Goal: Task Accomplishment & Management: Manage account settings

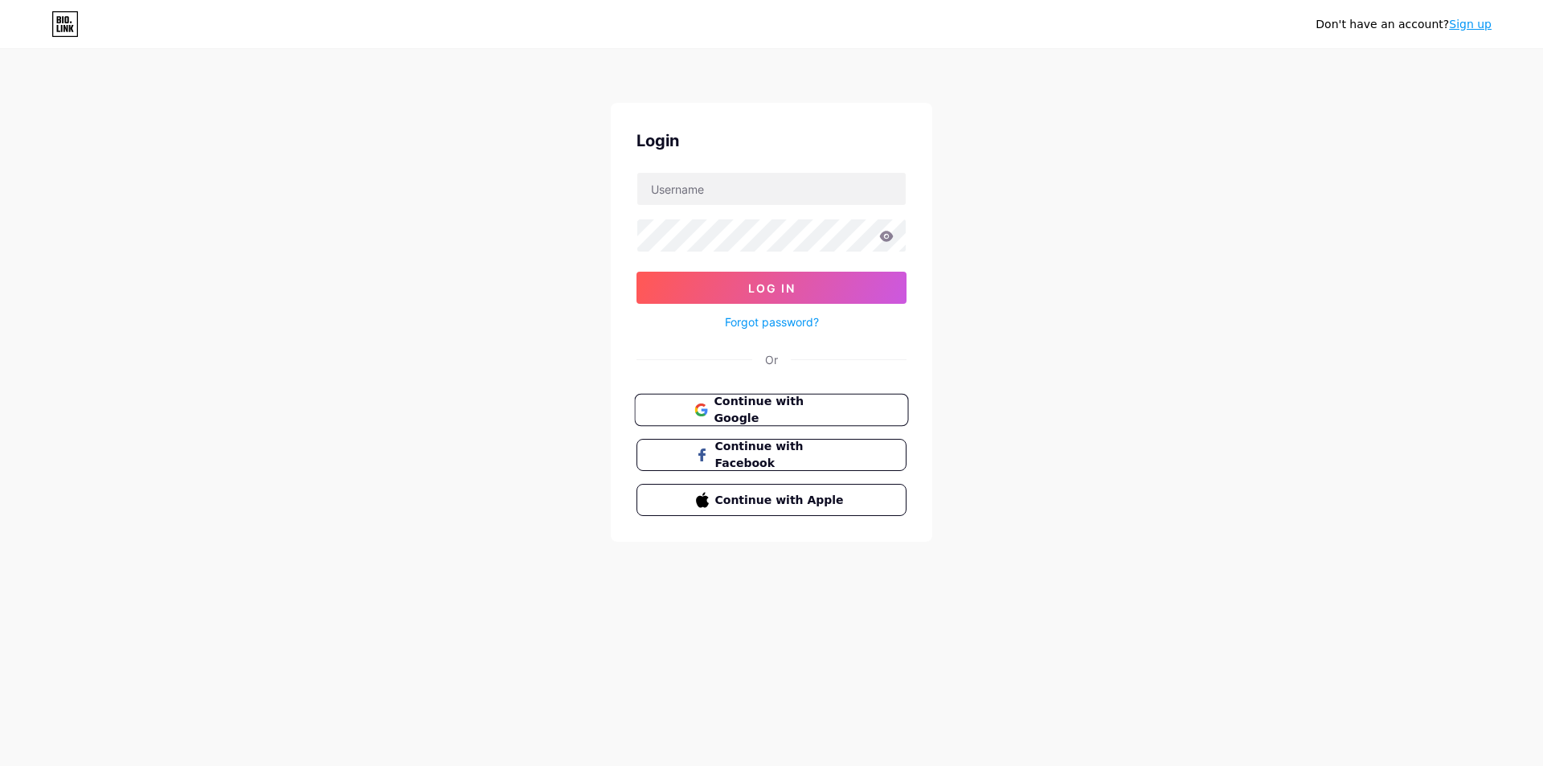
click at [792, 399] on button "Continue with Google" at bounding box center [771, 410] width 274 height 33
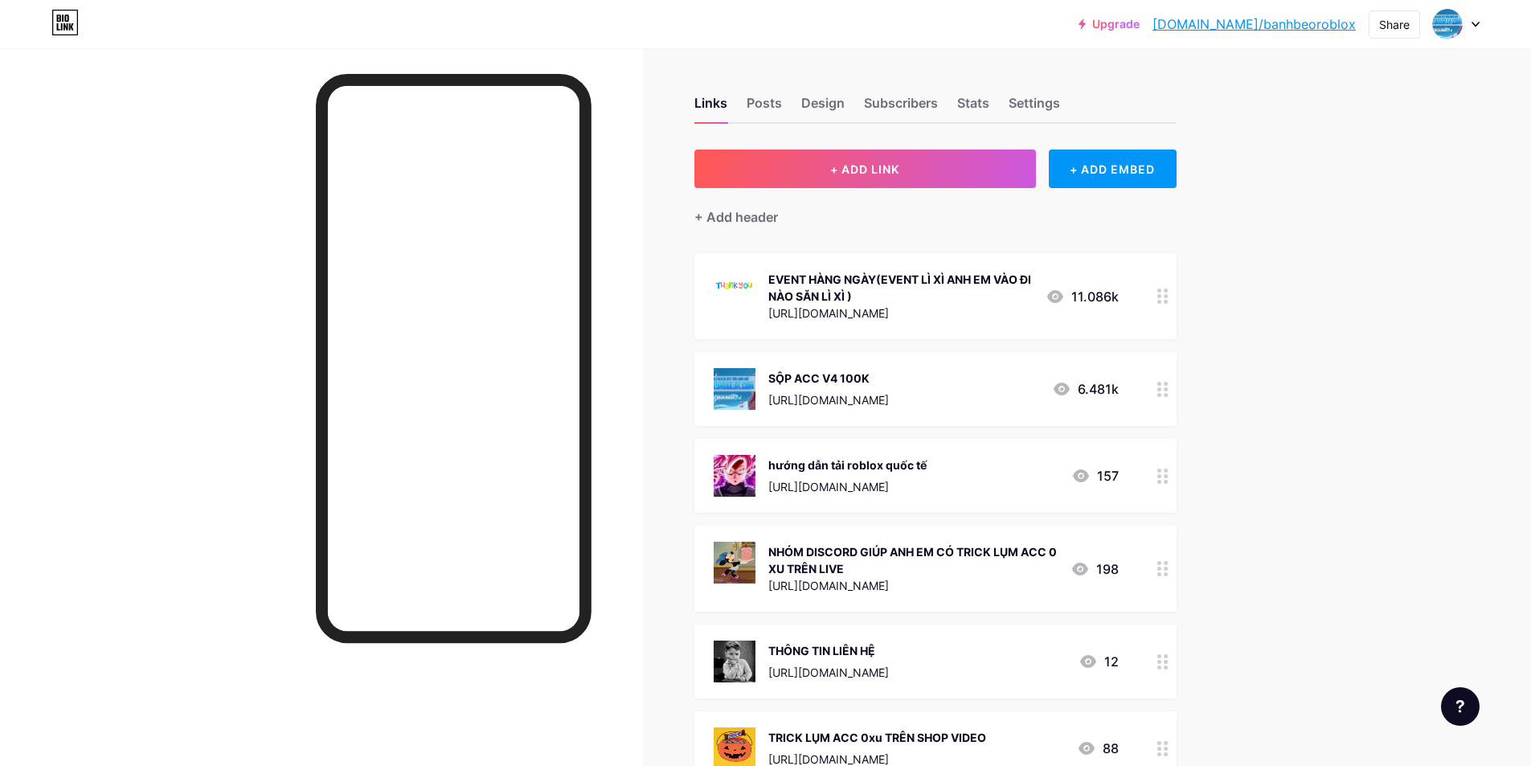
click at [1473, 26] on icon at bounding box center [1475, 25] width 8 height 6
click at [1342, 136] on div "+ Add a new page" at bounding box center [1380, 139] width 180 height 16
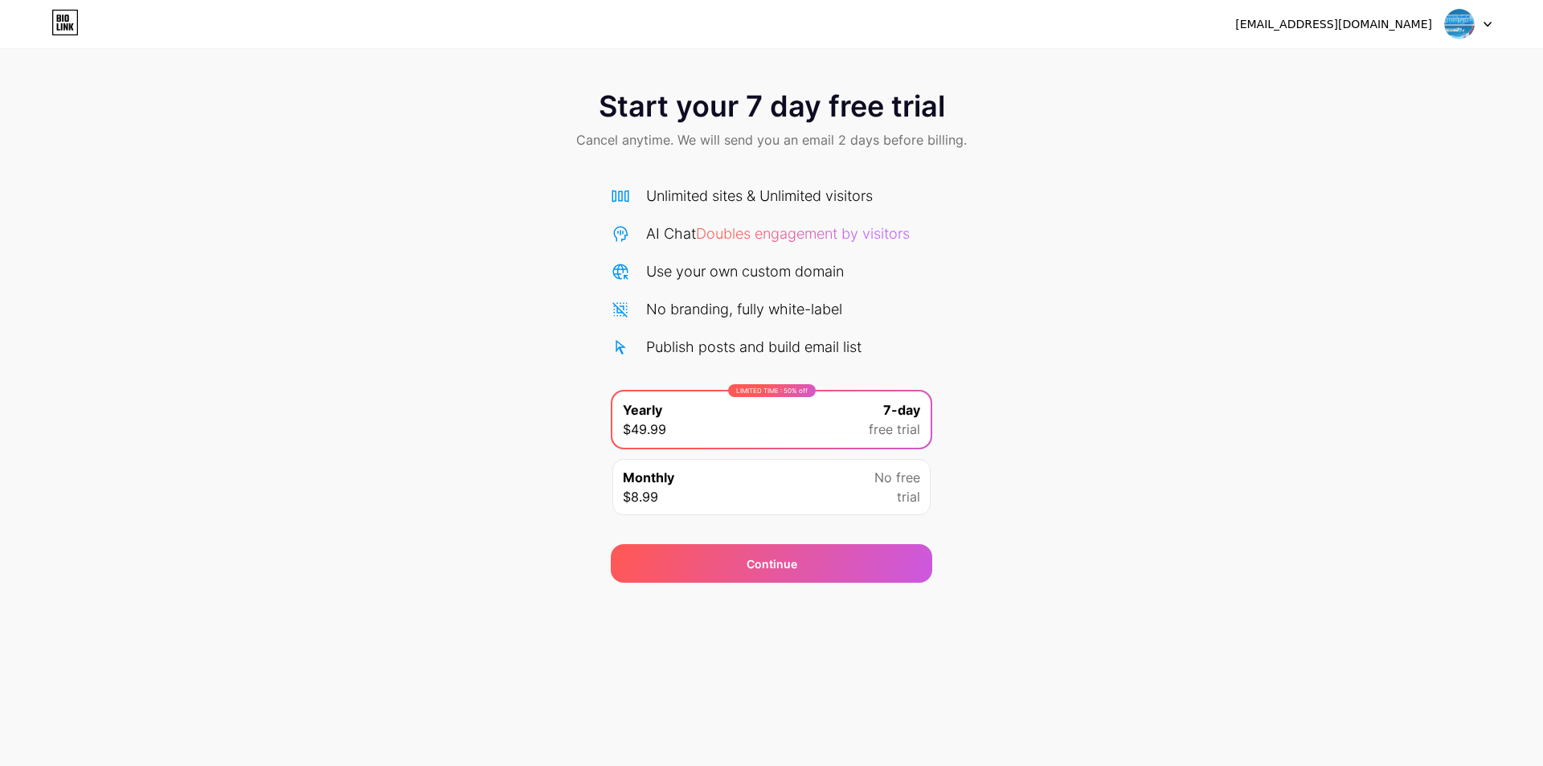
click at [738, 481] on div "Monthly $8.99 No free trial" at bounding box center [771, 487] width 318 height 56
click at [910, 481] on span "No free" at bounding box center [897, 477] width 46 height 19
click at [1483, 20] on div at bounding box center [1468, 24] width 47 height 29
click at [1384, 63] on li "Logout" at bounding box center [1390, 65] width 199 height 43
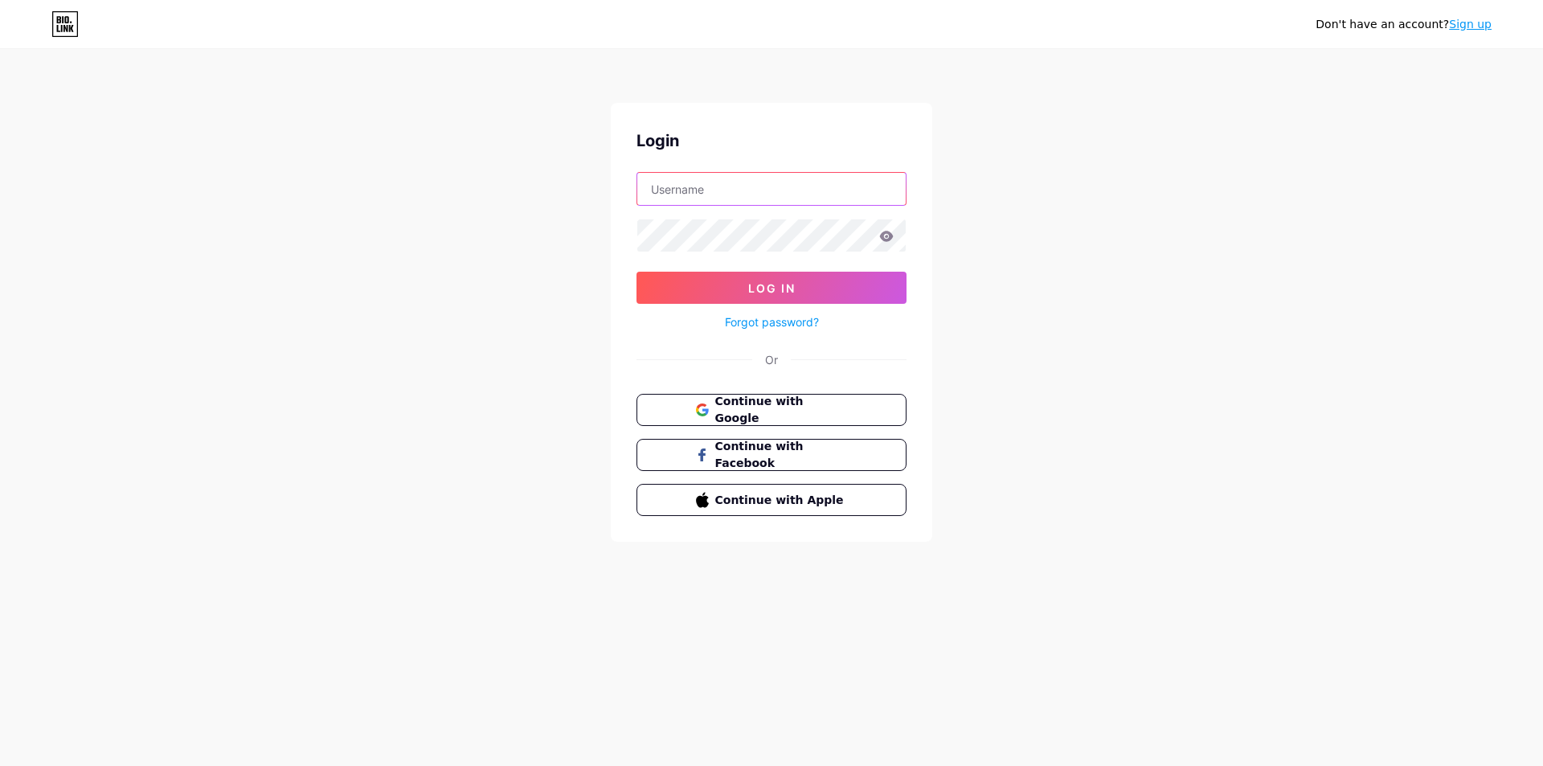
click at [747, 186] on input "text" at bounding box center [771, 189] width 268 height 32
click at [588, 355] on div "Don't have an account? Sign up Login Log In Forgot password? Or Continue with G…" at bounding box center [771, 296] width 1543 height 593
click at [740, 201] on input "text" at bounding box center [771, 189] width 268 height 32
click at [531, 243] on div "Don't have an account? Sign up Login Log In Forgot password? Or Continue with G…" at bounding box center [771, 296] width 1543 height 593
click at [775, 361] on div "Or" at bounding box center [771, 359] width 13 height 17
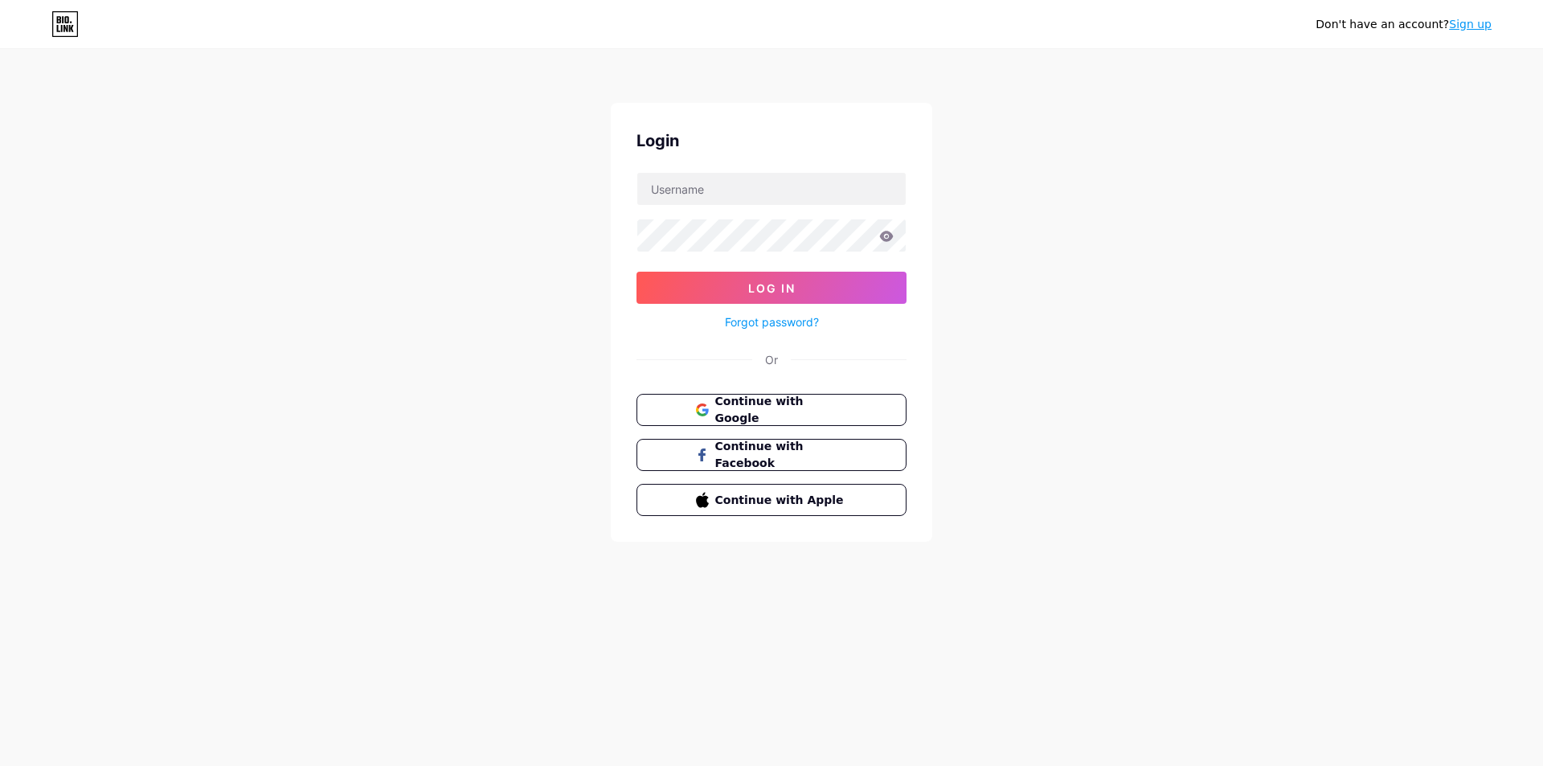
click at [767, 363] on div "Or" at bounding box center [771, 359] width 13 height 17
click at [756, 409] on span "Continue with Google" at bounding box center [781, 410] width 134 height 35
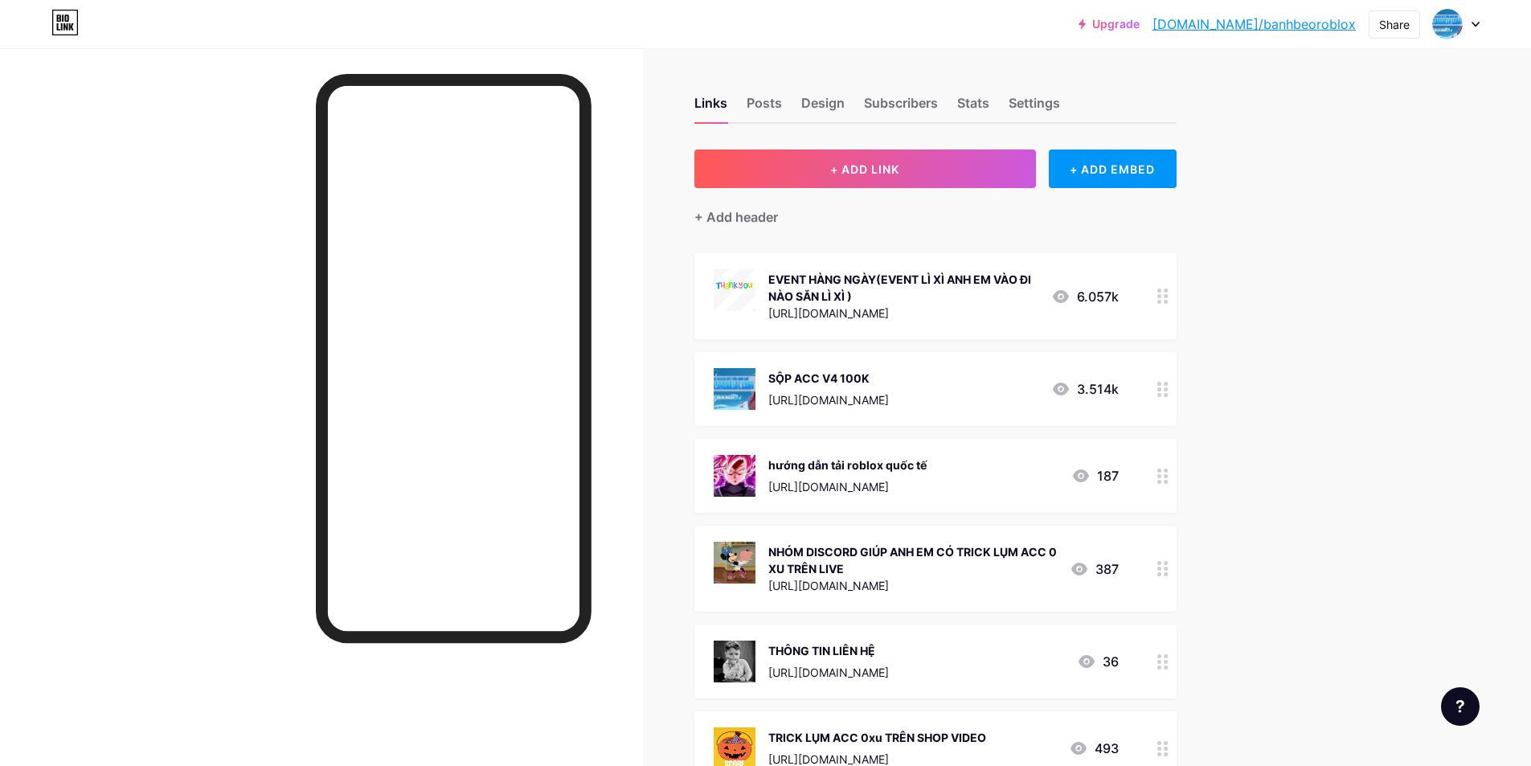
click at [1474, 22] on icon at bounding box center [1475, 25] width 8 height 6
click at [1339, 183] on link "Account settings" at bounding box center [1378, 182] width 199 height 43
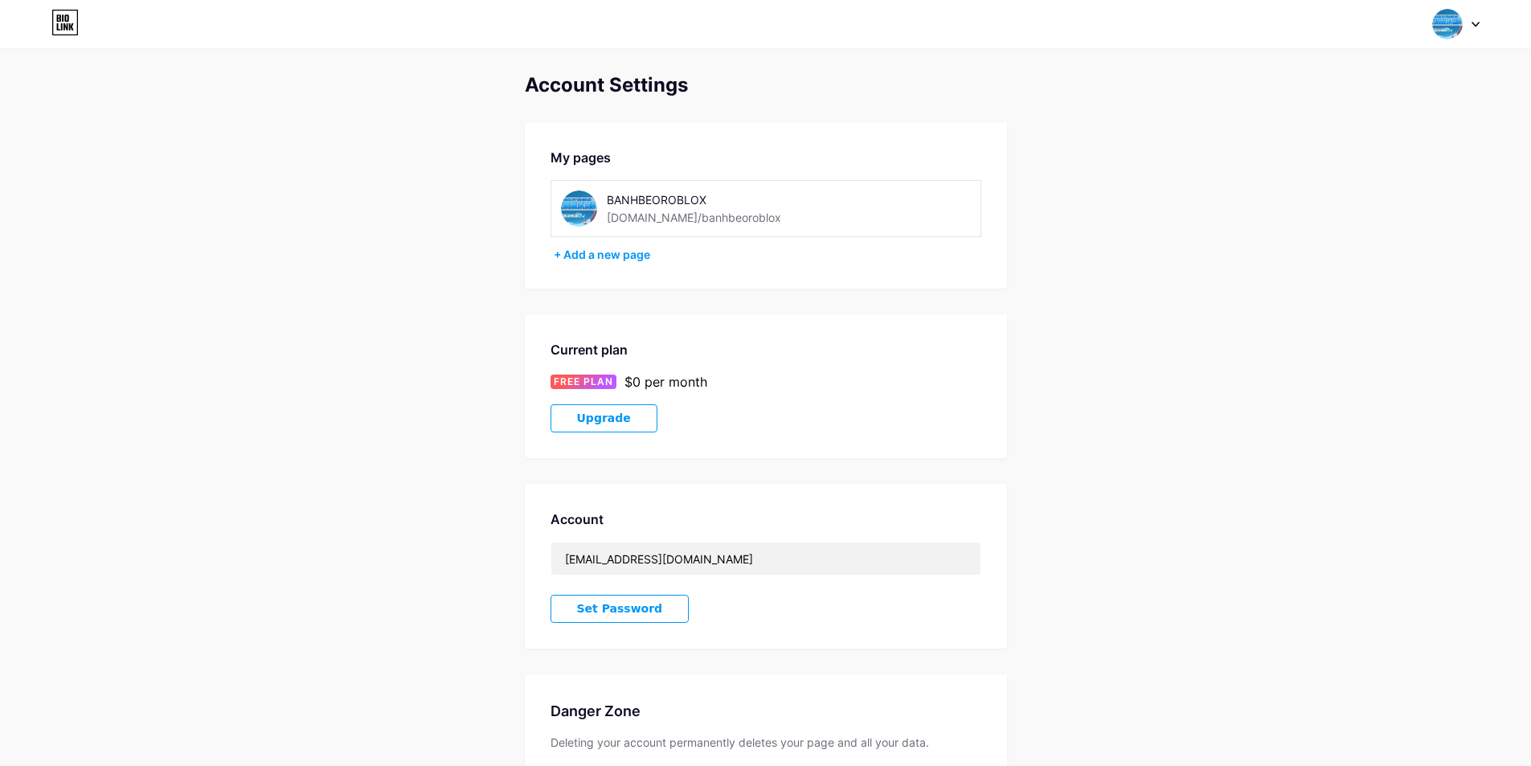
click at [623, 419] on button "Upgrade" at bounding box center [603, 418] width 107 height 28
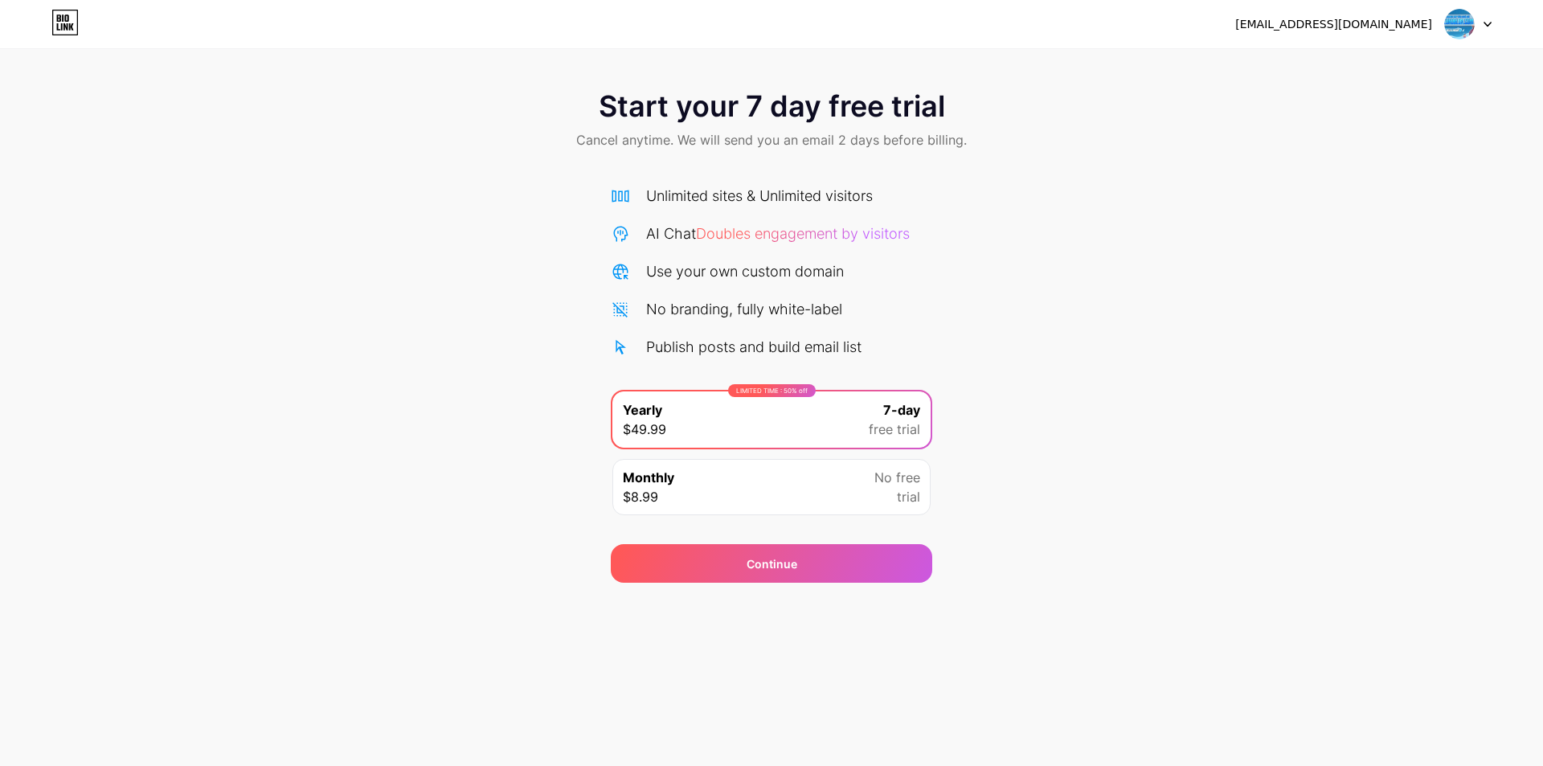
click at [1095, 307] on div "Start your 7 day free trial Cancel anytime. We will send you an email 2 days be…" at bounding box center [771, 328] width 1543 height 509
click at [1456, 28] on img at bounding box center [1459, 24] width 31 height 31
click at [1507, 7] on div "datblack2099@gmail.com Logout" at bounding box center [771, 24] width 1543 height 48
click at [1476, 25] on div at bounding box center [1468, 24] width 47 height 29
click at [1481, 24] on div at bounding box center [1468, 24] width 47 height 29
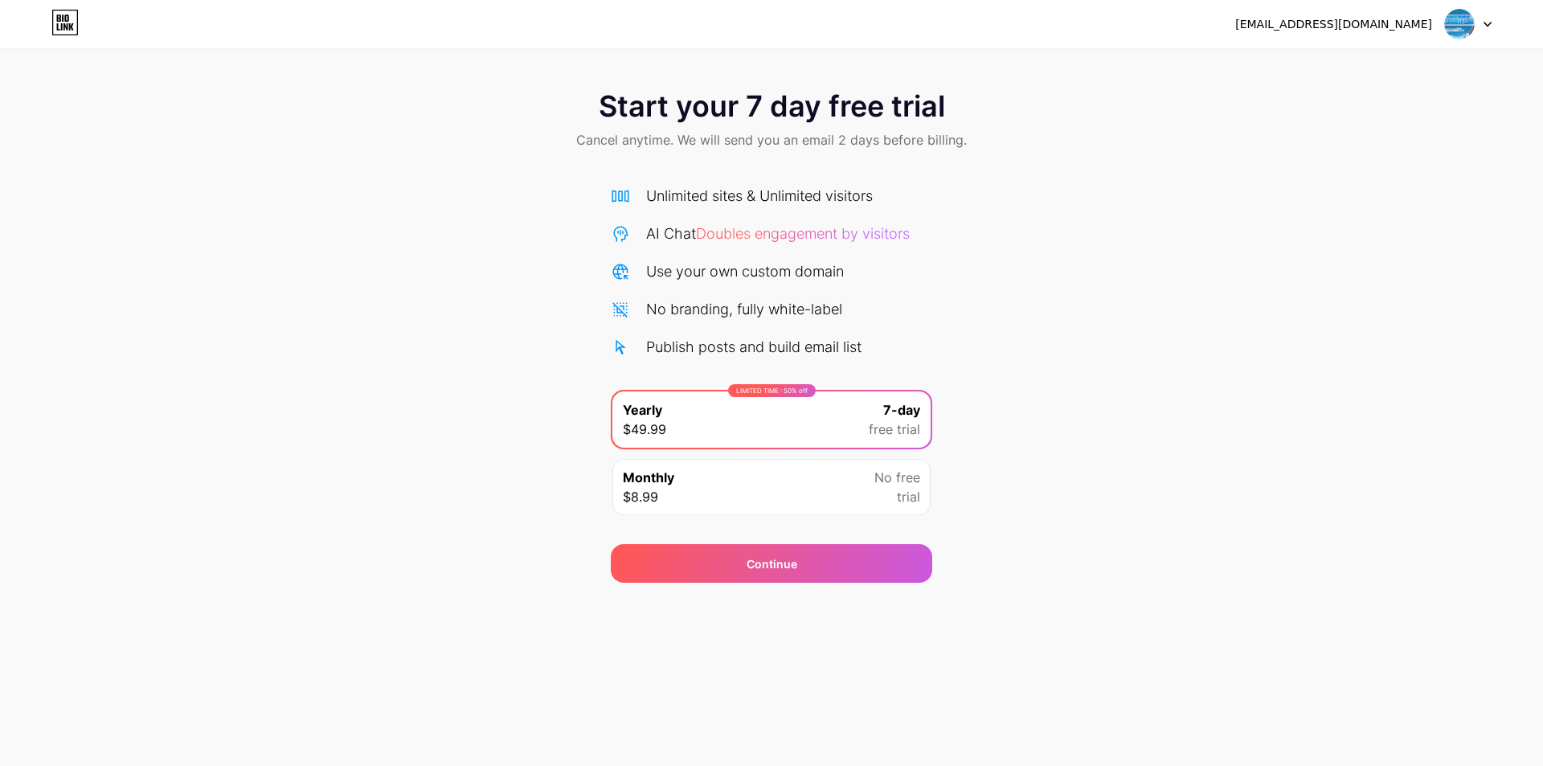
click at [63, 15] on icon at bounding box center [63, 17] width 2 height 7
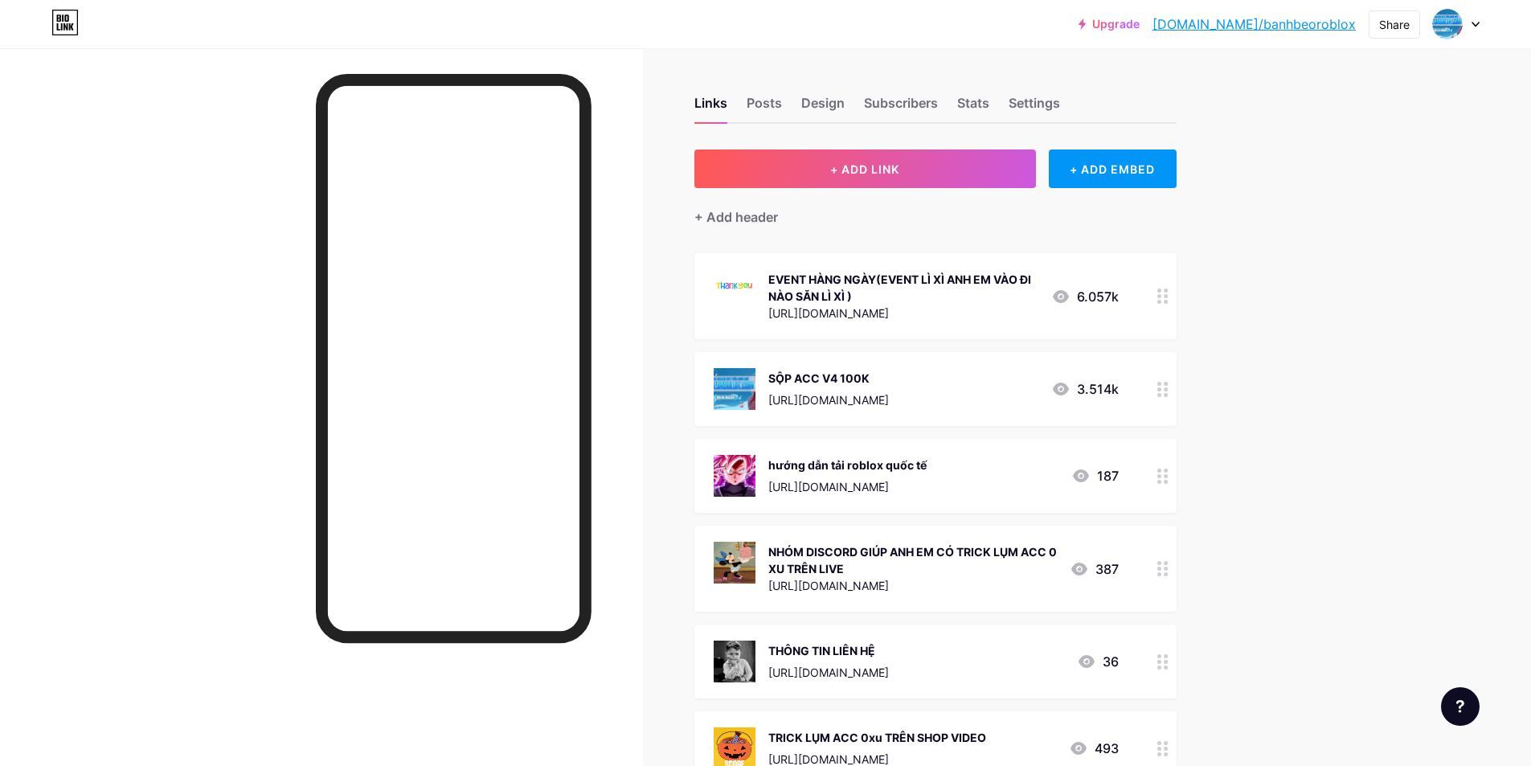
click at [1461, 25] on div at bounding box center [1447, 24] width 29 height 29
click at [1372, 136] on div "+ Add a new page" at bounding box center [1380, 139] width 180 height 16
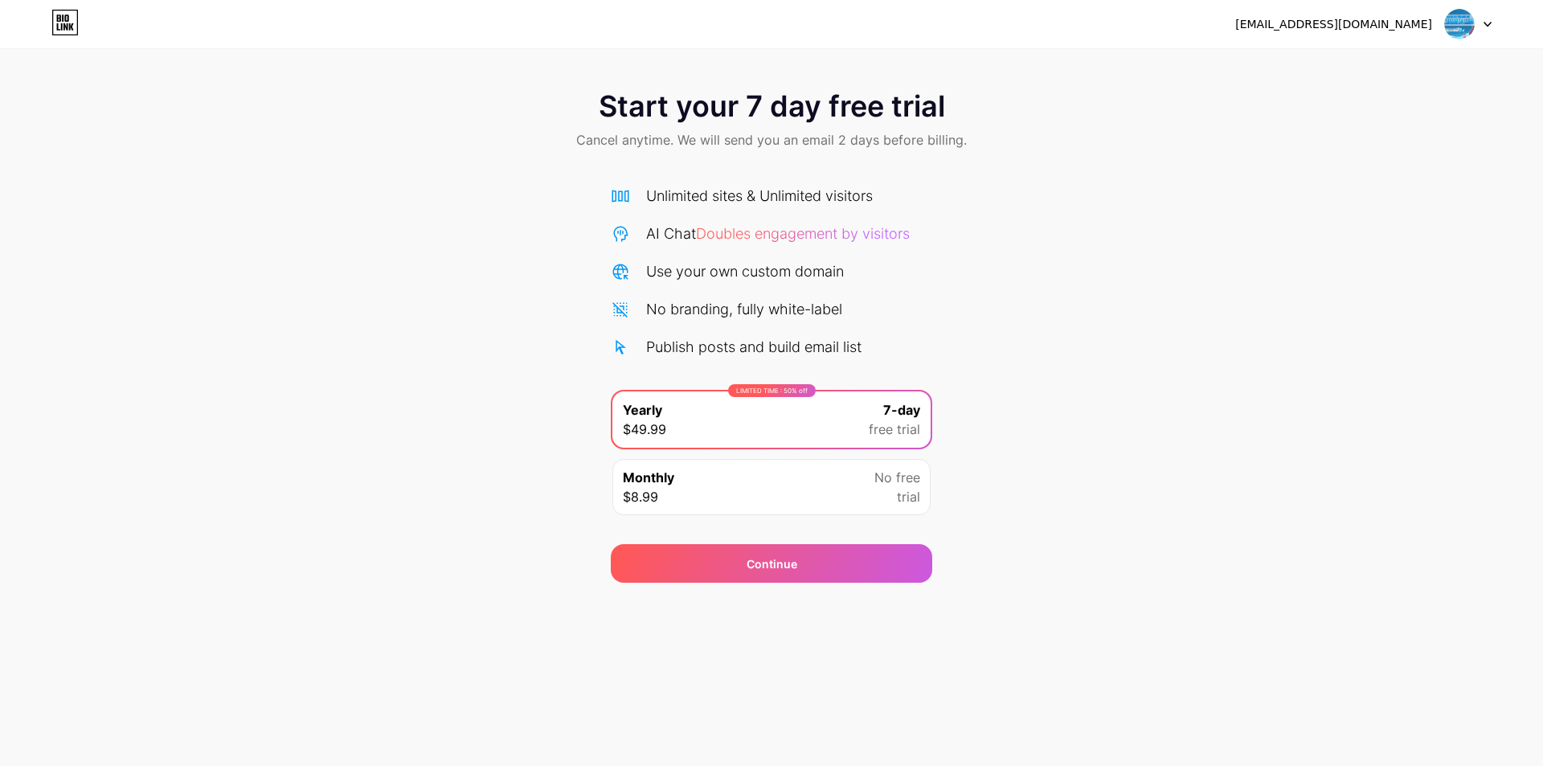
click at [84, 19] on div "datblack2099@gmail.com Logout" at bounding box center [771, 24] width 1543 height 29
click at [72, 15] on icon at bounding box center [64, 23] width 27 height 26
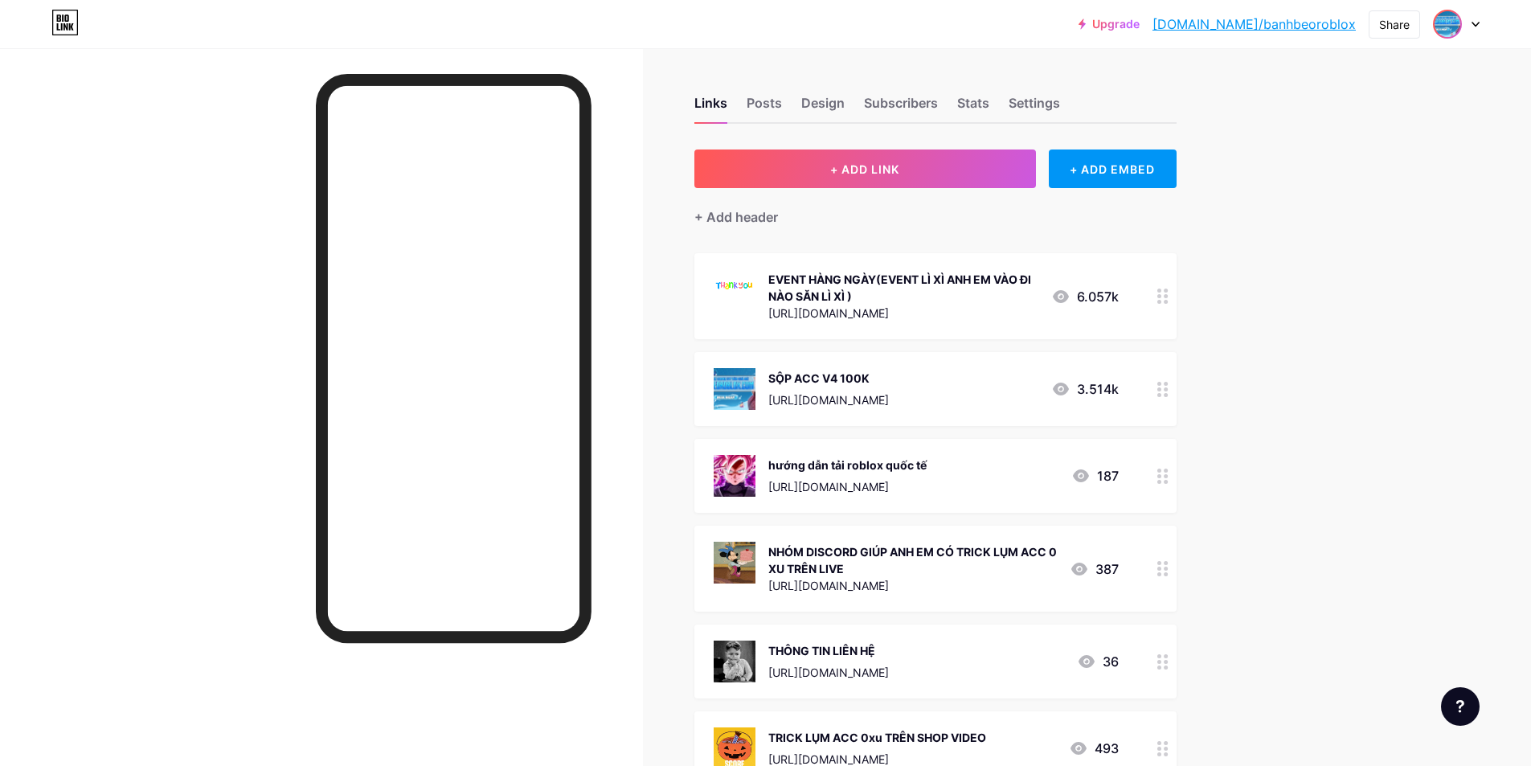
click at [1443, 26] on img at bounding box center [1447, 24] width 26 height 26
click at [1348, 183] on link "Account settings" at bounding box center [1378, 182] width 199 height 43
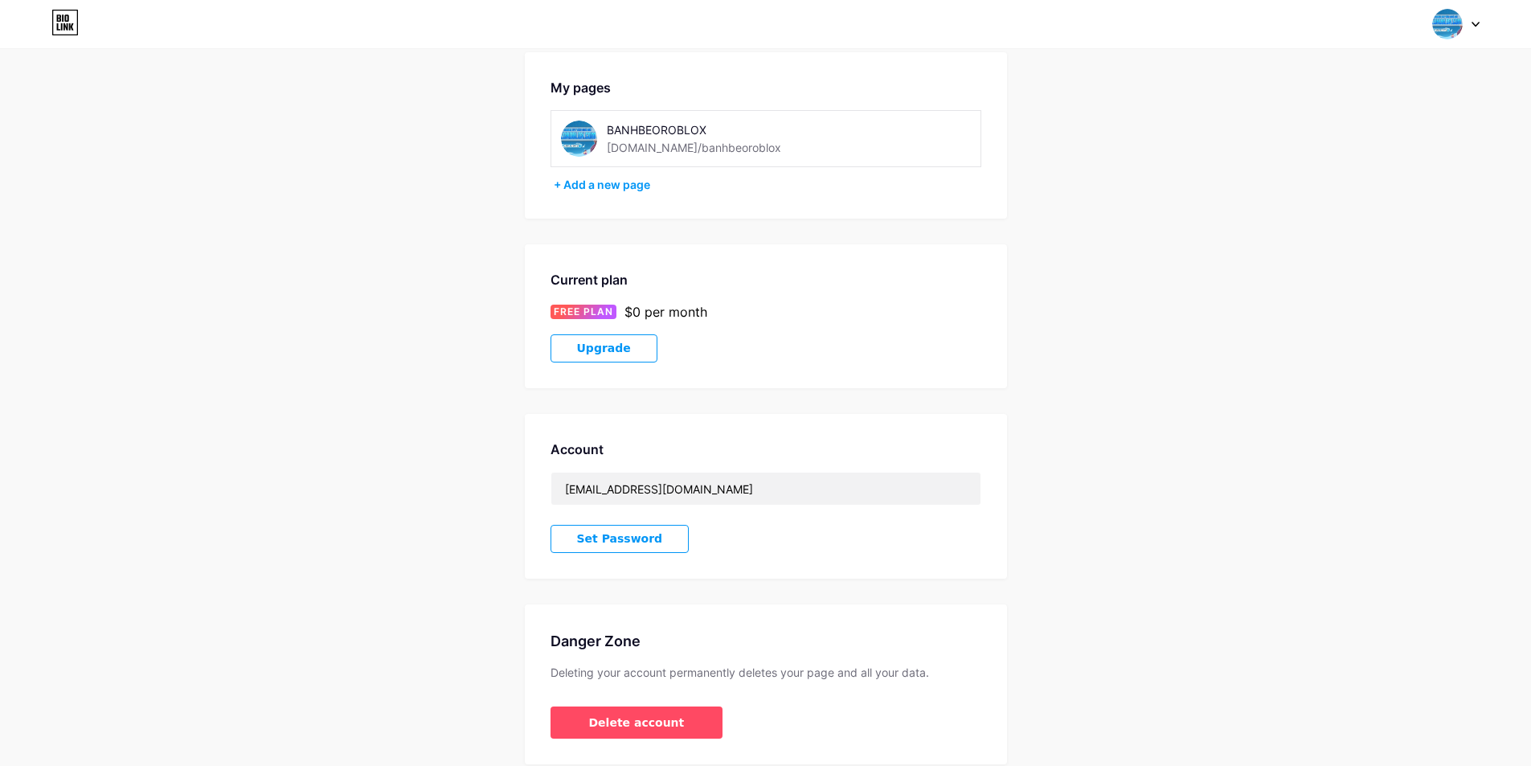
scroll to position [133, 0]
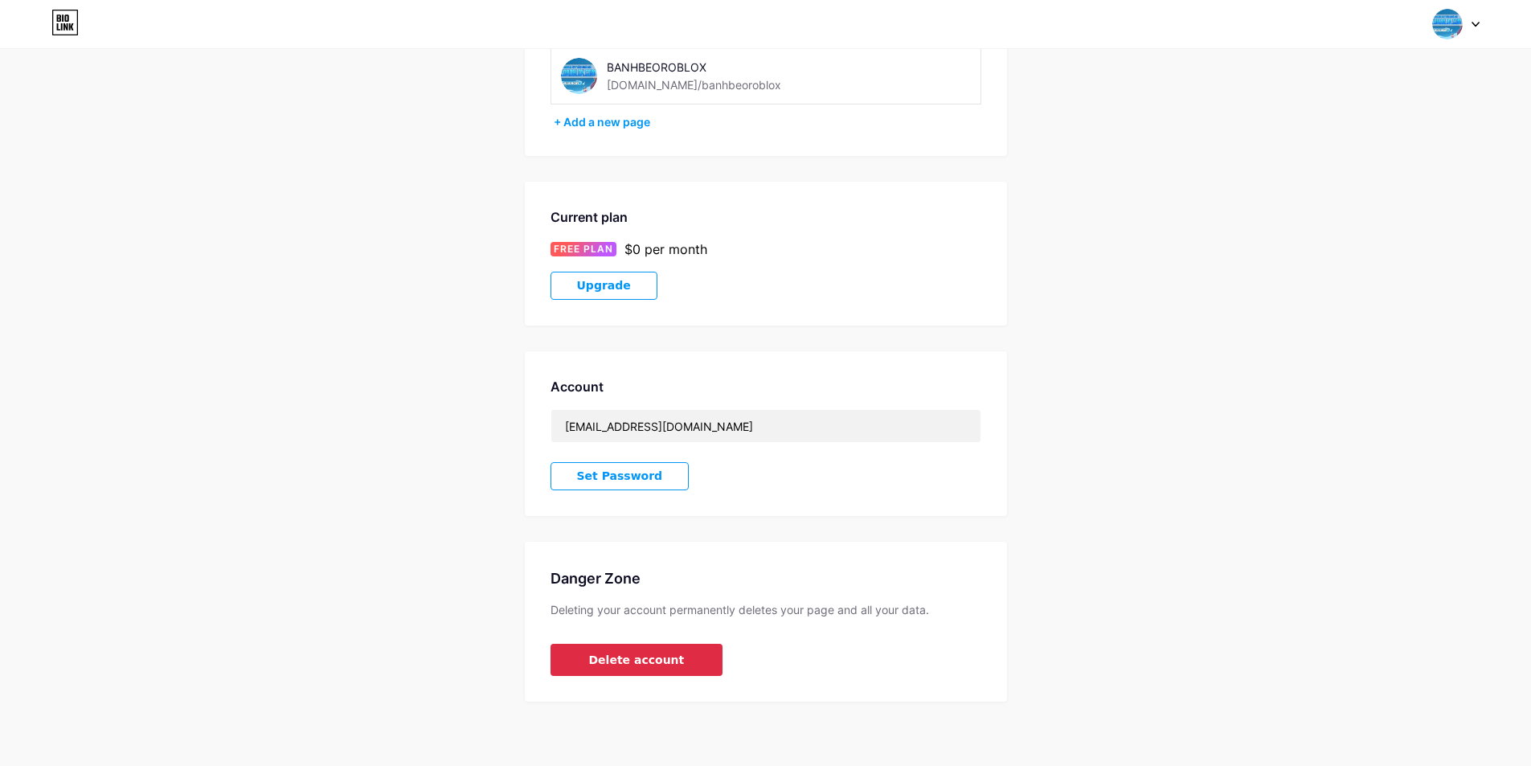
click at [653, 657] on span "Delete account" at bounding box center [637, 660] width 96 height 17
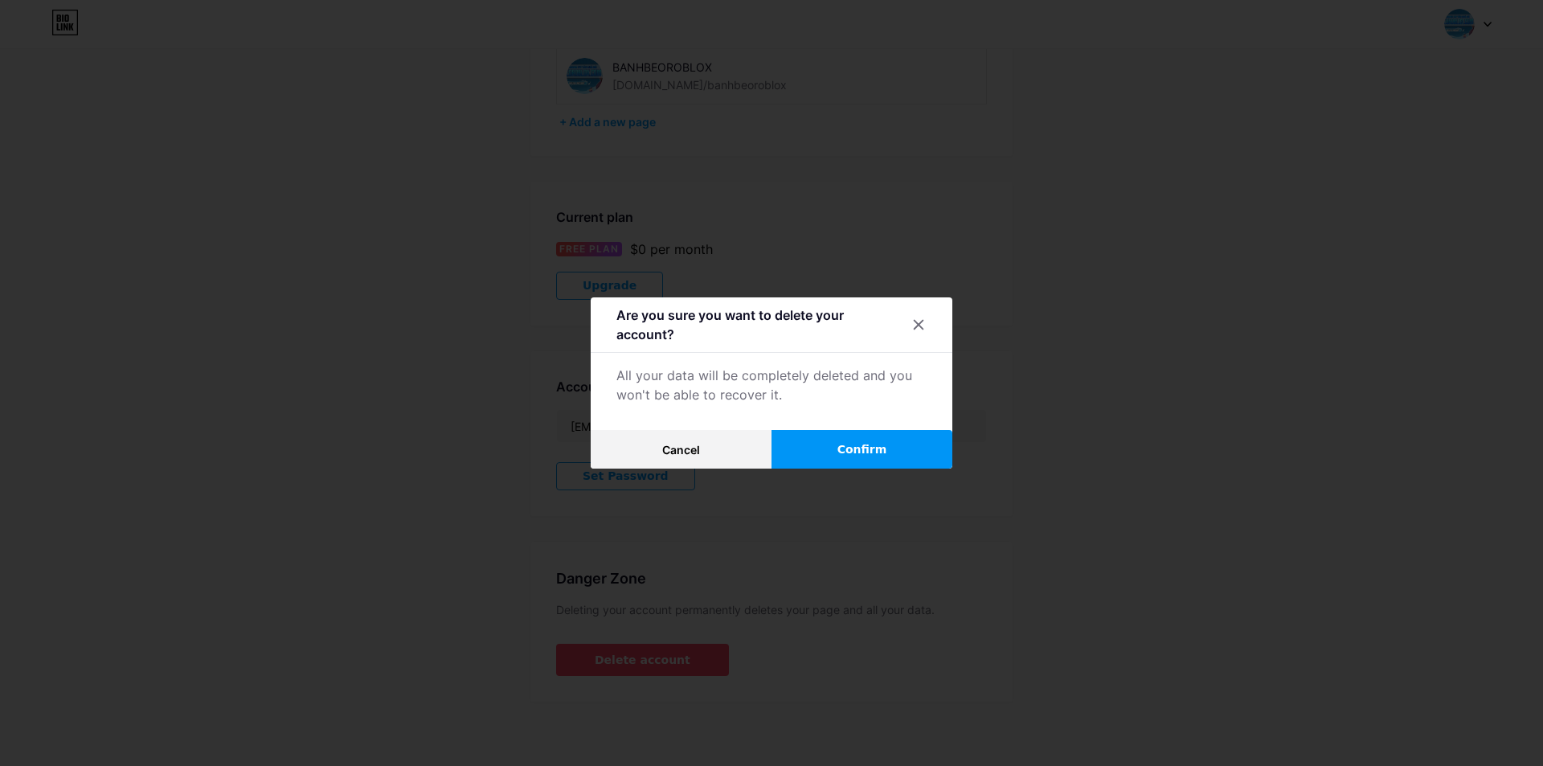
click at [849, 448] on span "Confirm" at bounding box center [862, 449] width 50 height 17
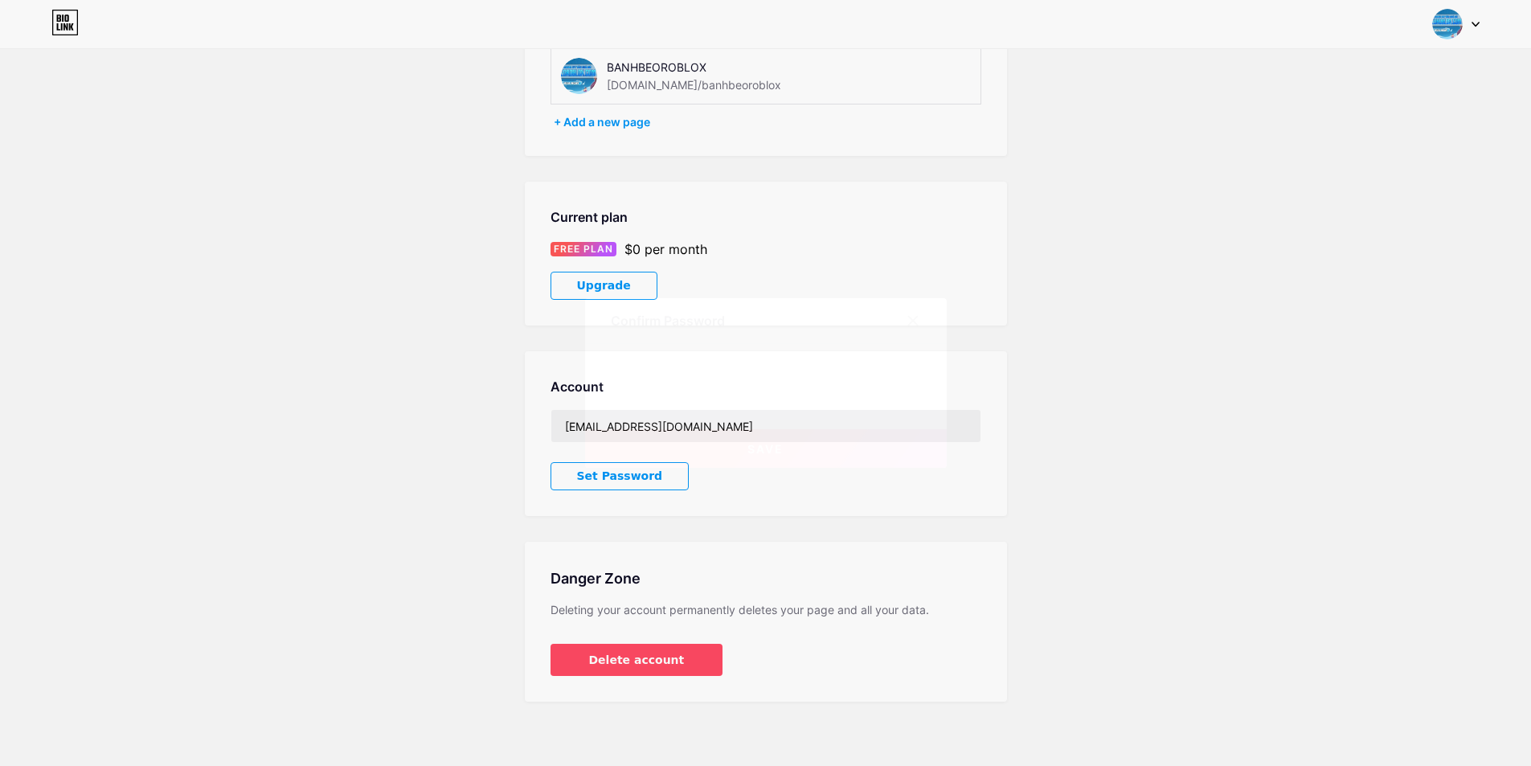
click at [759, 453] on span "Save" at bounding box center [765, 449] width 36 height 14
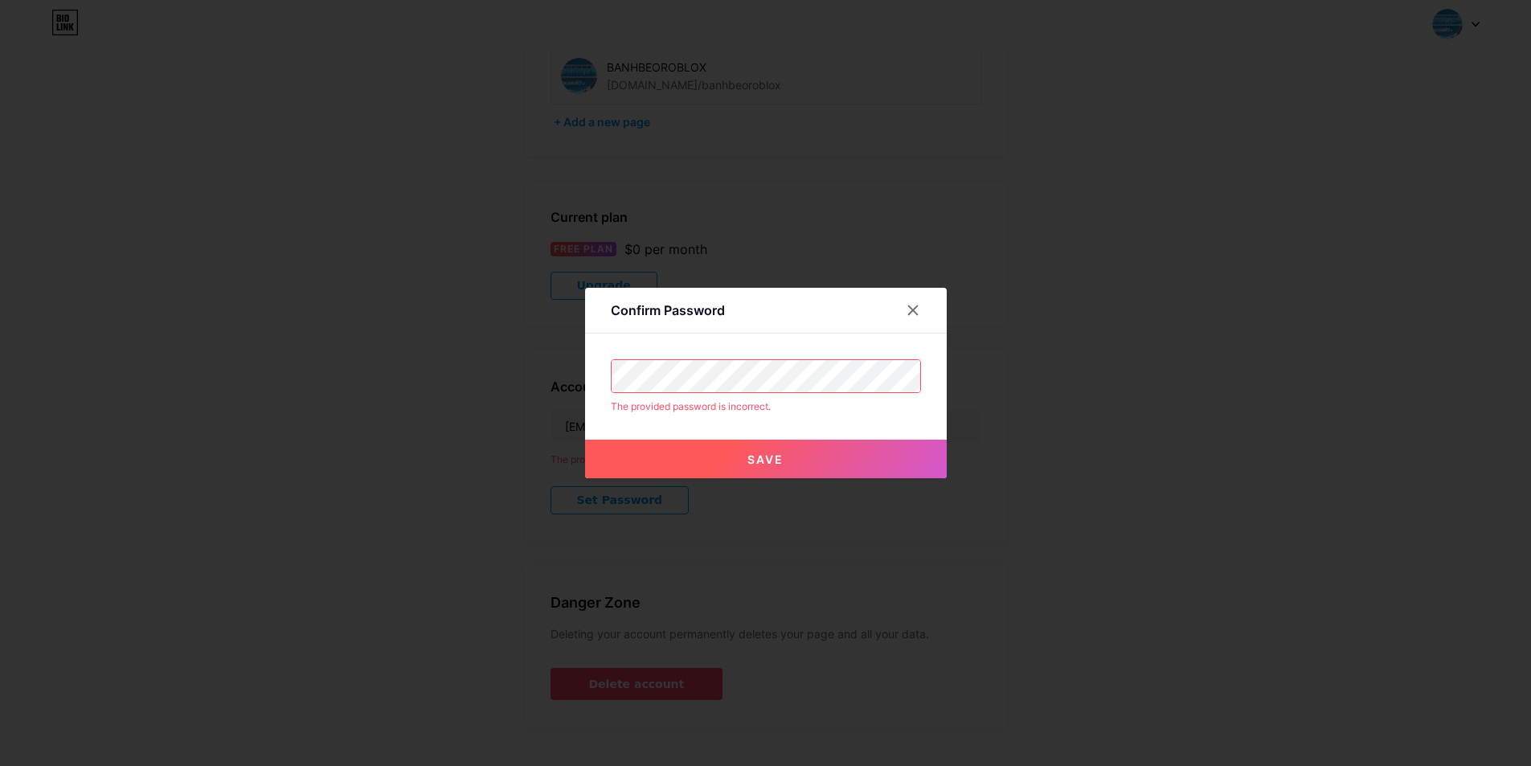
click at [545, 394] on div "Confirm Password The provided password is incorrect. Save" at bounding box center [765, 383] width 1531 height 766
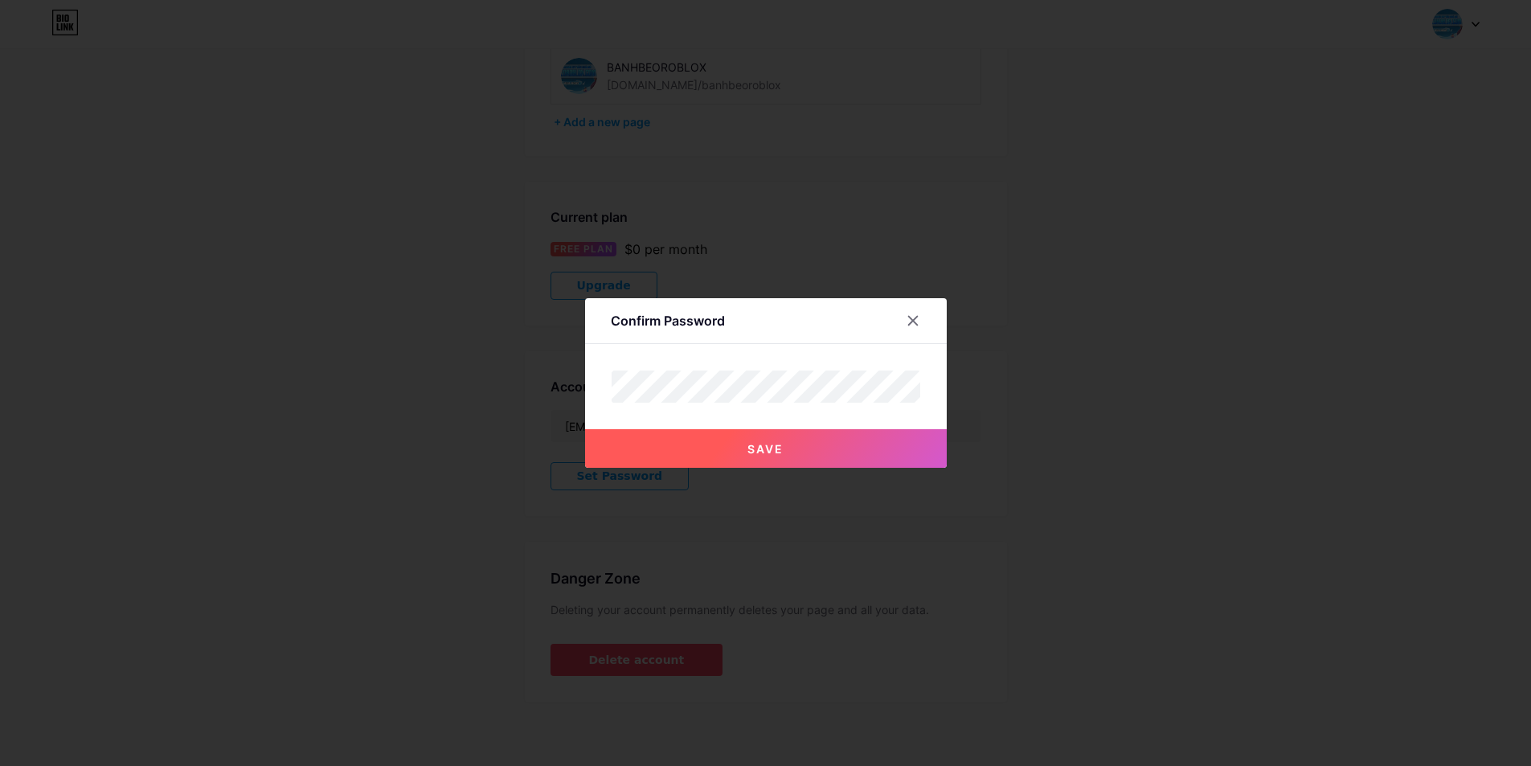
click at [792, 443] on button "Save" at bounding box center [766, 448] width 362 height 39
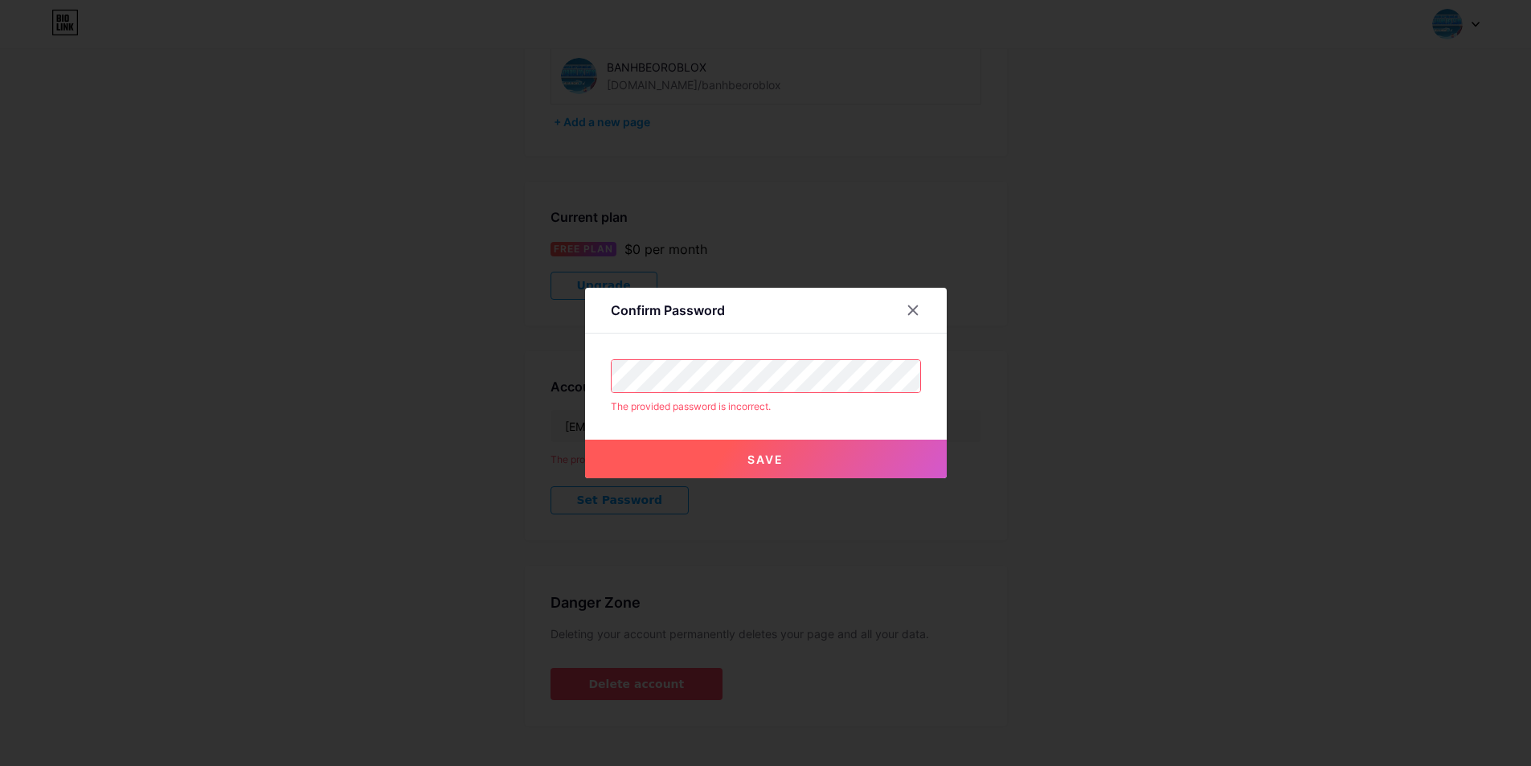
click at [462, 399] on div "Confirm Password The provided password is incorrect. Save" at bounding box center [765, 383] width 1531 height 766
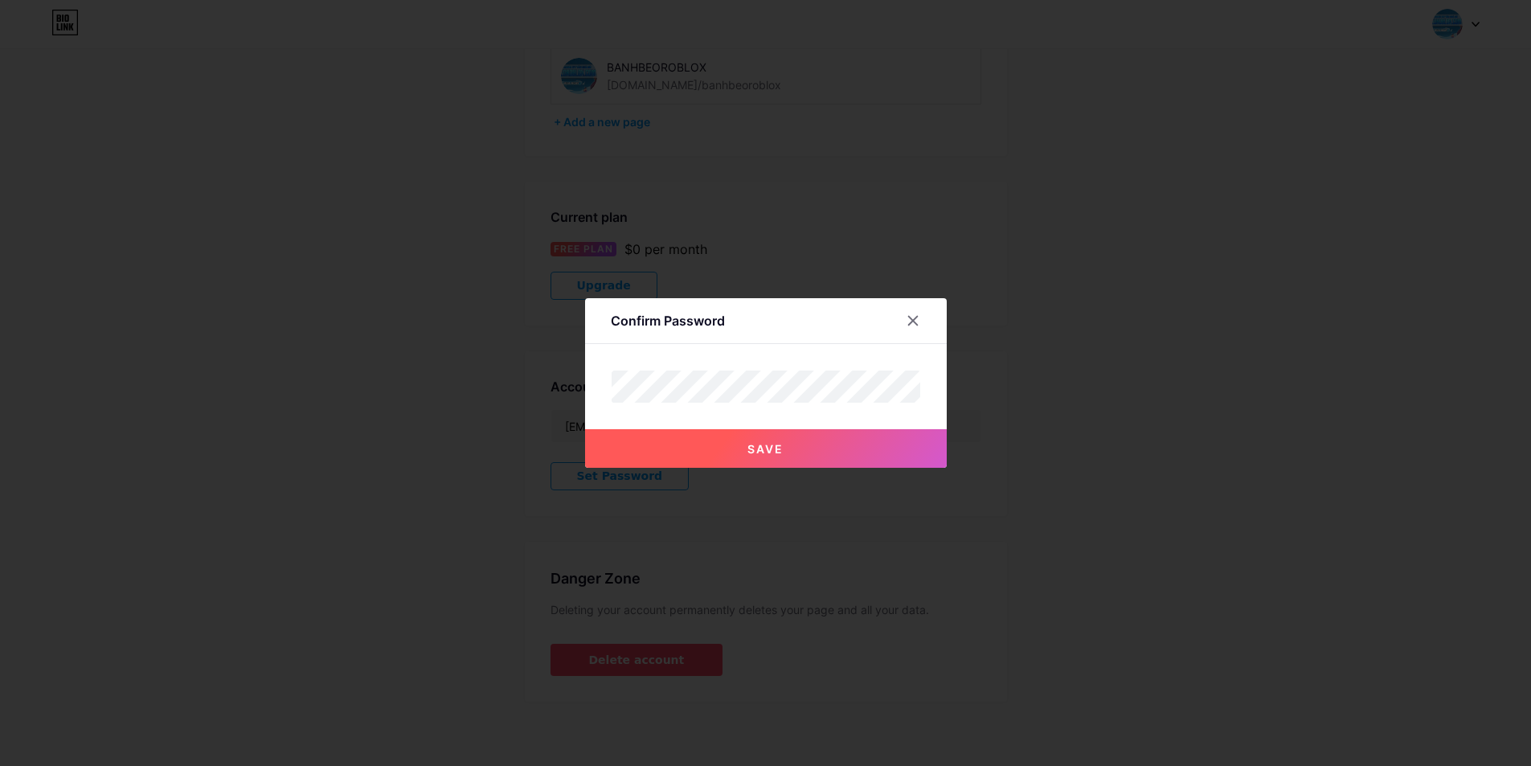
click at [740, 444] on button "Save" at bounding box center [766, 448] width 362 height 39
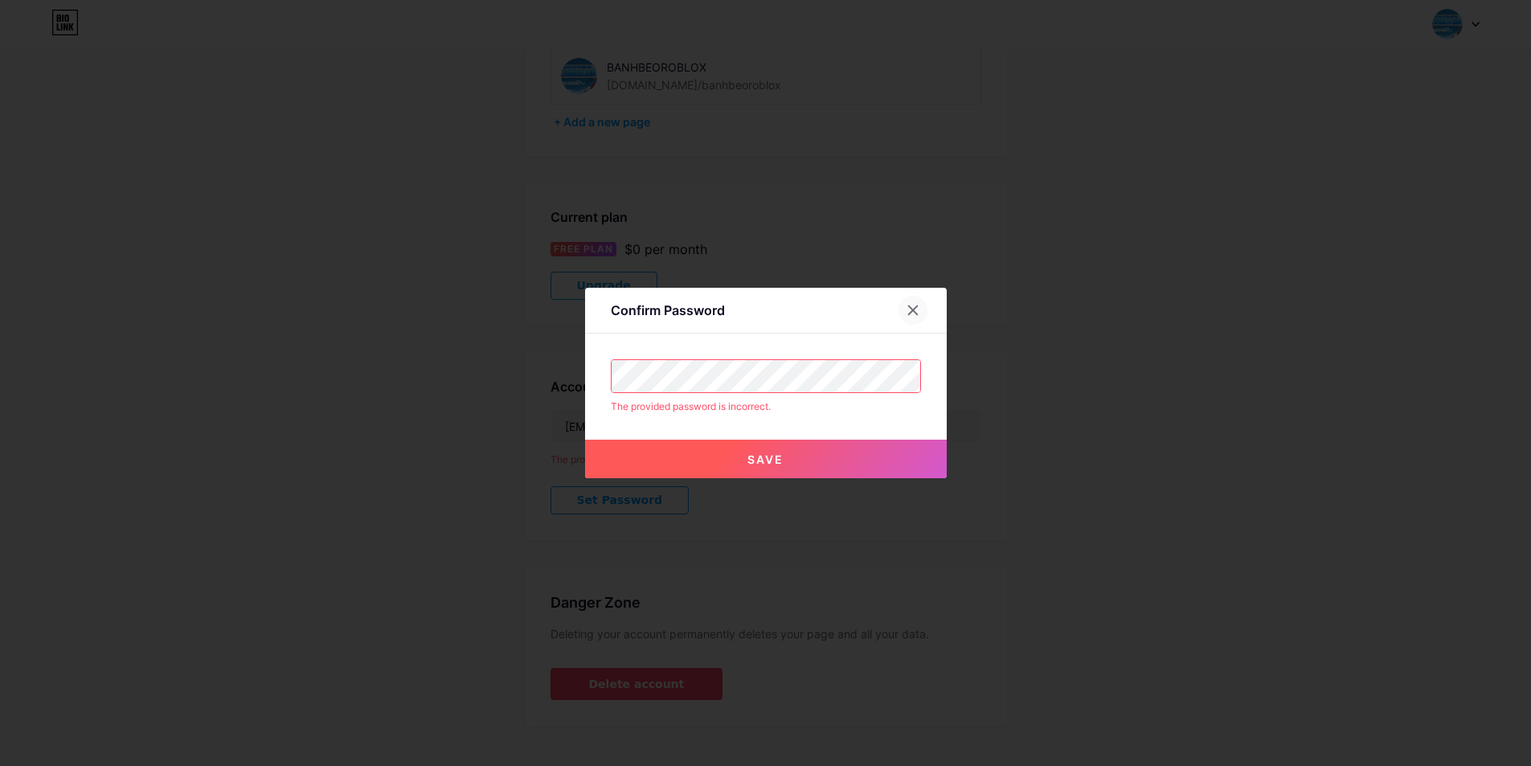
click at [916, 304] on icon at bounding box center [912, 310] width 13 height 13
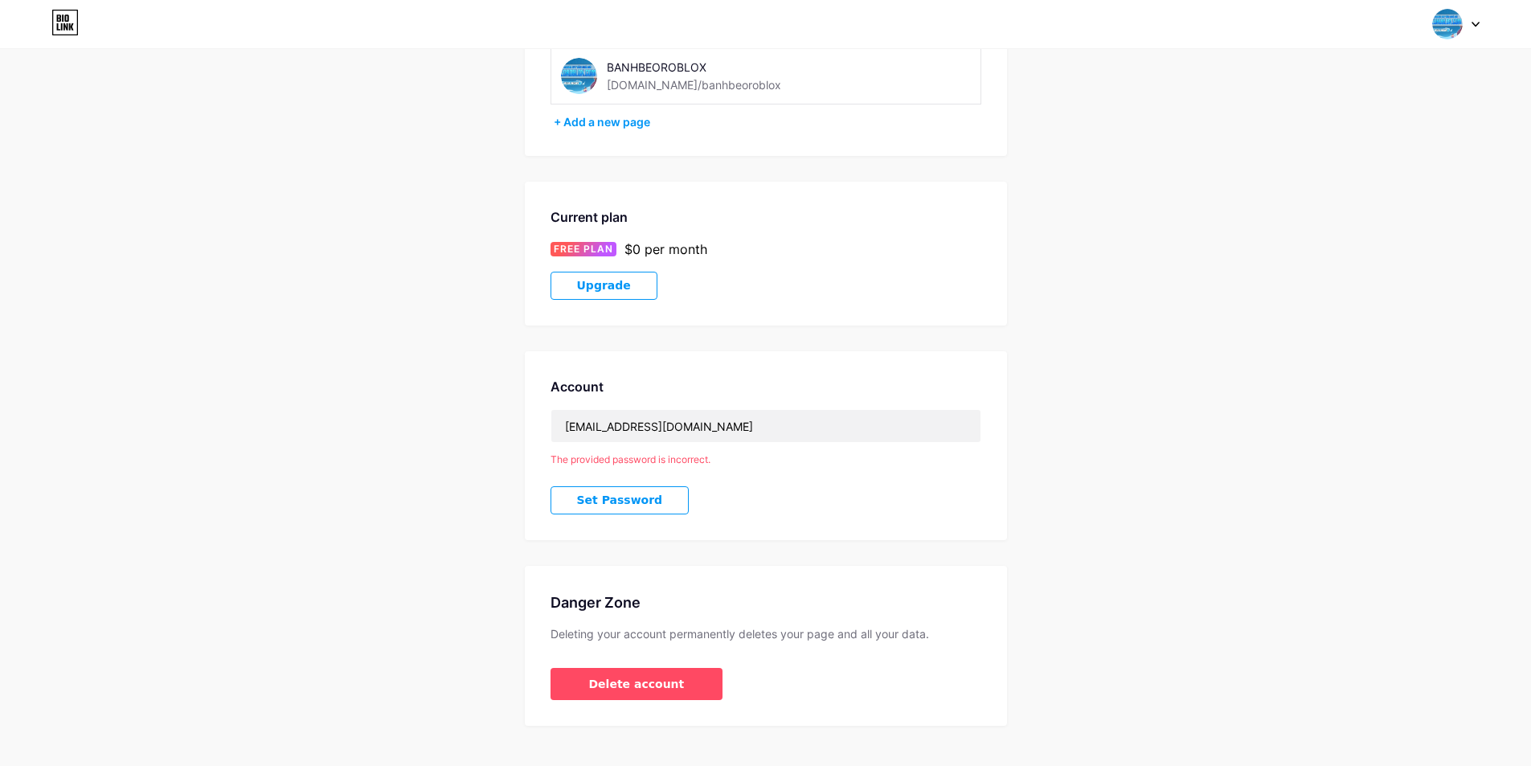
click at [1476, 16] on div at bounding box center [1456, 24] width 47 height 29
click at [1327, 221] on li "Logout" at bounding box center [1378, 225] width 199 height 43
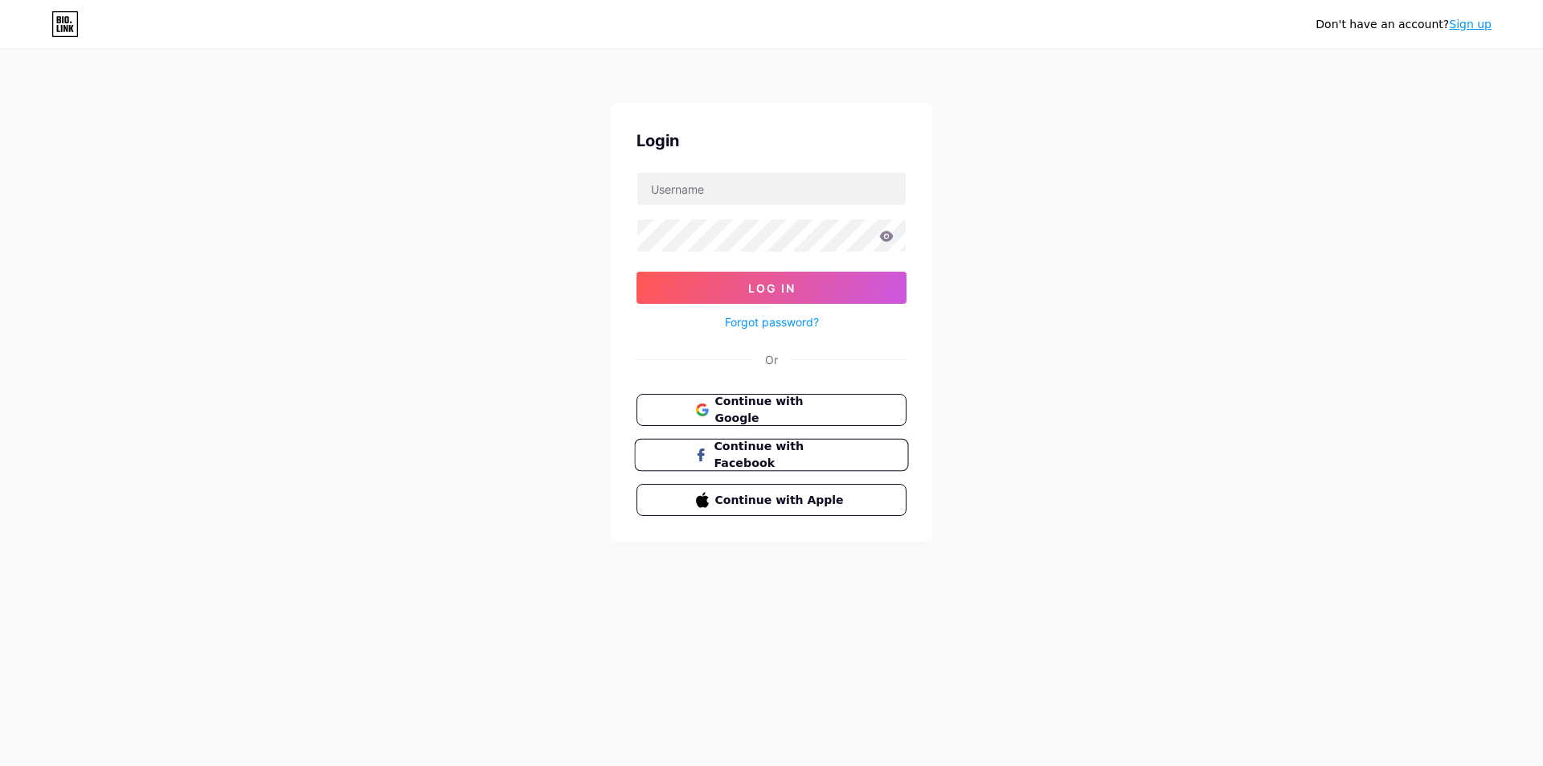
click at [773, 462] on span "Continue with Facebook" at bounding box center [781, 455] width 134 height 35
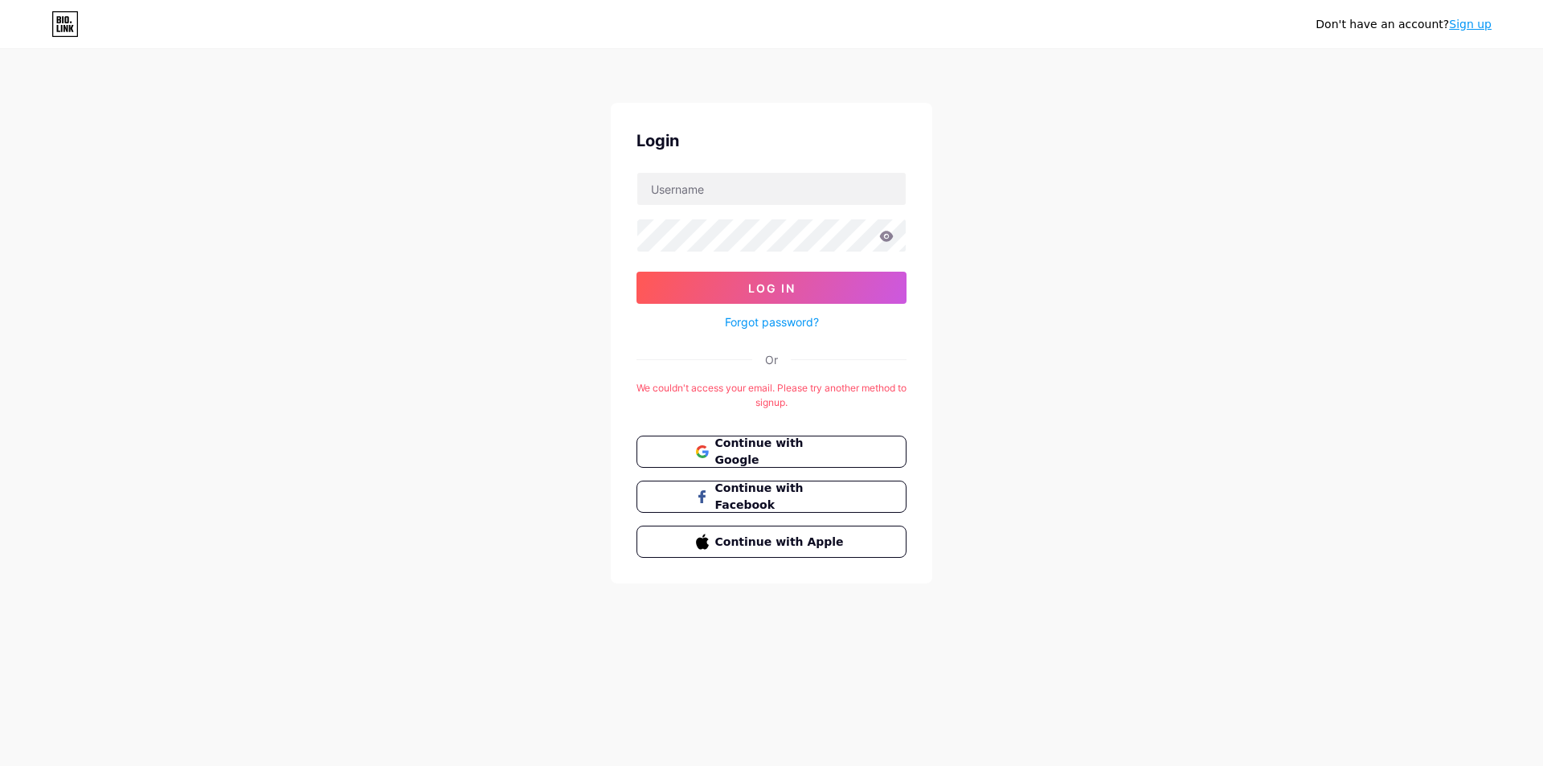
click at [719, 207] on form "Log In Forgot password?" at bounding box center [771, 252] width 270 height 160
click at [719, 198] on input "text" at bounding box center [771, 189] width 268 height 32
click at [457, 235] on div "Don't have an account? Sign up Login Log In Forgot password? Or We couldn't acc…" at bounding box center [771, 317] width 1543 height 635
click at [726, 190] on input "text" at bounding box center [771, 189] width 268 height 32
type input "[EMAIL_ADDRESS][DOMAIN_NAME]"
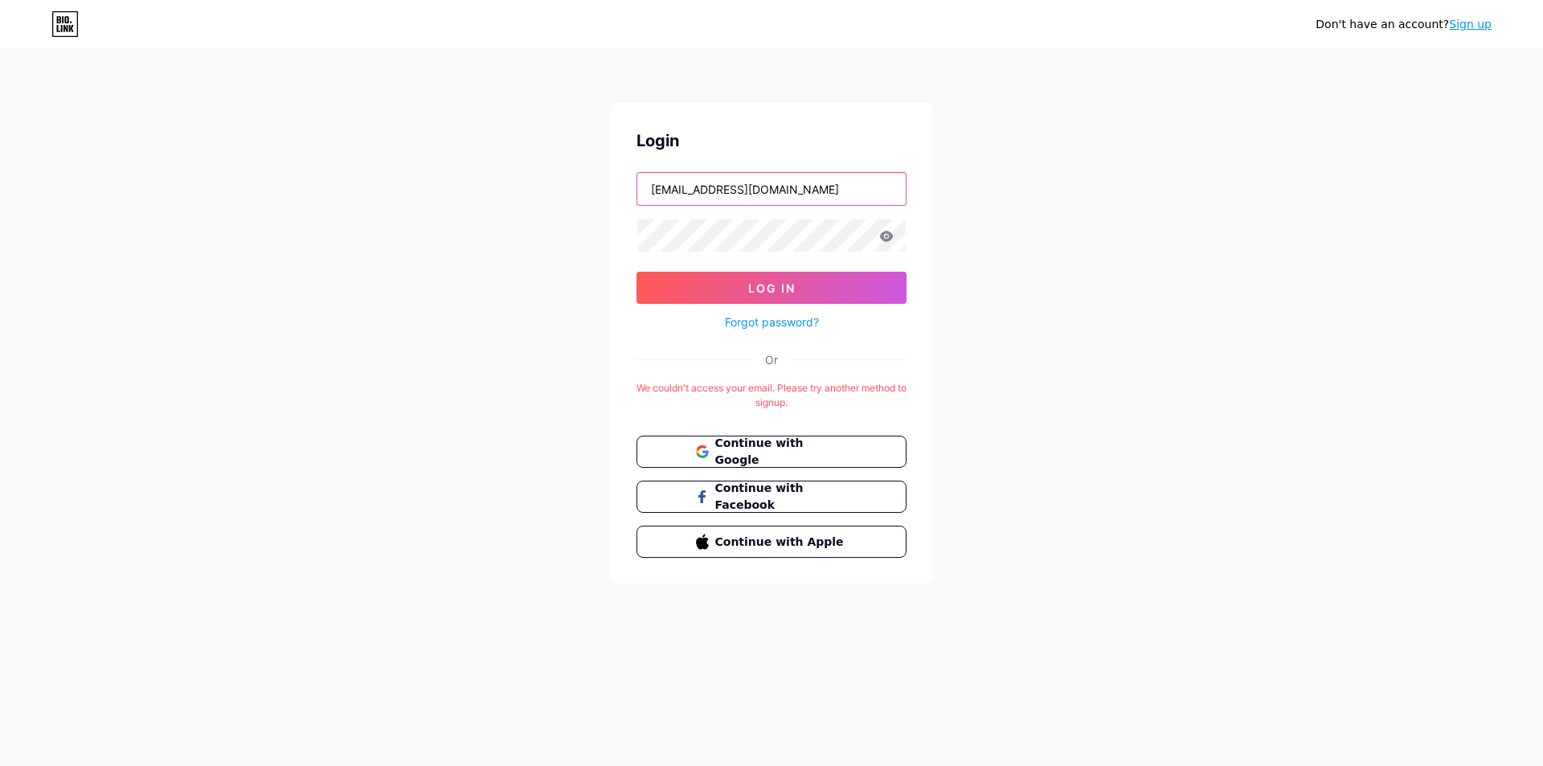
drag, startPoint x: 812, startPoint y: 198, endPoint x: 563, endPoint y: 202, distance: 249.1
click at [563, 202] on div "Don't have an account? Sign up Login [EMAIL_ADDRESS][DOMAIN_NAME] Log In Forgot…" at bounding box center [771, 317] width 1543 height 635
click at [981, 400] on div "Don't have an account? Sign up Login [EMAIL_ADDRESS][DOMAIN_NAME] Log In Forgot…" at bounding box center [771, 317] width 1543 height 635
click at [1462, 22] on link "Sign up" at bounding box center [1470, 24] width 43 height 13
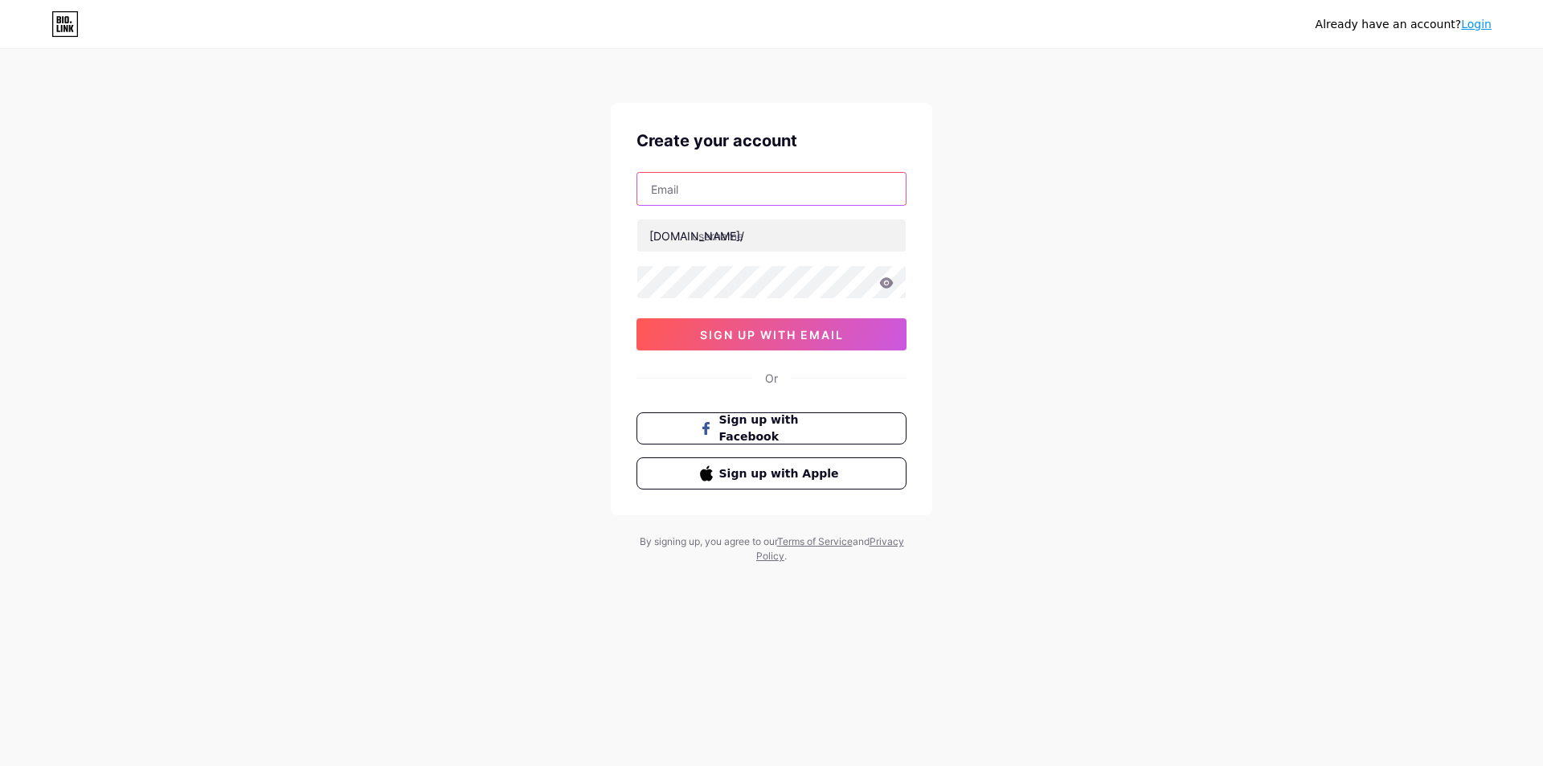
click at [764, 195] on input "text" at bounding box center [771, 189] width 268 height 32
type input "blackgokuhaha@gmail.com"
click at [738, 239] on input "text" at bounding box center [771, 235] width 268 height 32
type input "2"
type input "muondiduhoc"
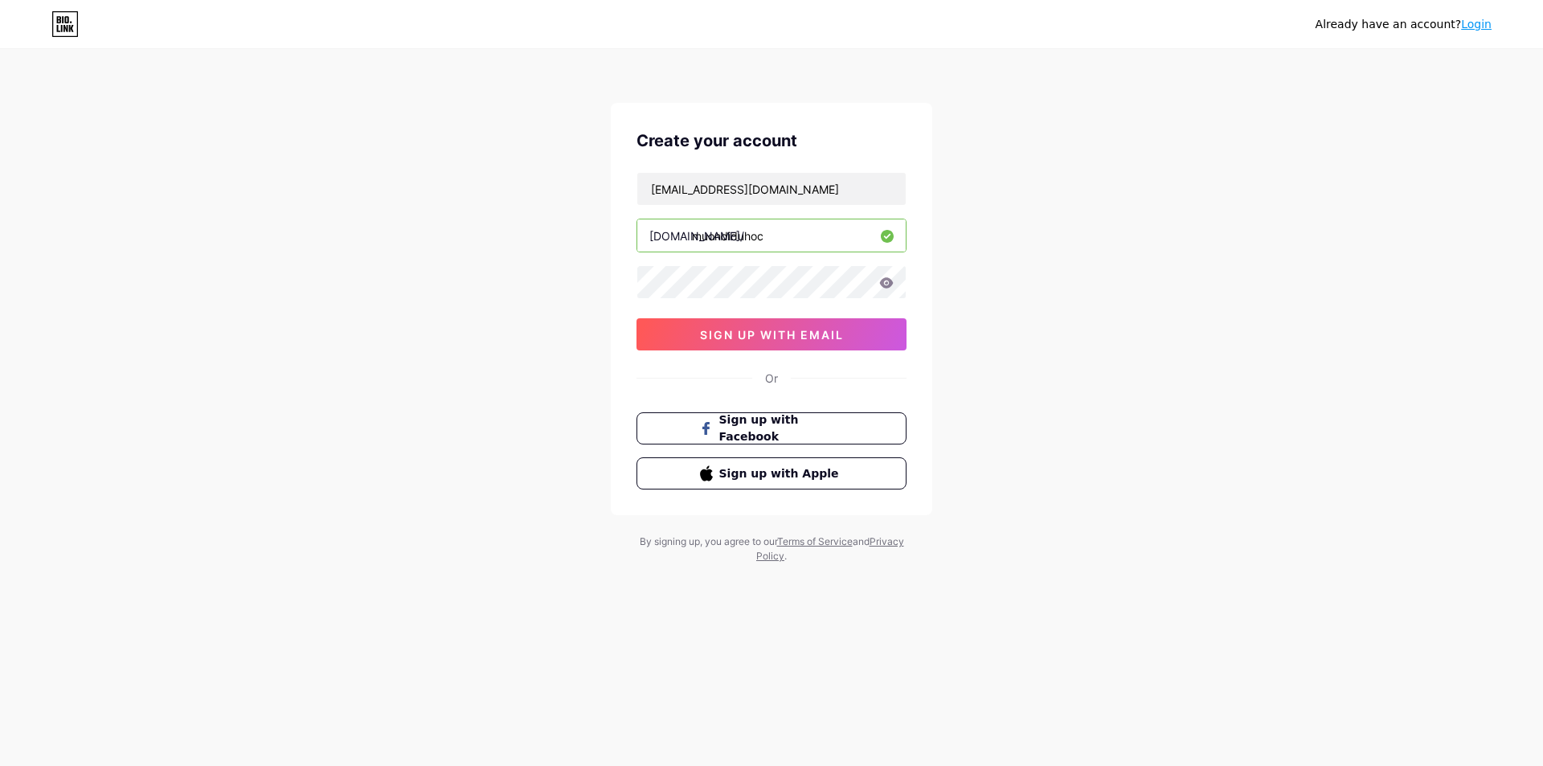
drag, startPoint x: 779, startPoint y: 239, endPoint x: 730, endPoint y: 235, distance: 48.5
click at [730, 235] on input "muondiduhoc" at bounding box center [771, 235] width 268 height 32
click at [791, 235] on input "muondiduhoc" at bounding box center [771, 235] width 268 height 32
click at [832, 336] on span "sign up with email" at bounding box center [772, 335] width 144 height 14
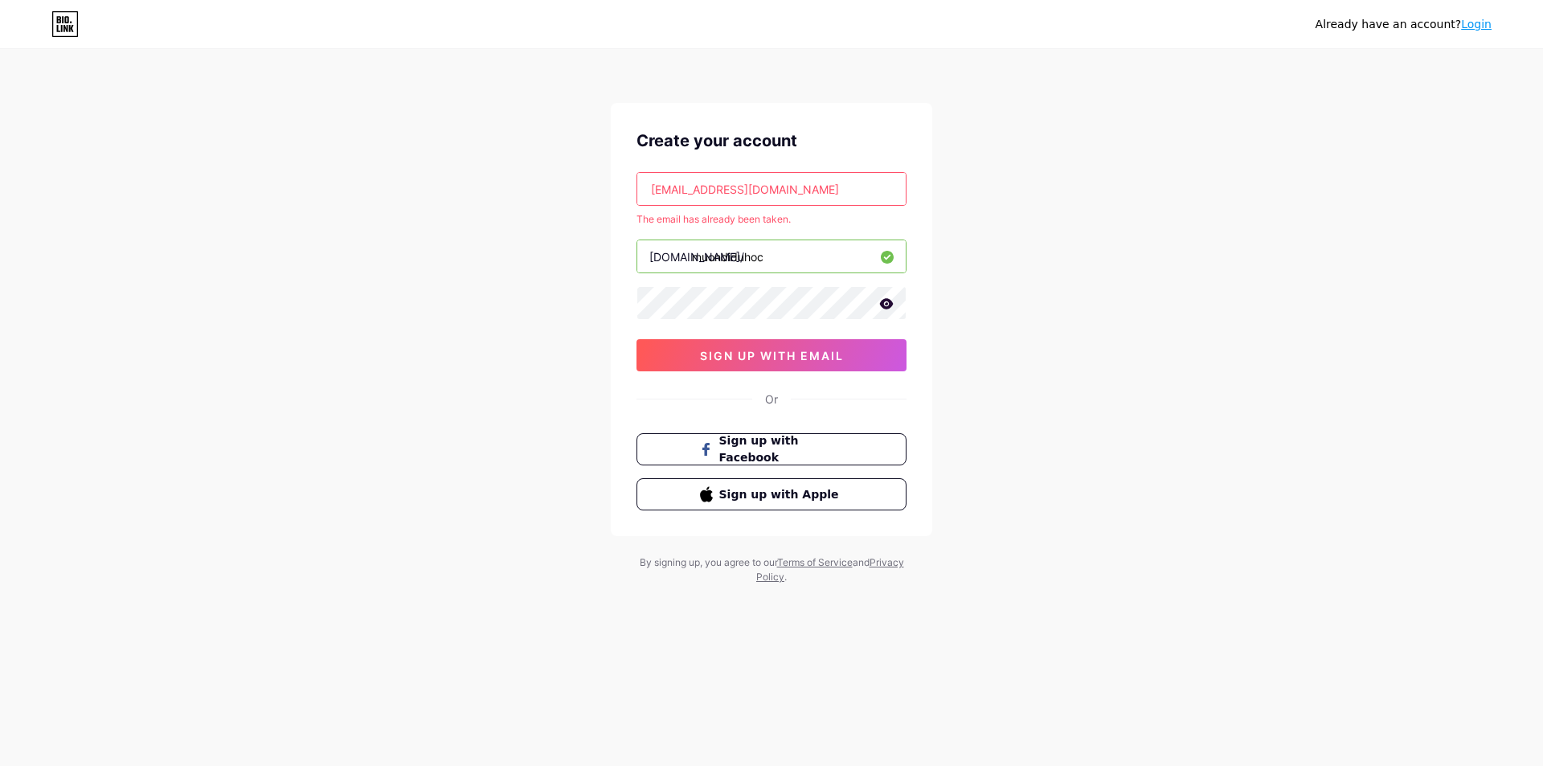
drag, startPoint x: 810, startPoint y: 190, endPoint x: 628, endPoint y: 202, distance: 182.7
click at [628, 201] on div "Create your account blackgokuhaha@gmail.com The email has already been taken. b…" at bounding box center [771, 319] width 321 height 433
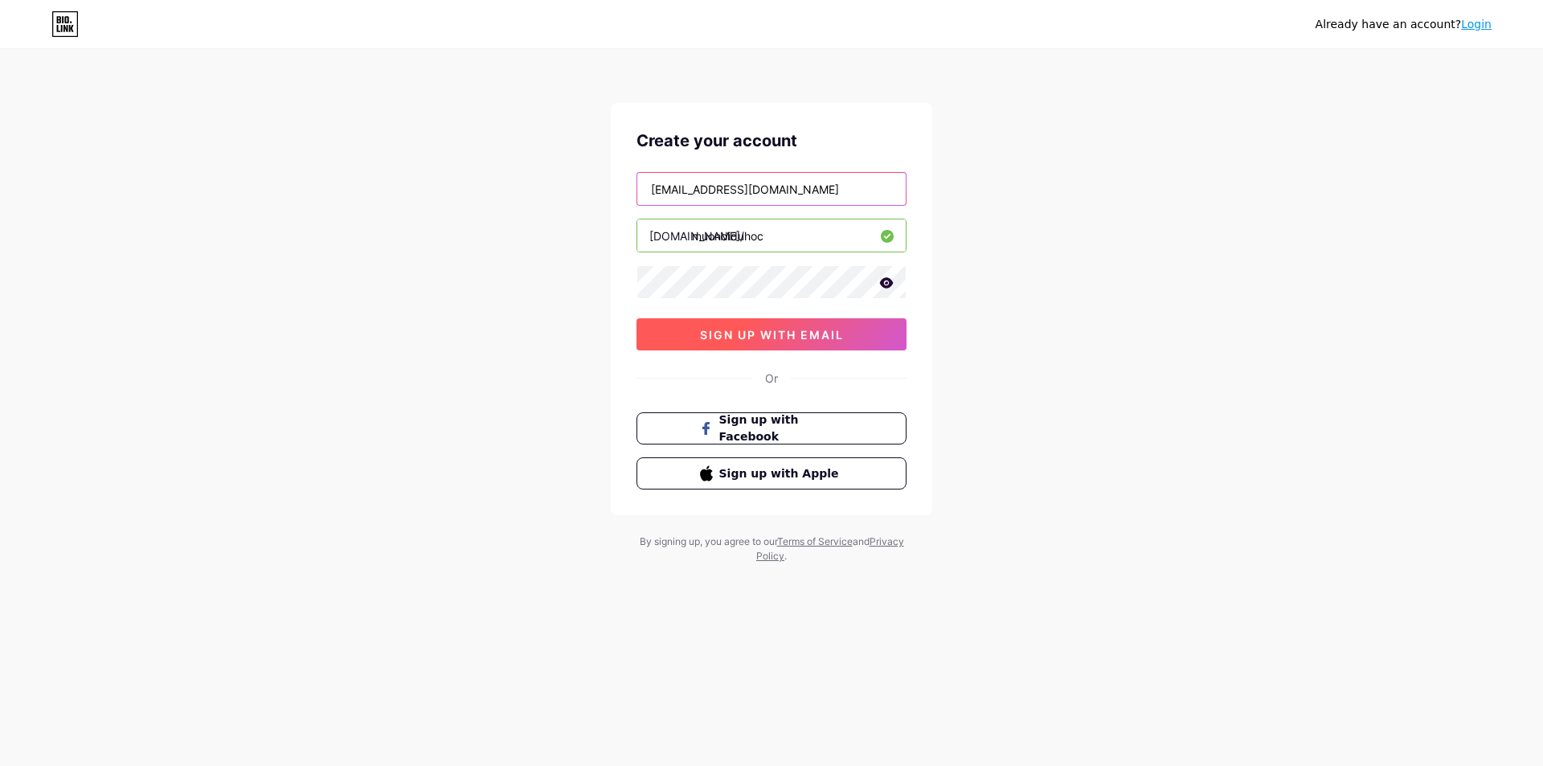
type input "[EMAIL_ADDRESS][DOMAIN_NAME]"
click at [784, 339] on span "sign up with email" at bounding box center [772, 335] width 144 height 14
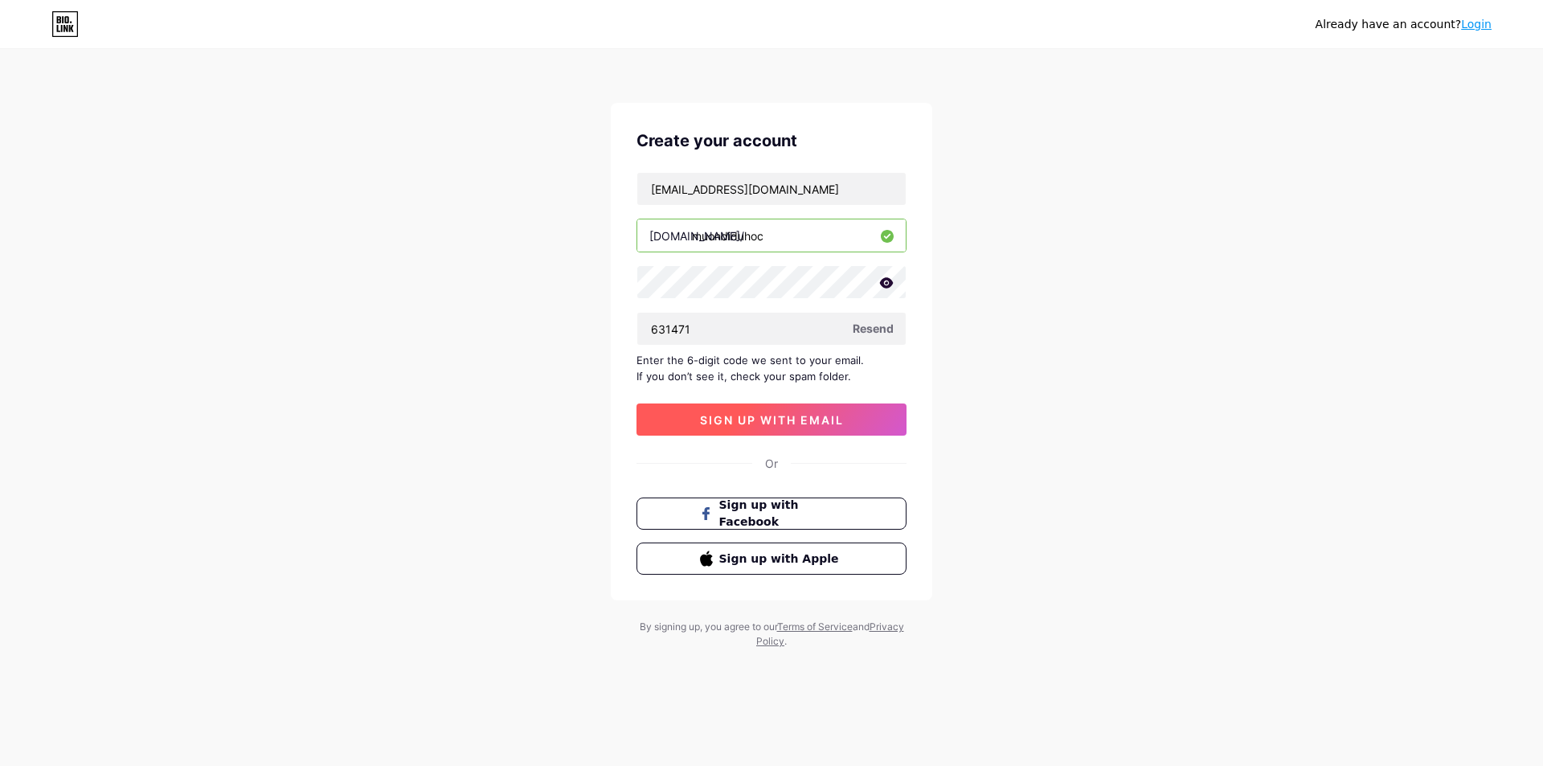
type input "631471"
click at [816, 429] on button "sign up with email" at bounding box center [771, 419] width 270 height 32
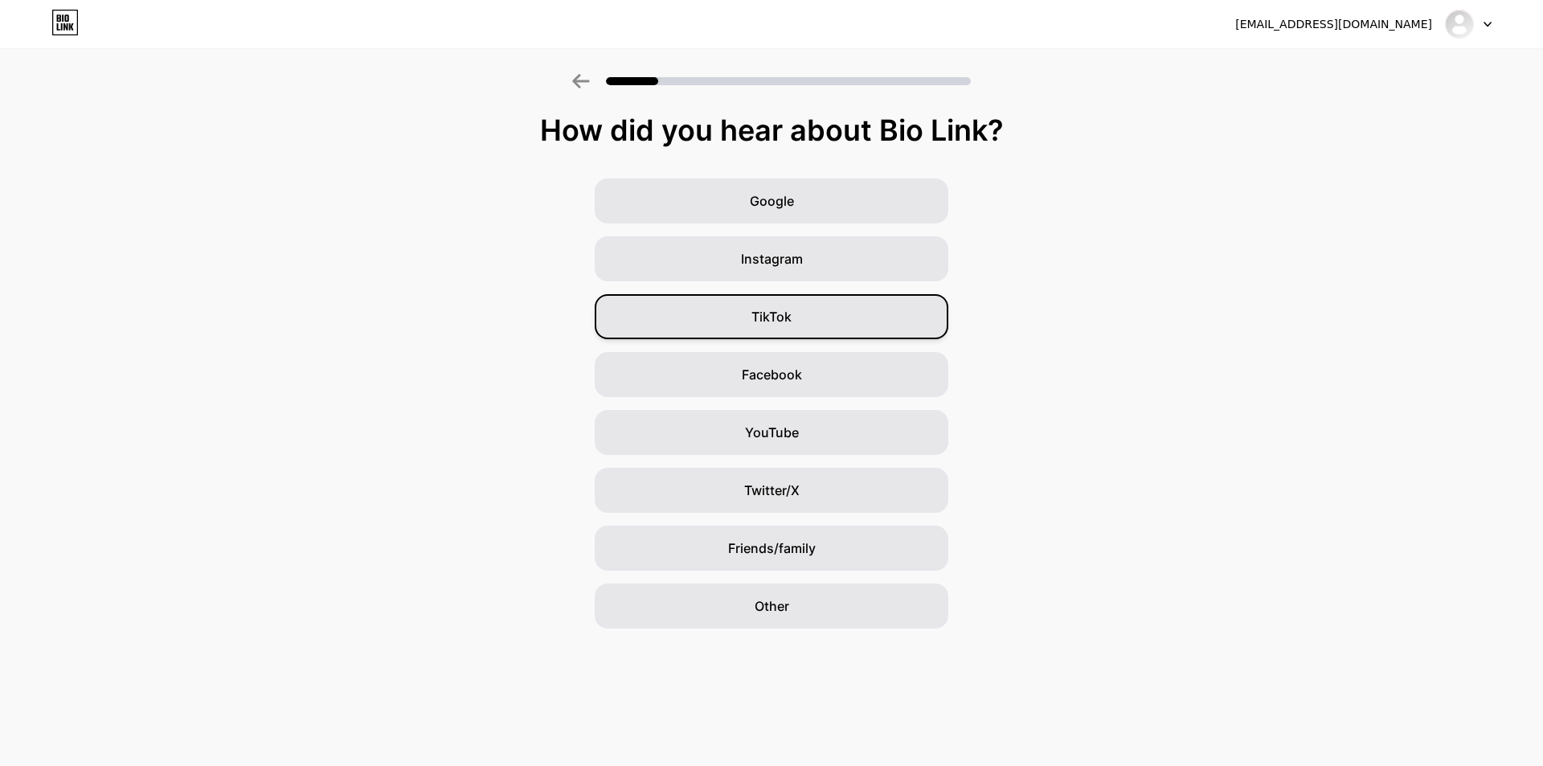
click at [804, 317] on div "TikTok" at bounding box center [772, 316] width 354 height 45
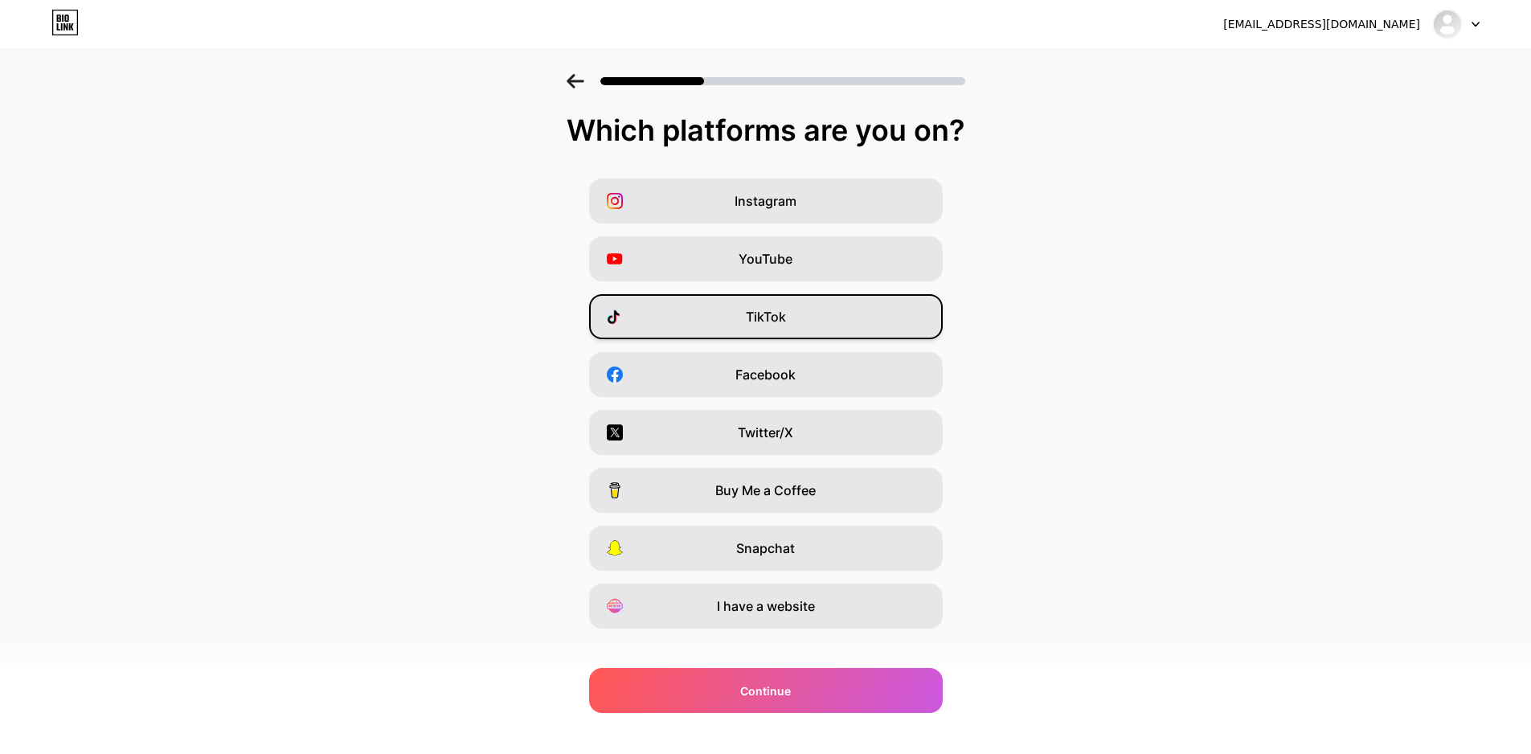
click at [823, 317] on div "TikTok" at bounding box center [766, 316] width 354 height 45
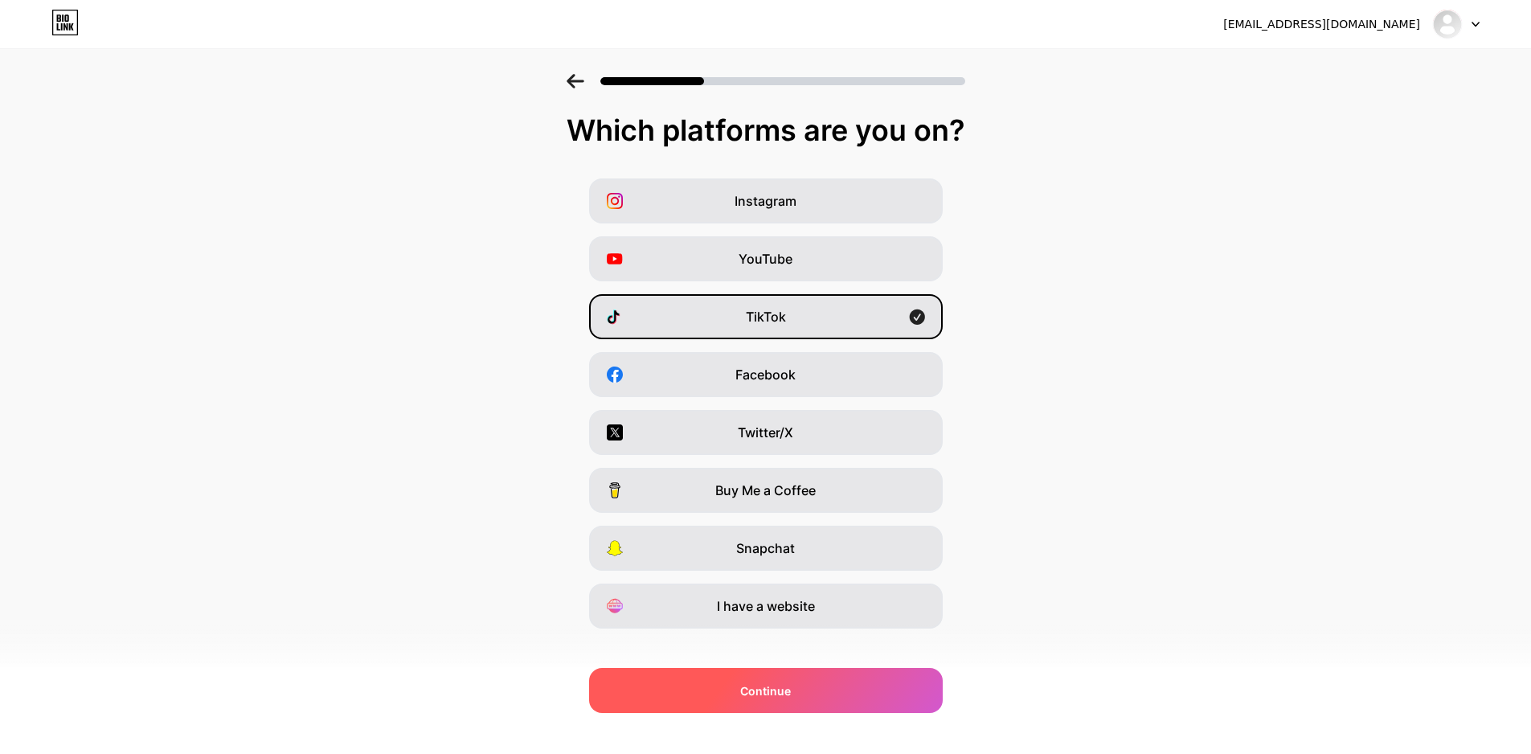
click at [817, 704] on div "Continue" at bounding box center [766, 690] width 354 height 45
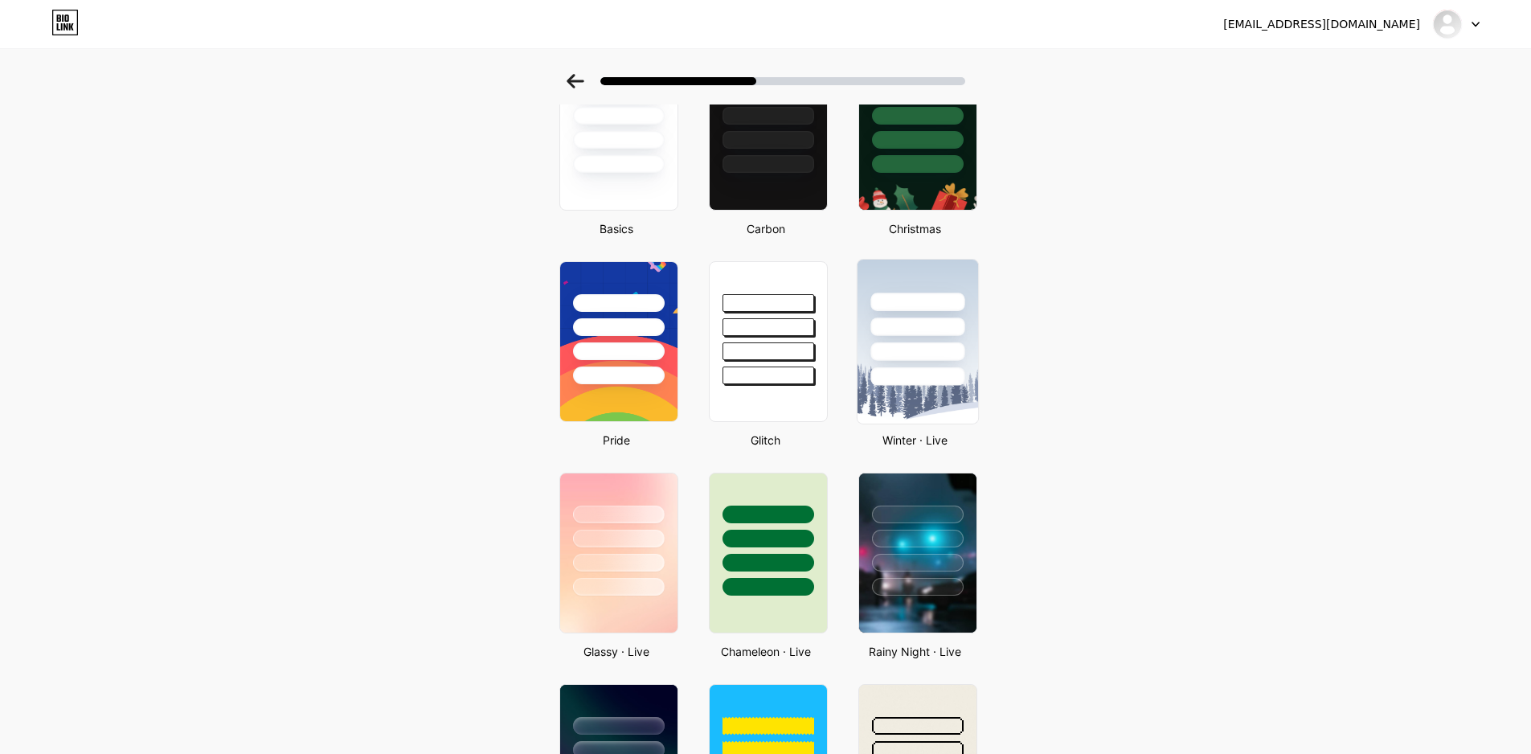
scroll to position [321, 0]
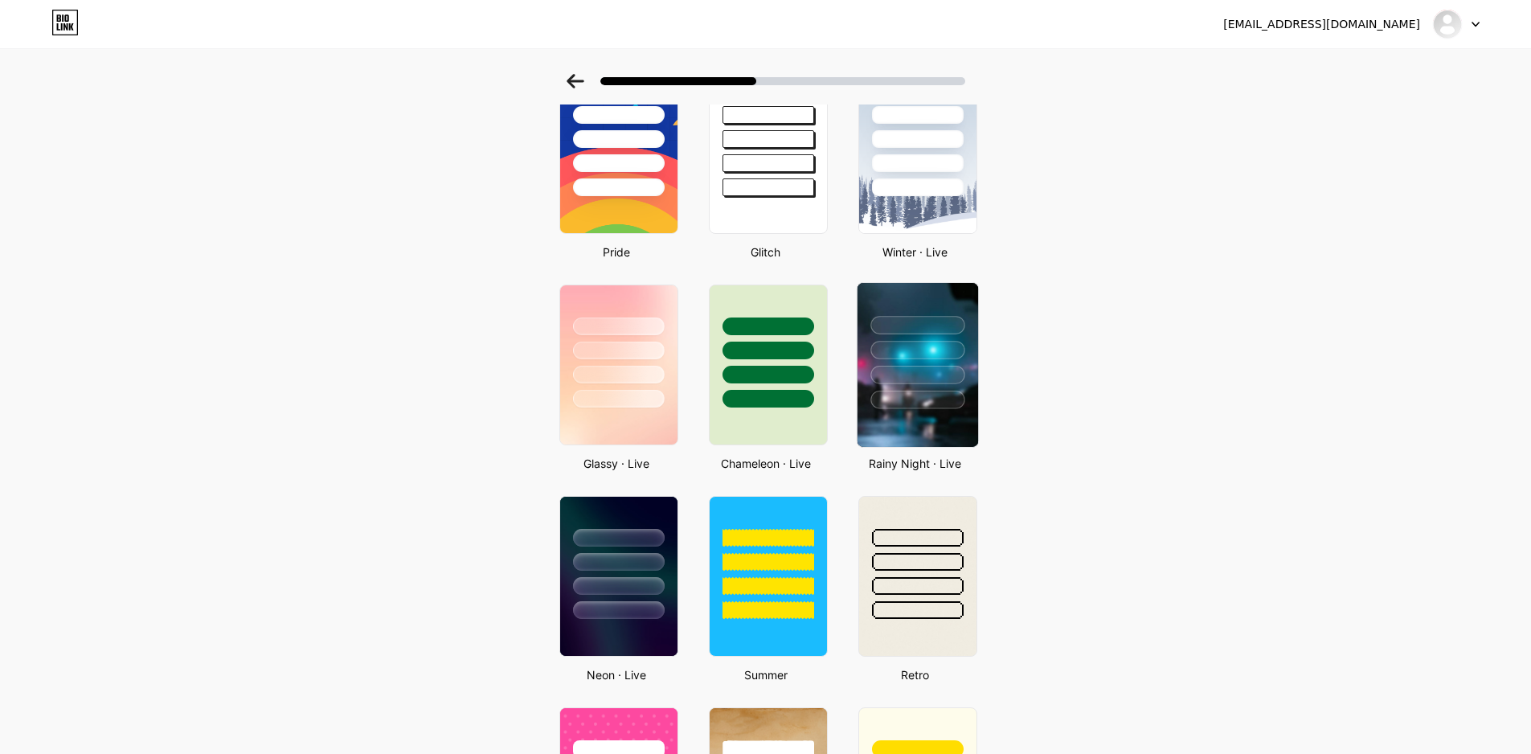
click at [915, 389] on div at bounding box center [917, 346] width 121 height 126
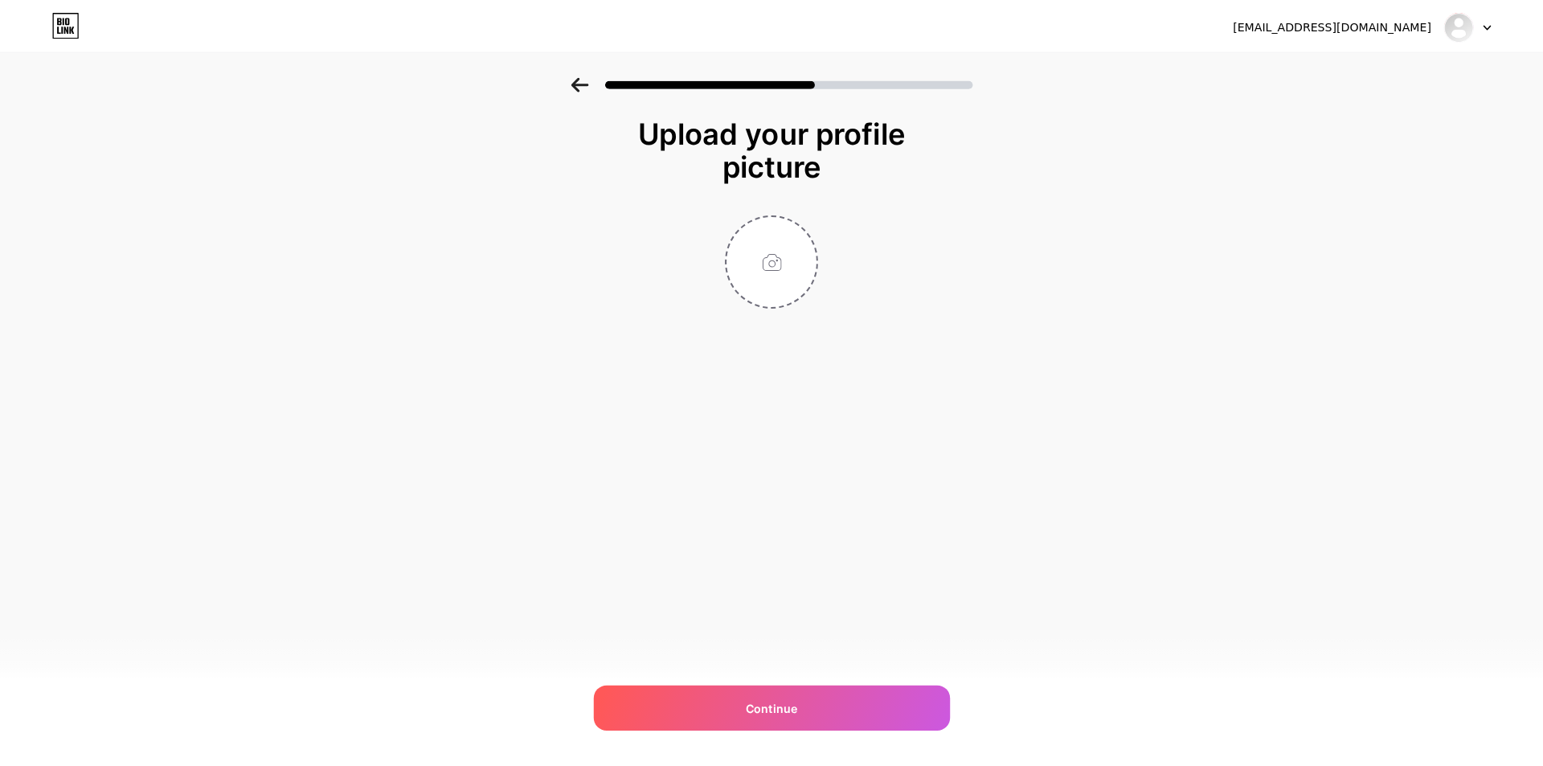
scroll to position [0, 0]
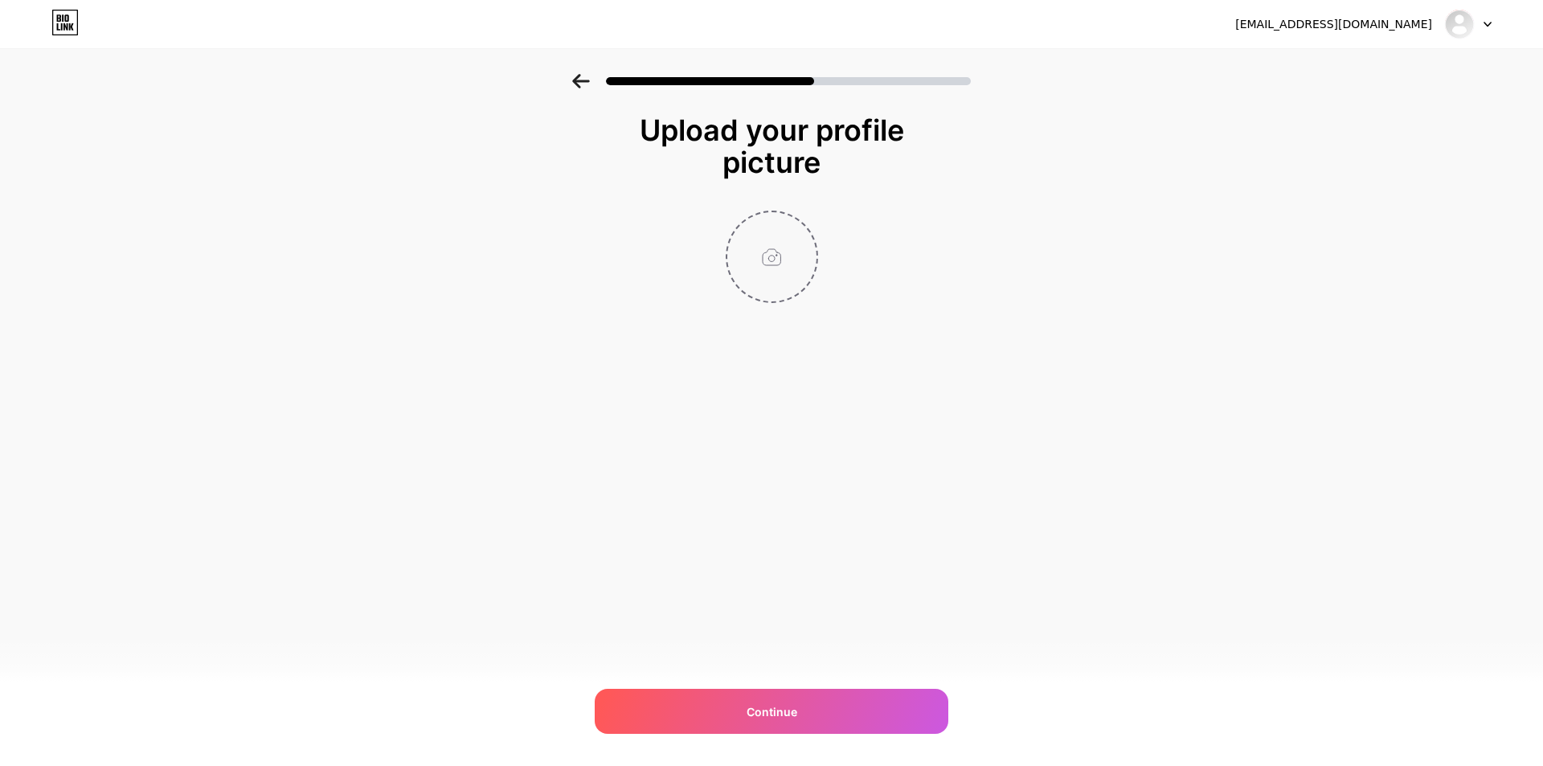
click at [777, 252] on input "file" at bounding box center [771, 256] width 89 height 89
click at [768, 263] on input "file" at bounding box center [771, 256] width 89 height 89
type input "C:\fakepath\ee11102f3ada94fb011dbbedbf69efe7.jpg"
drag, startPoint x: 783, startPoint y: 718, endPoint x: 840, endPoint y: 655, distance: 84.8
click at [783, 718] on span "Continue" at bounding box center [771, 711] width 51 height 17
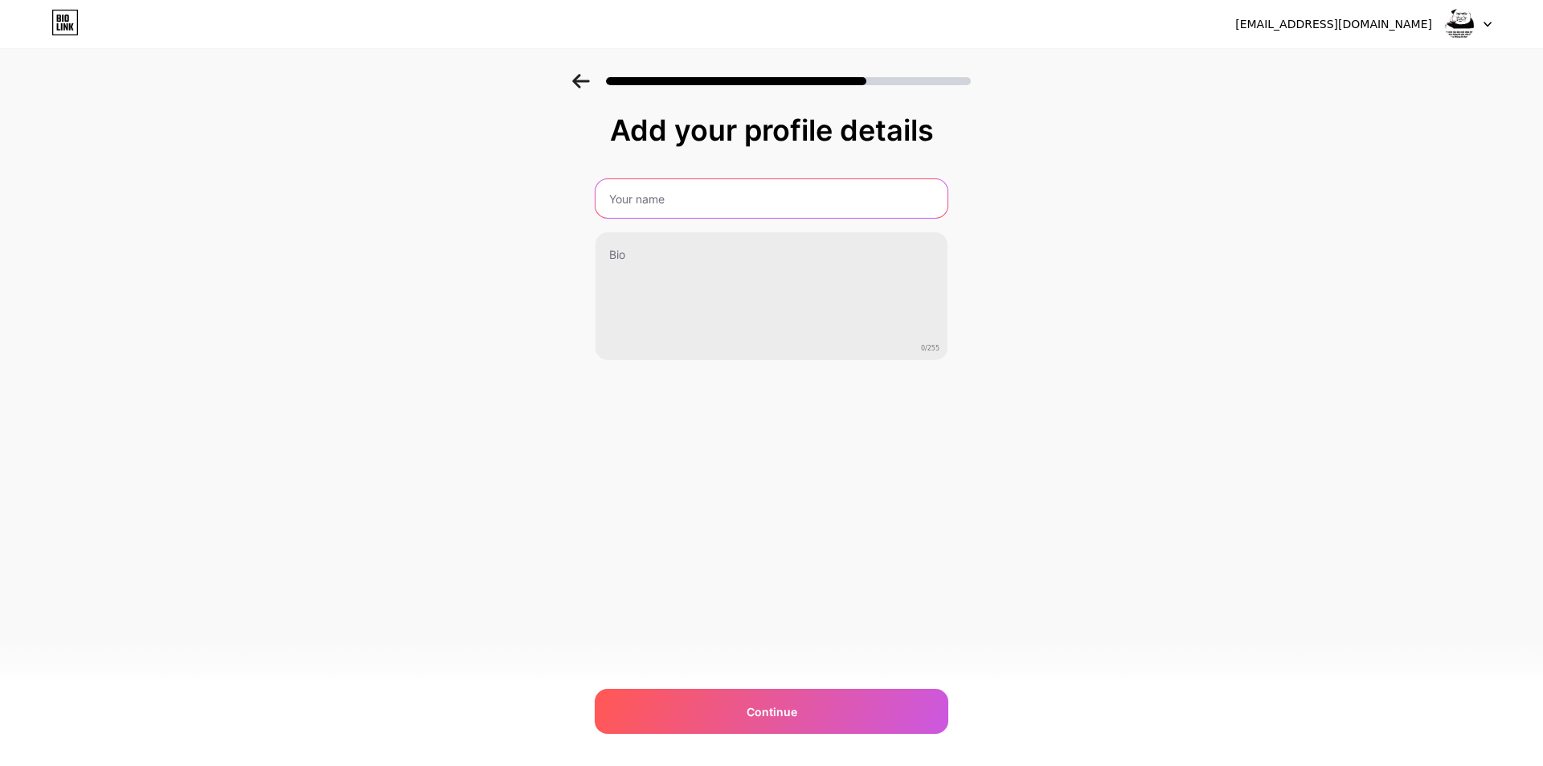
click at [696, 211] on input "text" at bounding box center [771, 198] width 352 height 39
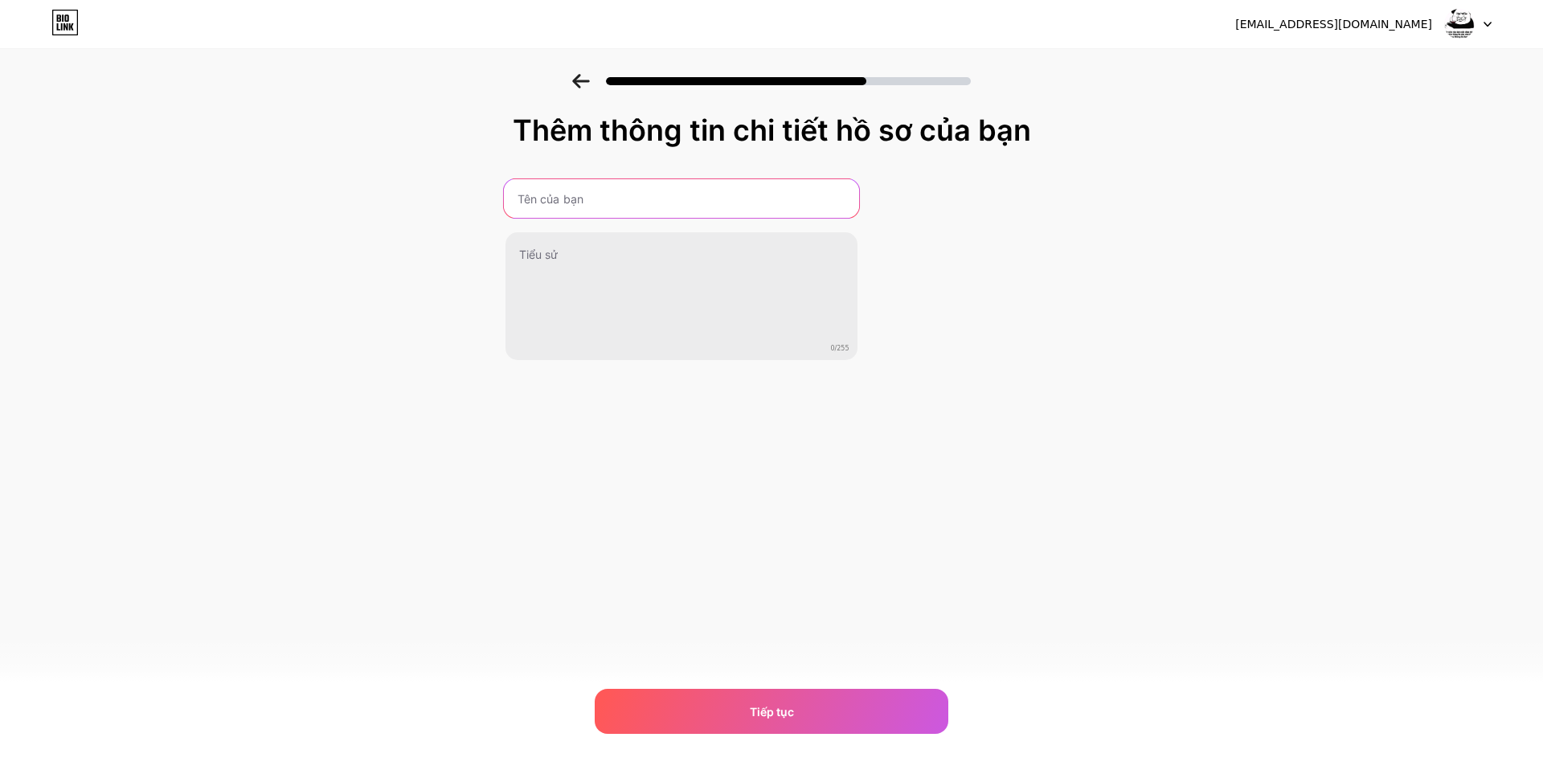
click at [677, 202] on input "text" at bounding box center [680, 198] width 355 height 39
type input "c"
type input "C"
type input "Biết Đọc Không !!"
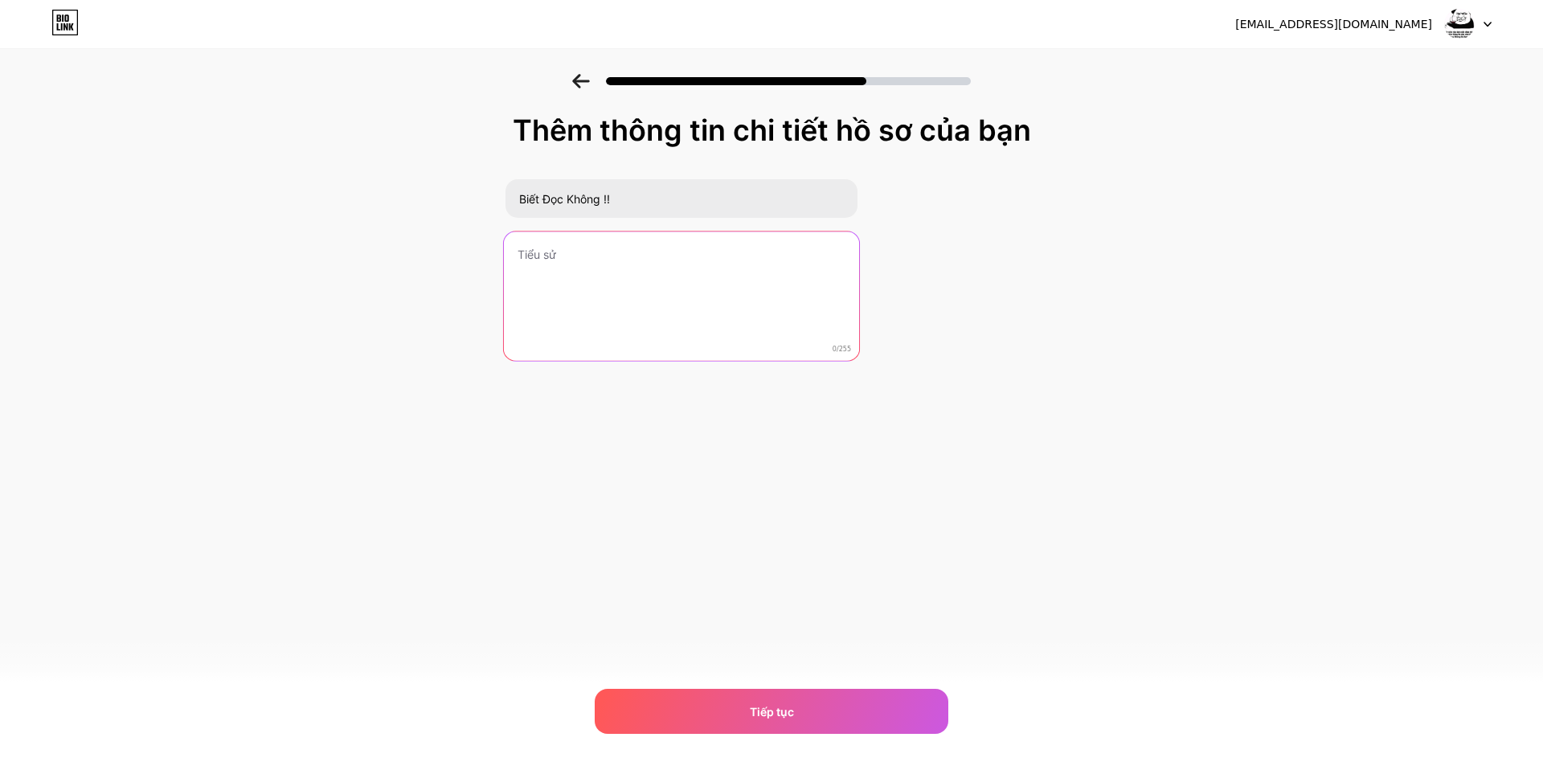
click at [637, 275] on textarea at bounding box center [680, 296] width 355 height 131
click at [730, 260] on textarea "ae chơi giải team code thì bank nhé chợ free fire ai cần mua thì lh tôi nhé nhớ…" at bounding box center [680, 296] width 355 height 131
click at [625, 293] on textarea "ae chơi giải team code thì bank nhé (CK+id) chợ free fire ai cần mua thì lh tôi…" at bounding box center [680, 296] width 355 height 131
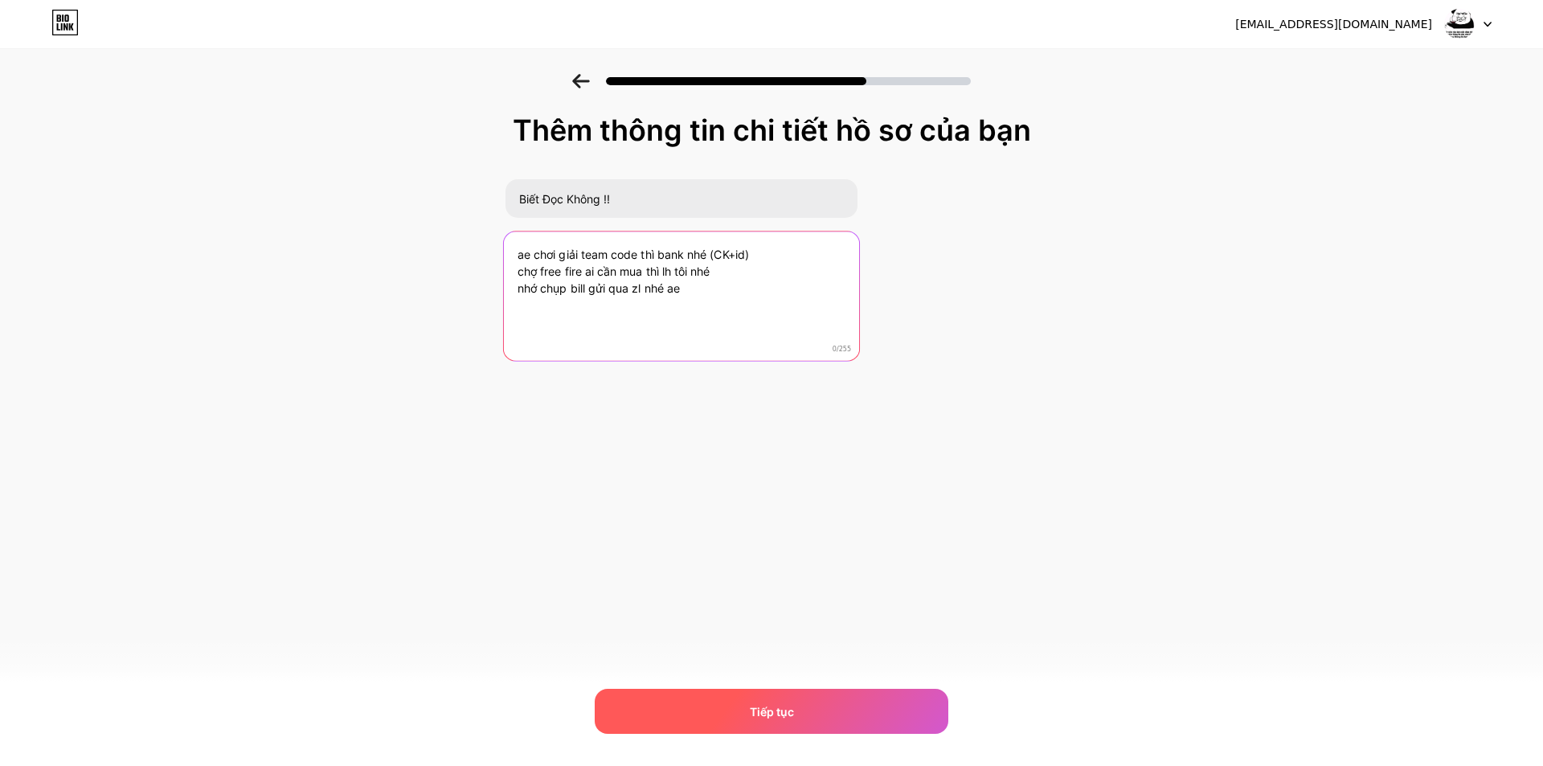
type textarea "ae chơi giải team code thì bank nhé (CK+id) chợ free fire ai cần mua thì lh tôi…"
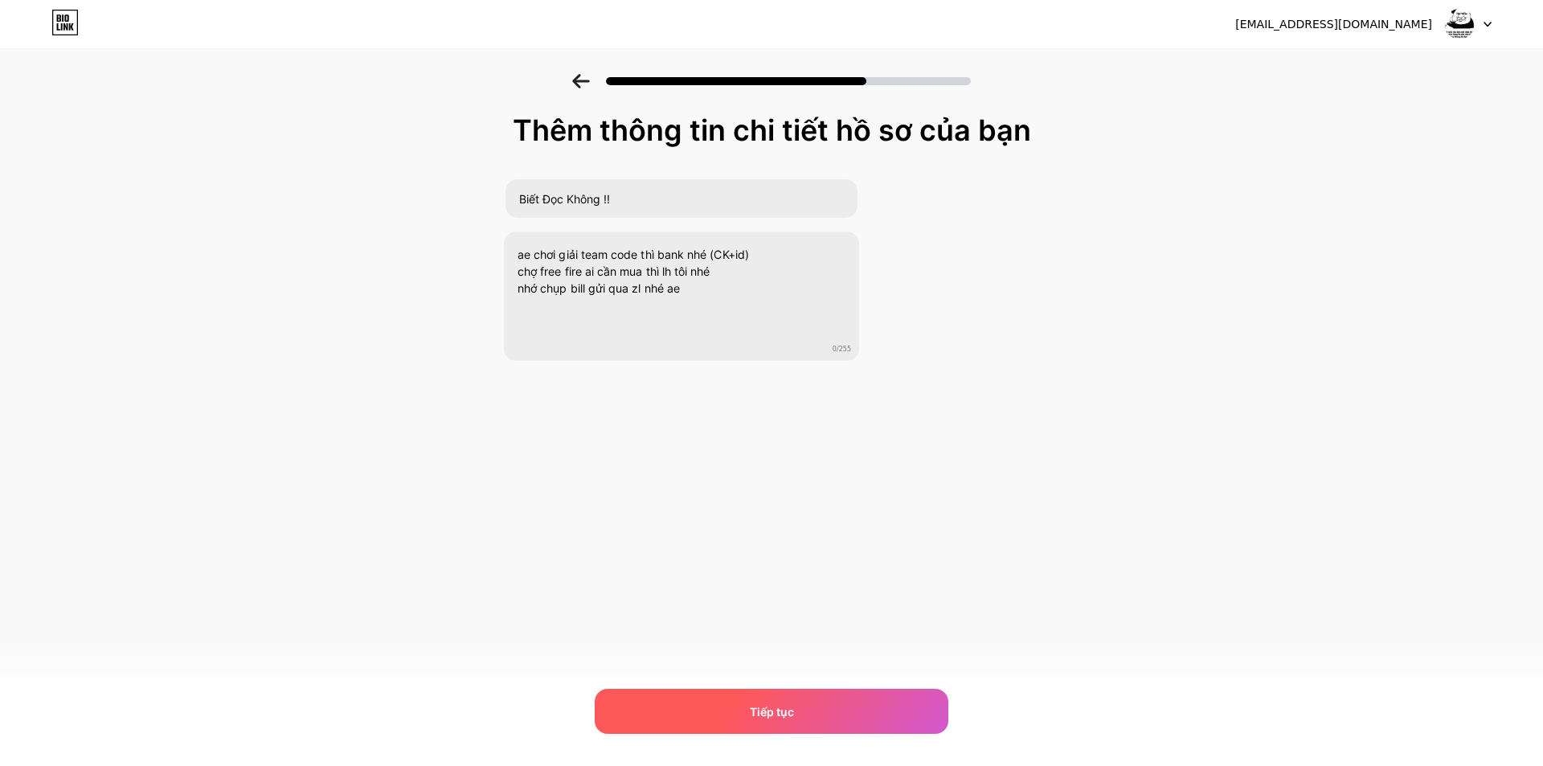
click at [785, 722] on div "Tiếp tục" at bounding box center [772, 711] width 354 height 45
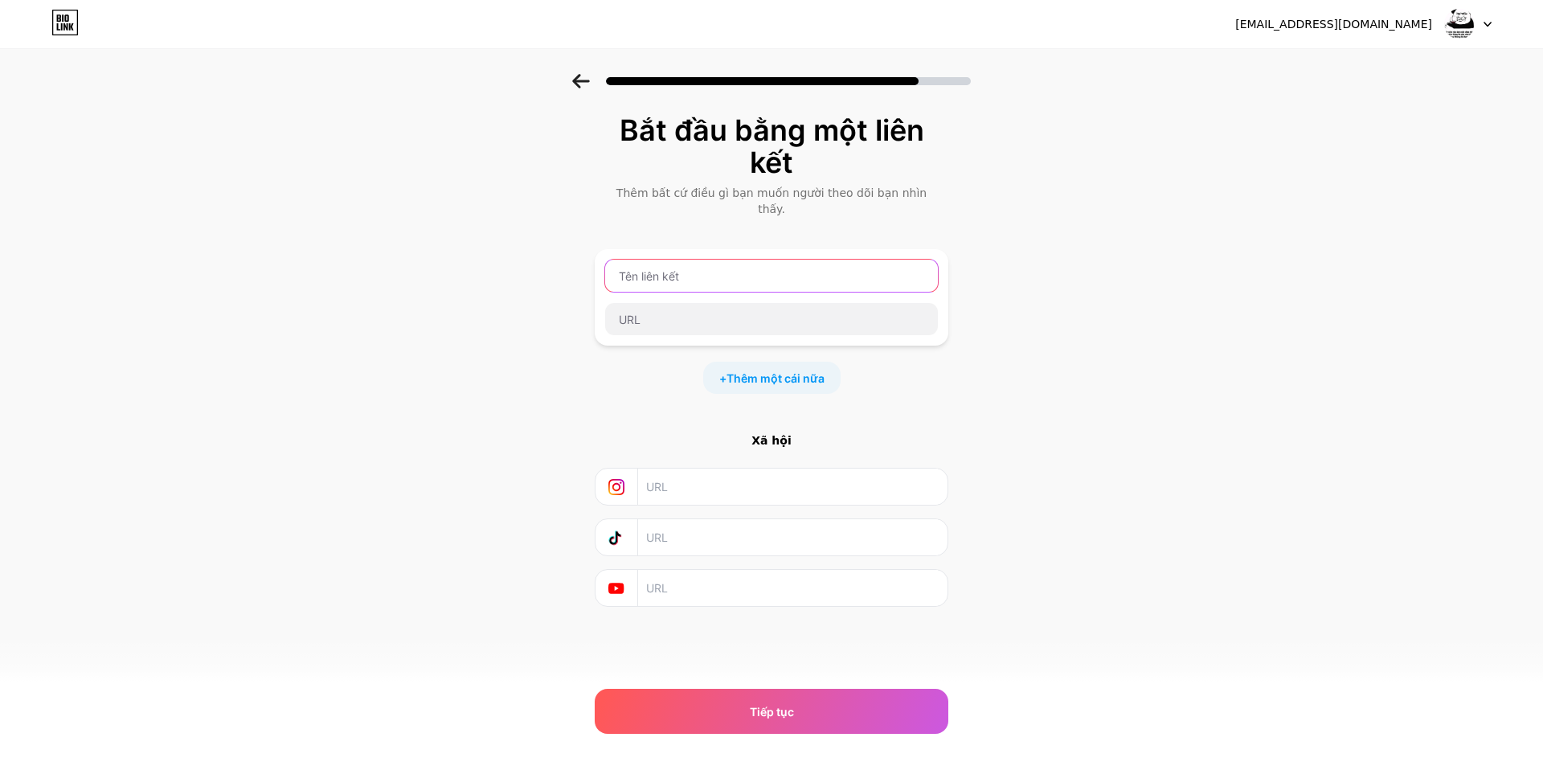
click at [700, 260] on input "text" at bounding box center [771, 276] width 333 height 32
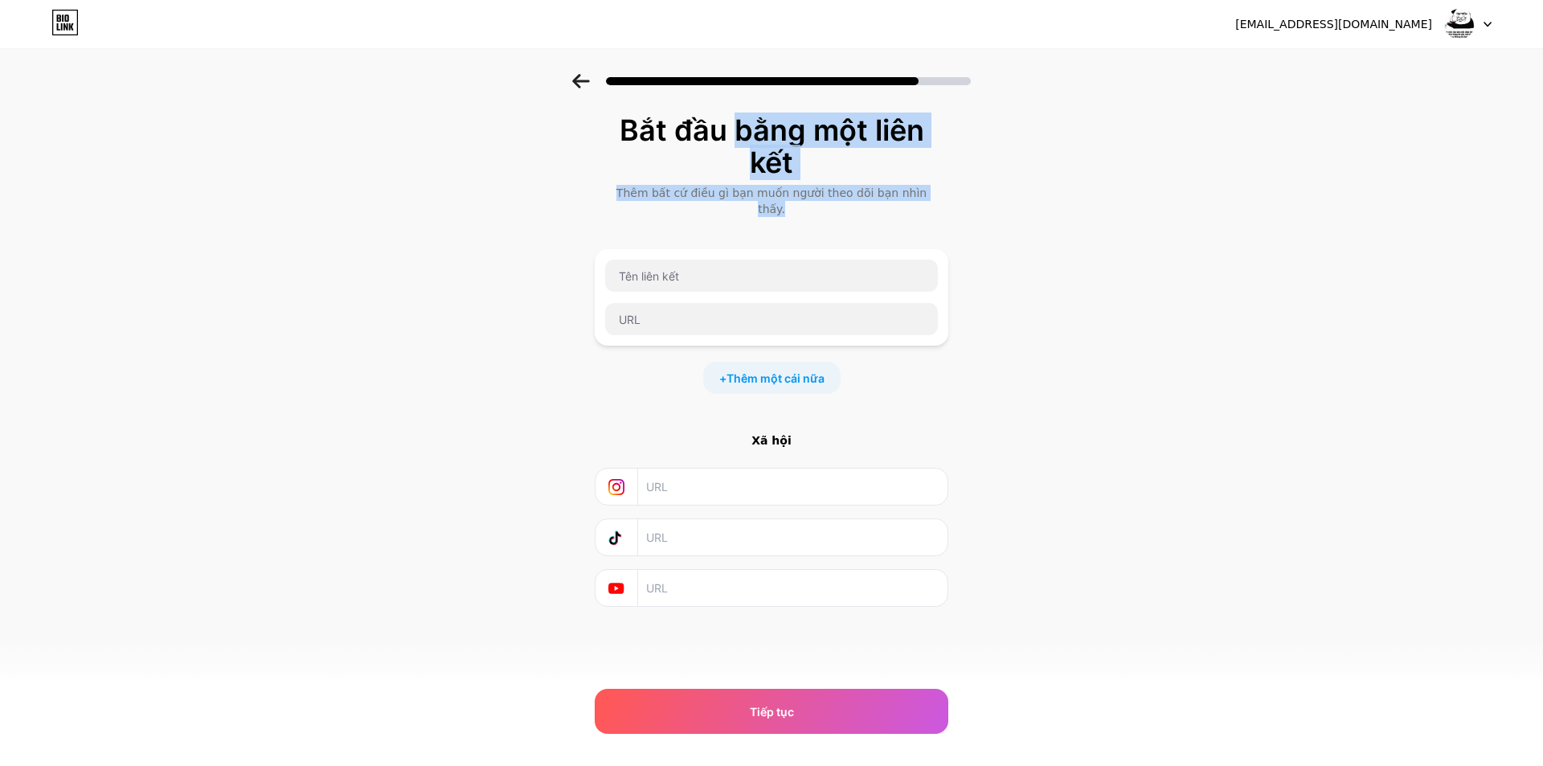
drag, startPoint x: 660, startPoint y: 144, endPoint x: 812, endPoint y: 217, distance: 169.3
click at [812, 217] on div "Bắt đầu bằng một liên kết Thêm bất cứ điều gì bạn muốn người theo dõi bạn nhìn …" at bounding box center [772, 360] width 354 height 493
click at [808, 213] on div "Bắt đầu bằng một liên kết Thêm bất cứ điều gì bạn muốn người theo dõi bạn nhìn …" at bounding box center [772, 360] width 354 height 493
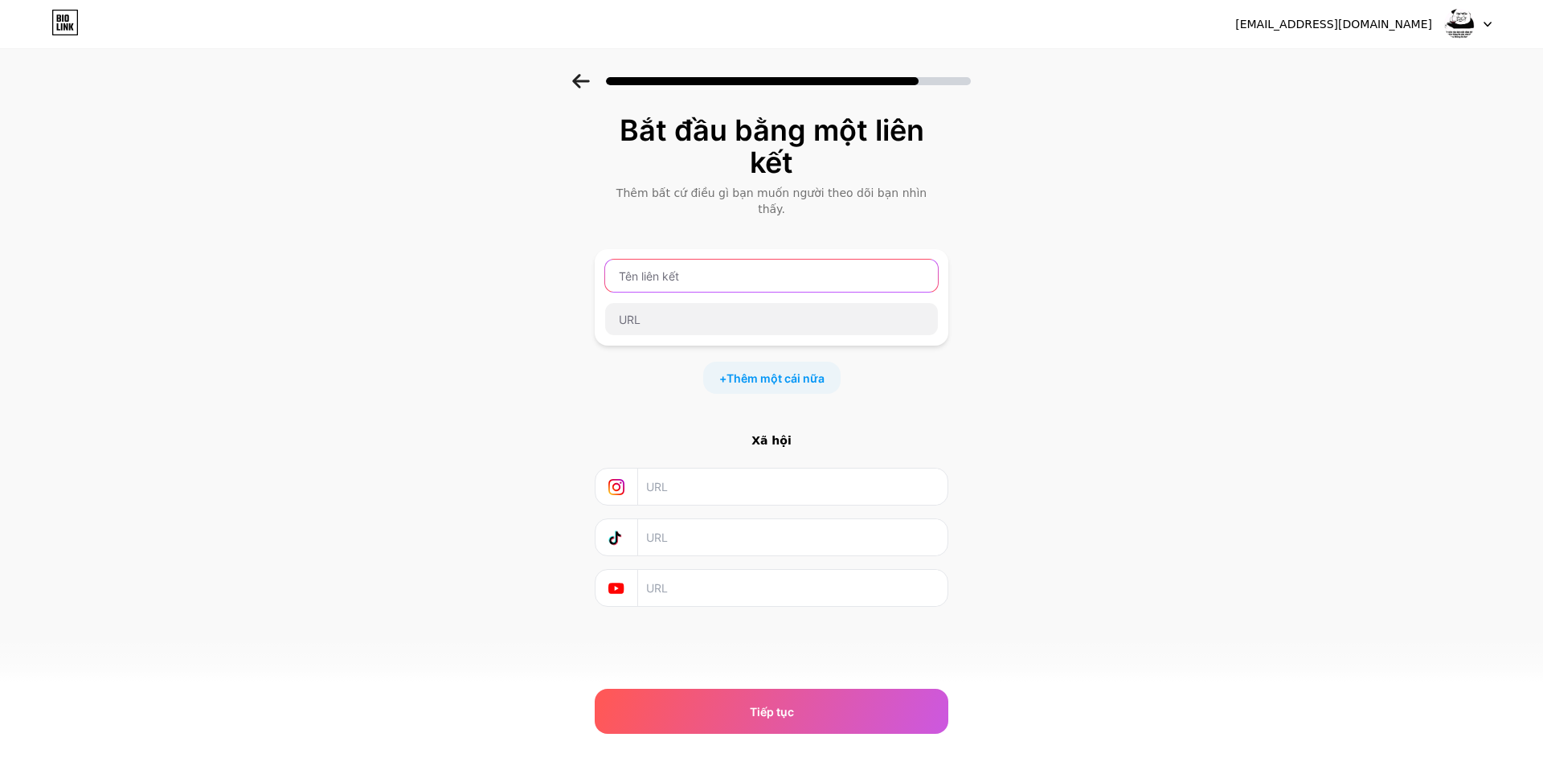
click at [709, 263] on input "text" at bounding box center [771, 276] width 333 height 32
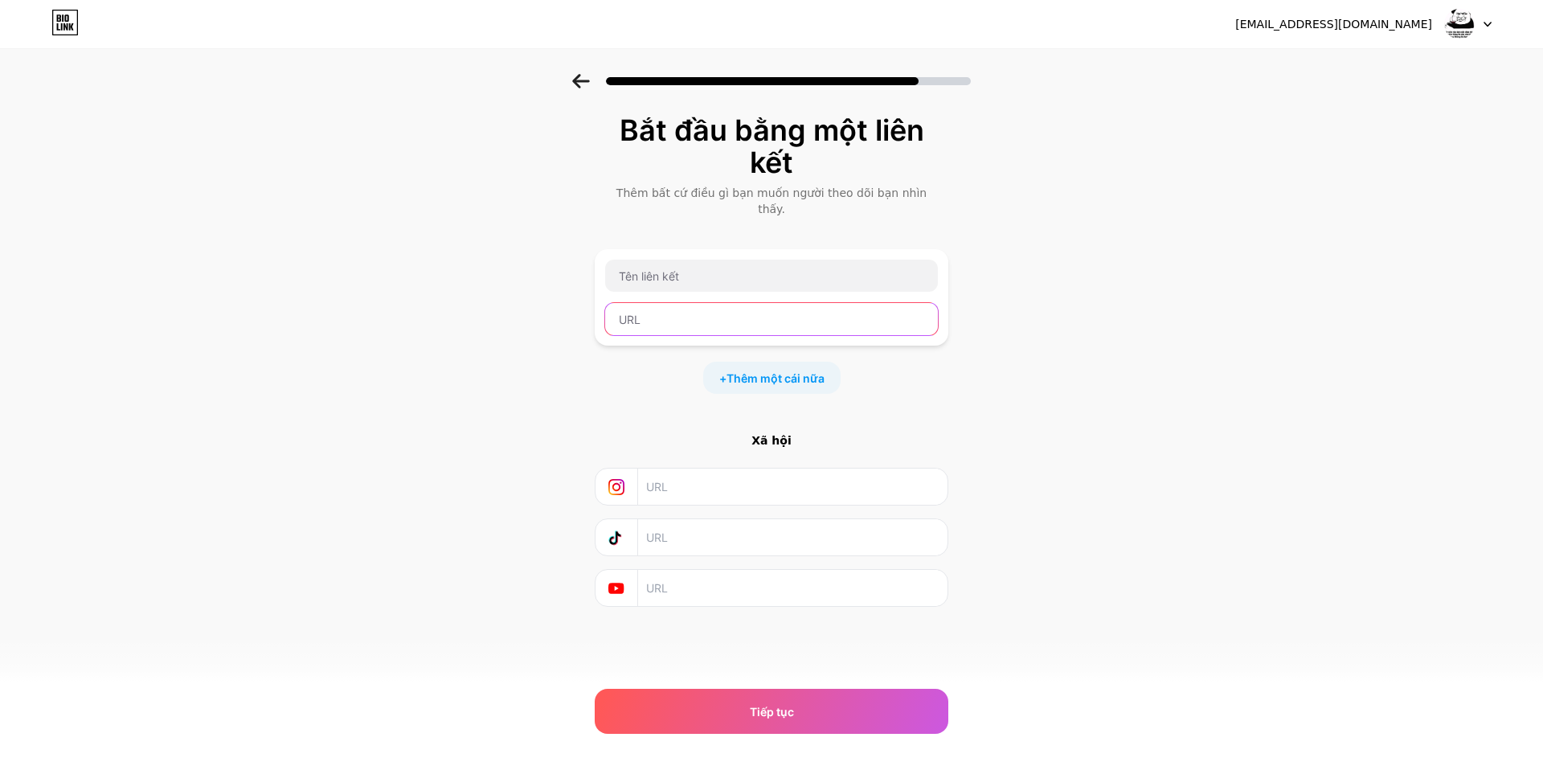
click at [673, 306] on input "text" at bounding box center [771, 319] width 333 height 32
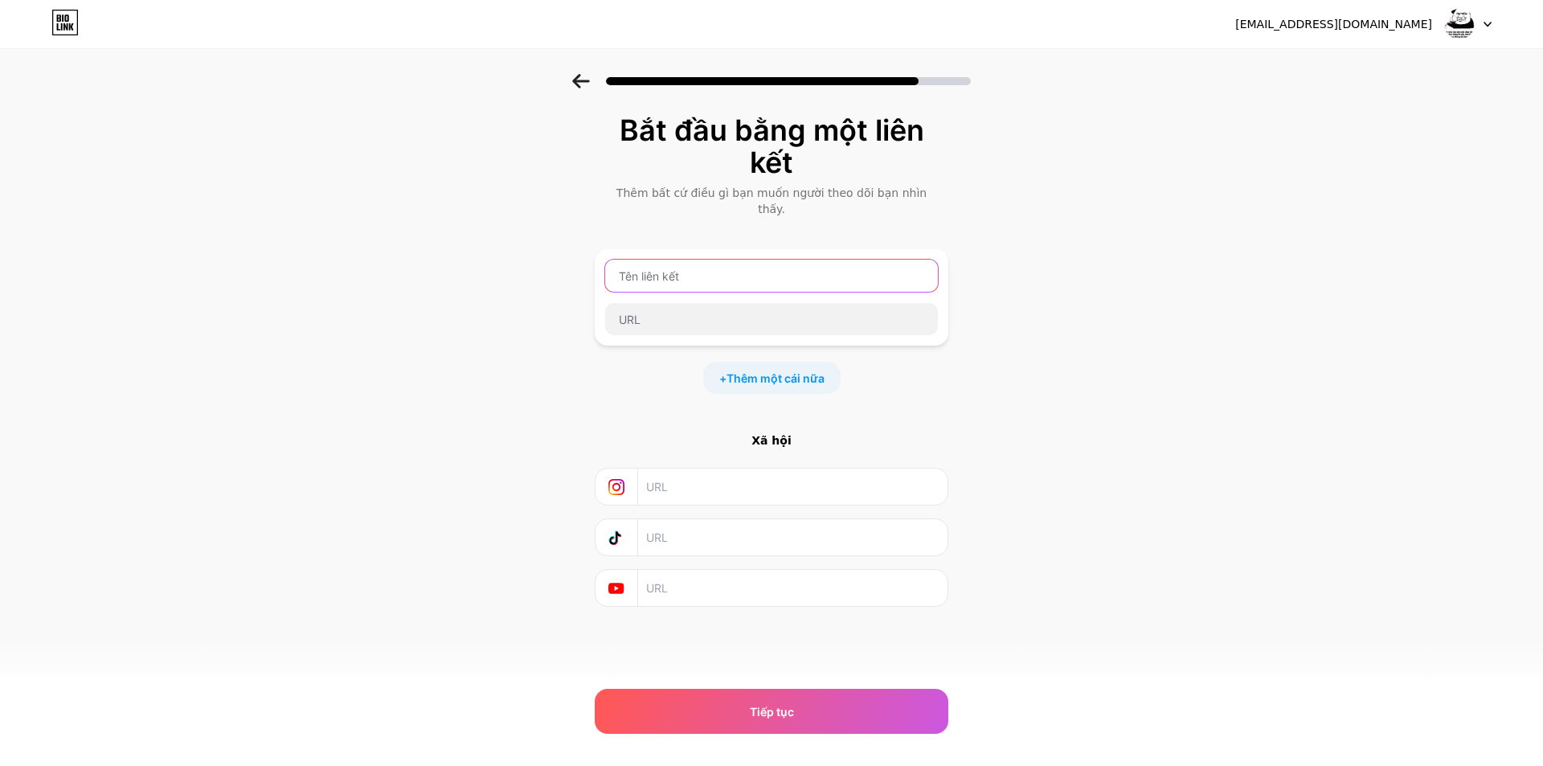
click at [671, 273] on input "text" at bounding box center [771, 276] width 333 height 32
drag, startPoint x: 587, startPoint y: 265, endPoint x: 579, endPoint y: 267, distance: 8.2
click at [586, 265] on div "Bắt đầu bằng một liên kết Thêm bất cứ điều gì bạn muốn người theo dõi bạn nhìn …" at bounding box center [771, 380] width 1543 height 613
type input "m"
type input "MB"
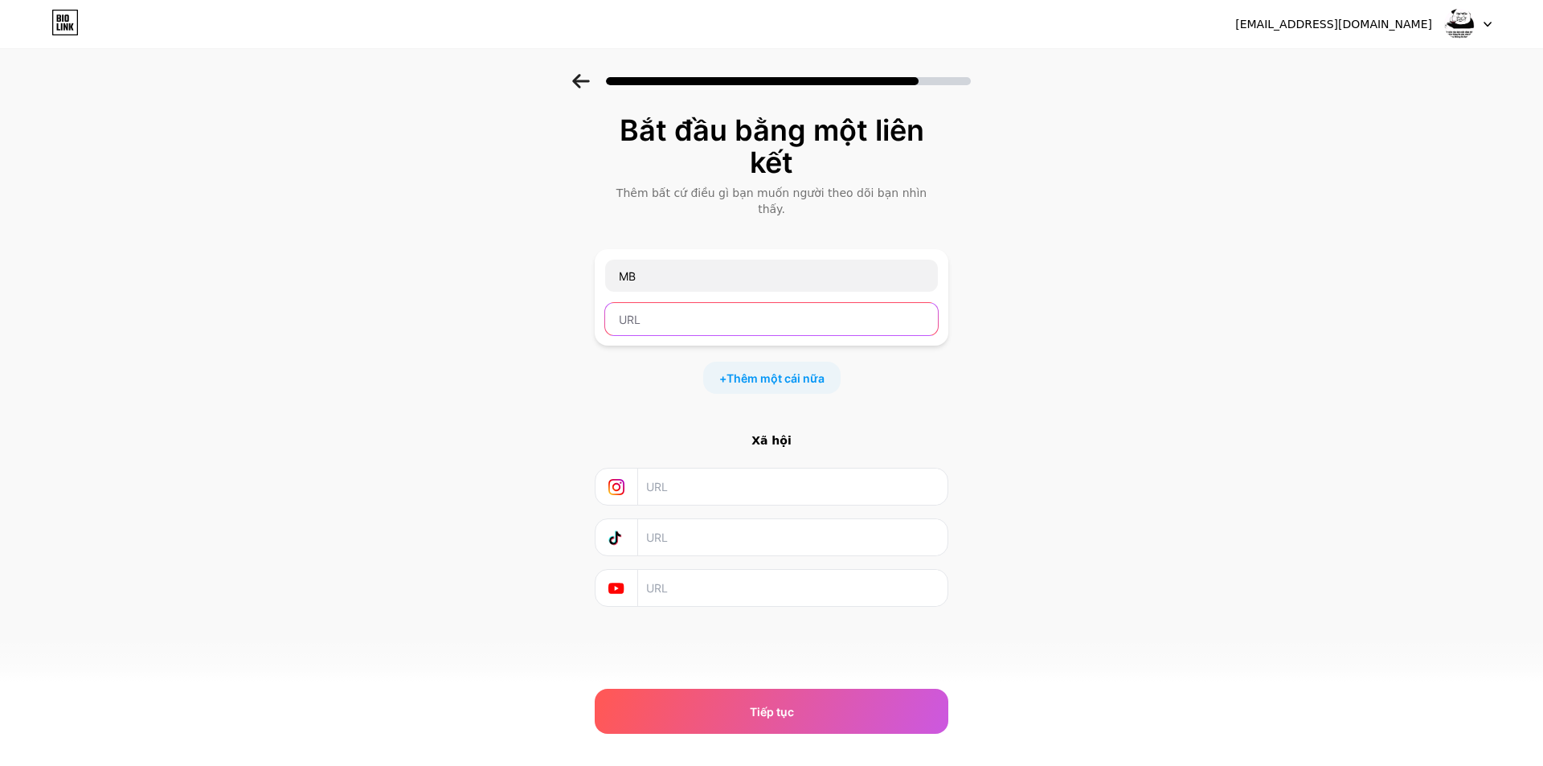
click at [671, 303] on input "text" at bounding box center [771, 319] width 333 height 32
paste input "https://www.facebook.com/profile.php?id=100051692359233"
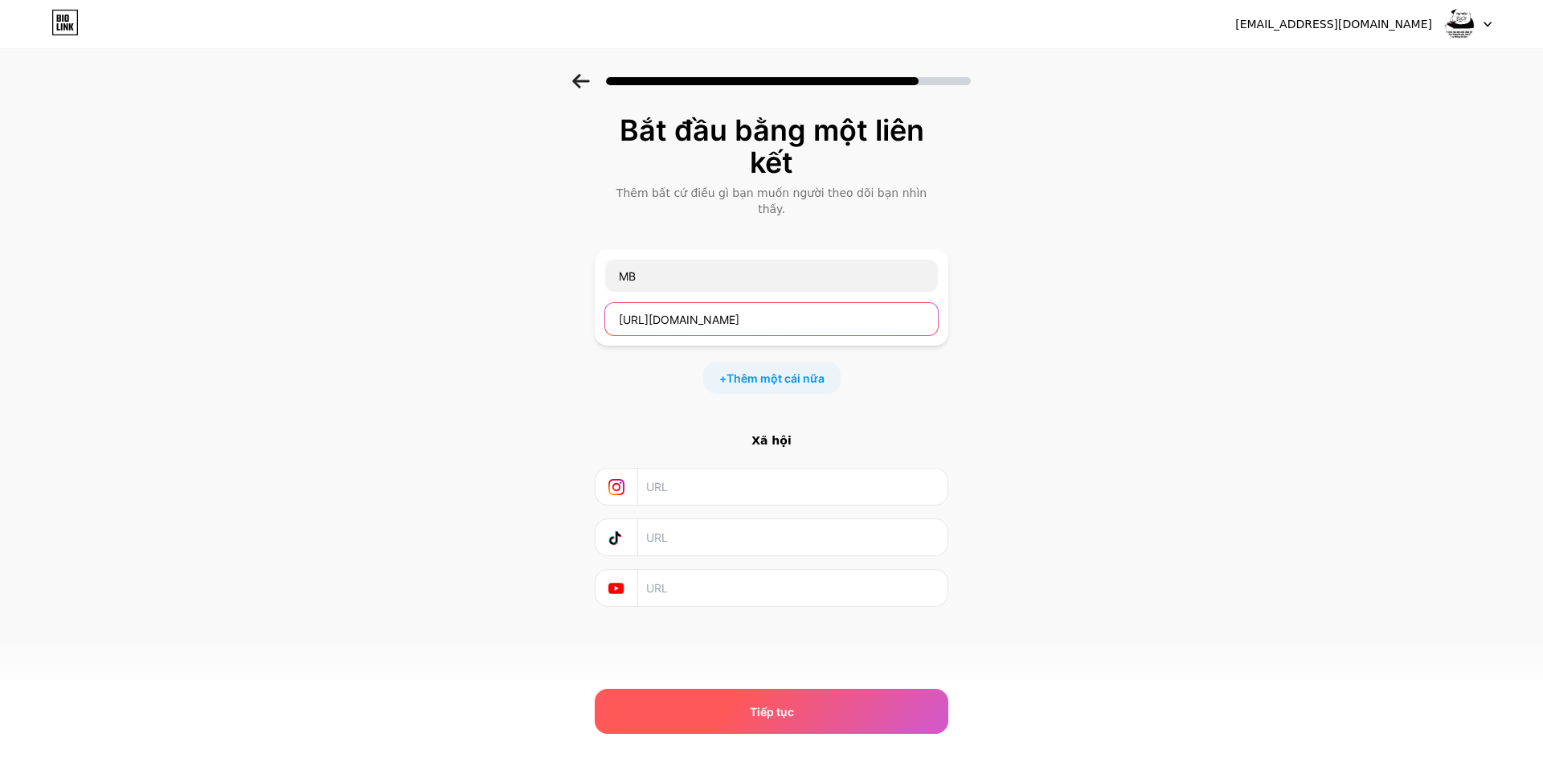
type input "https://www.facebook.com/profile.php?id=100051692359233"
click at [793, 705] on font "Tiếp tục" at bounding box center [772, 712] width 44 height 14
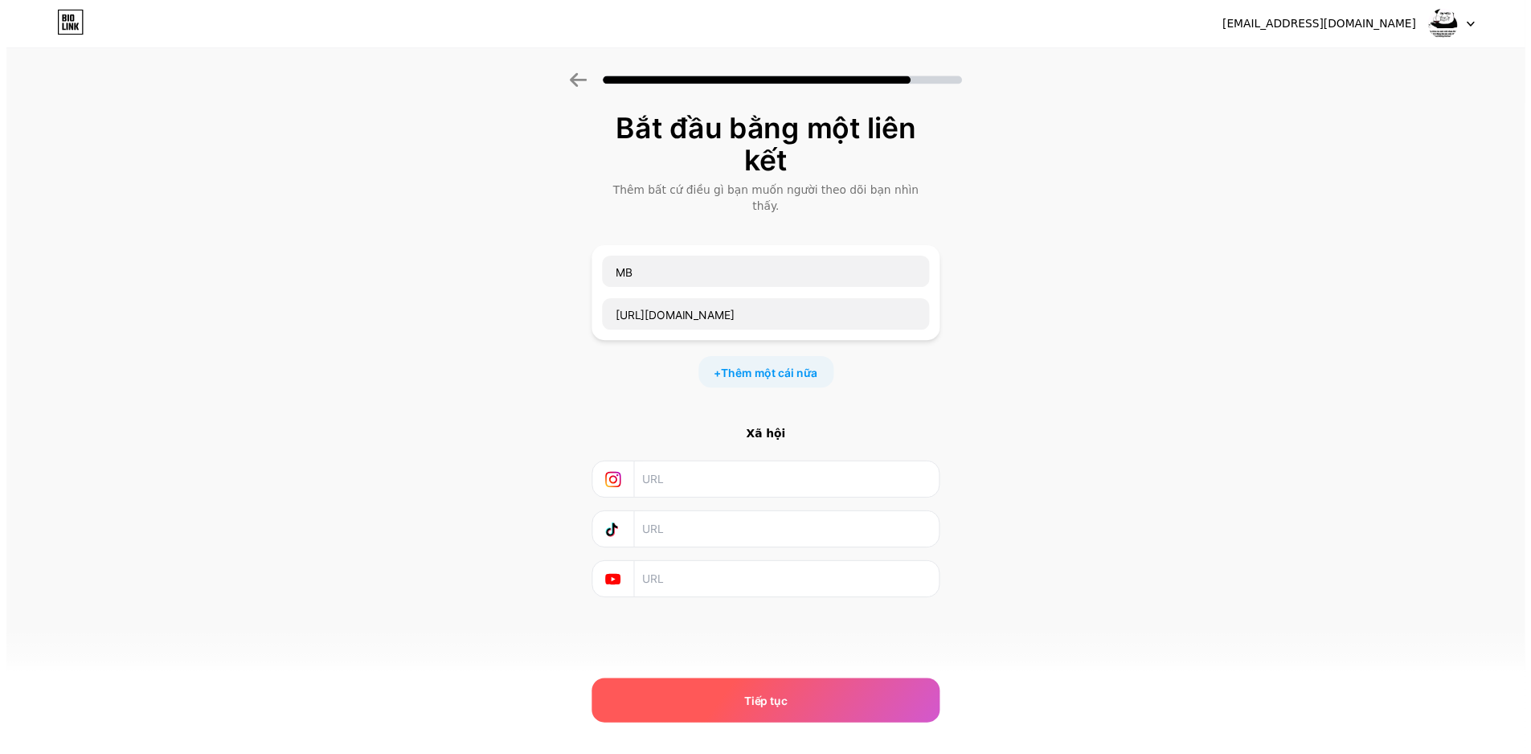
scroll to position [0, 0]
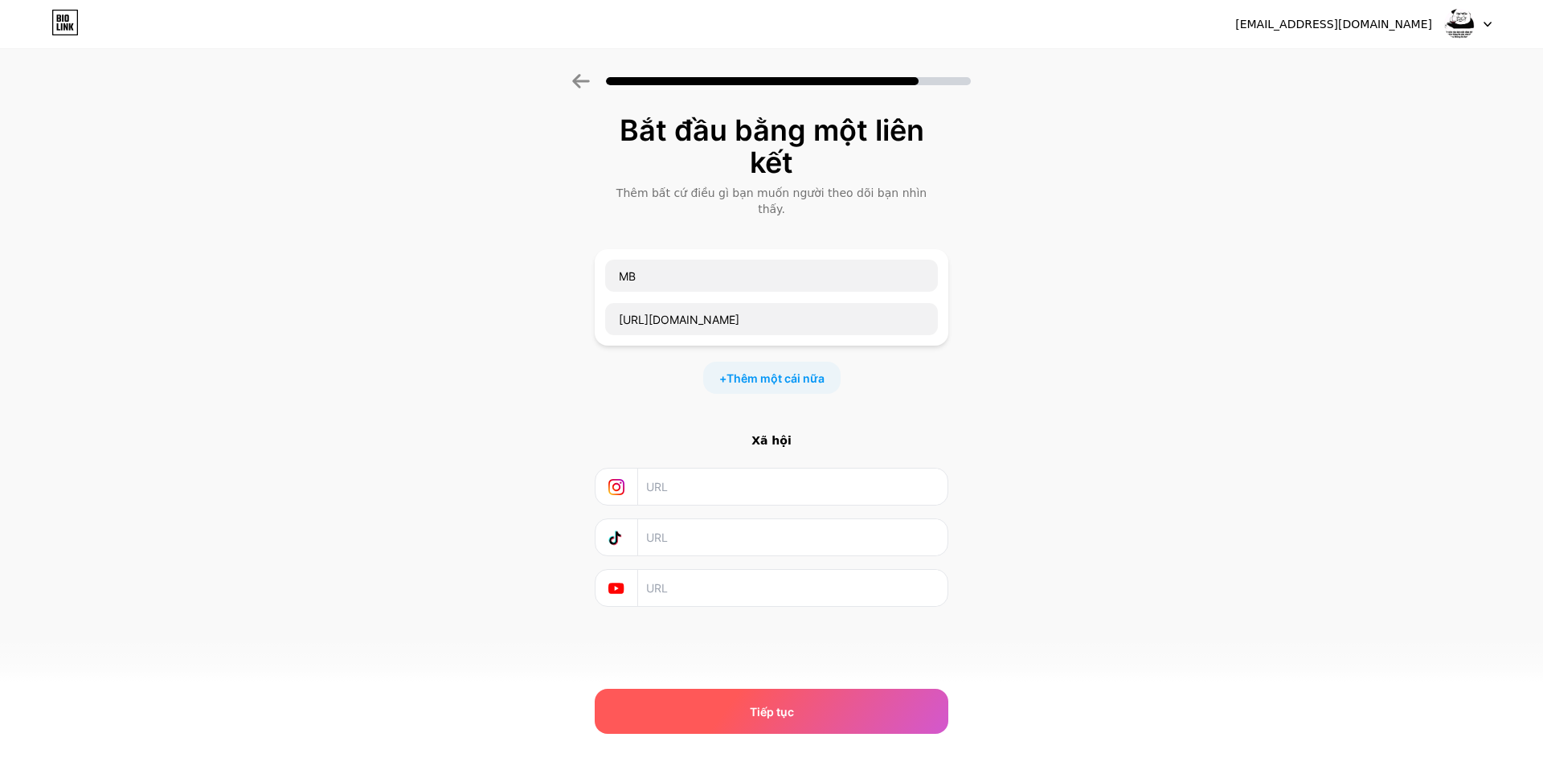
click at [786, 709] on font "Tiếp tục" at bounding box center [772, 712] width 44 height 14
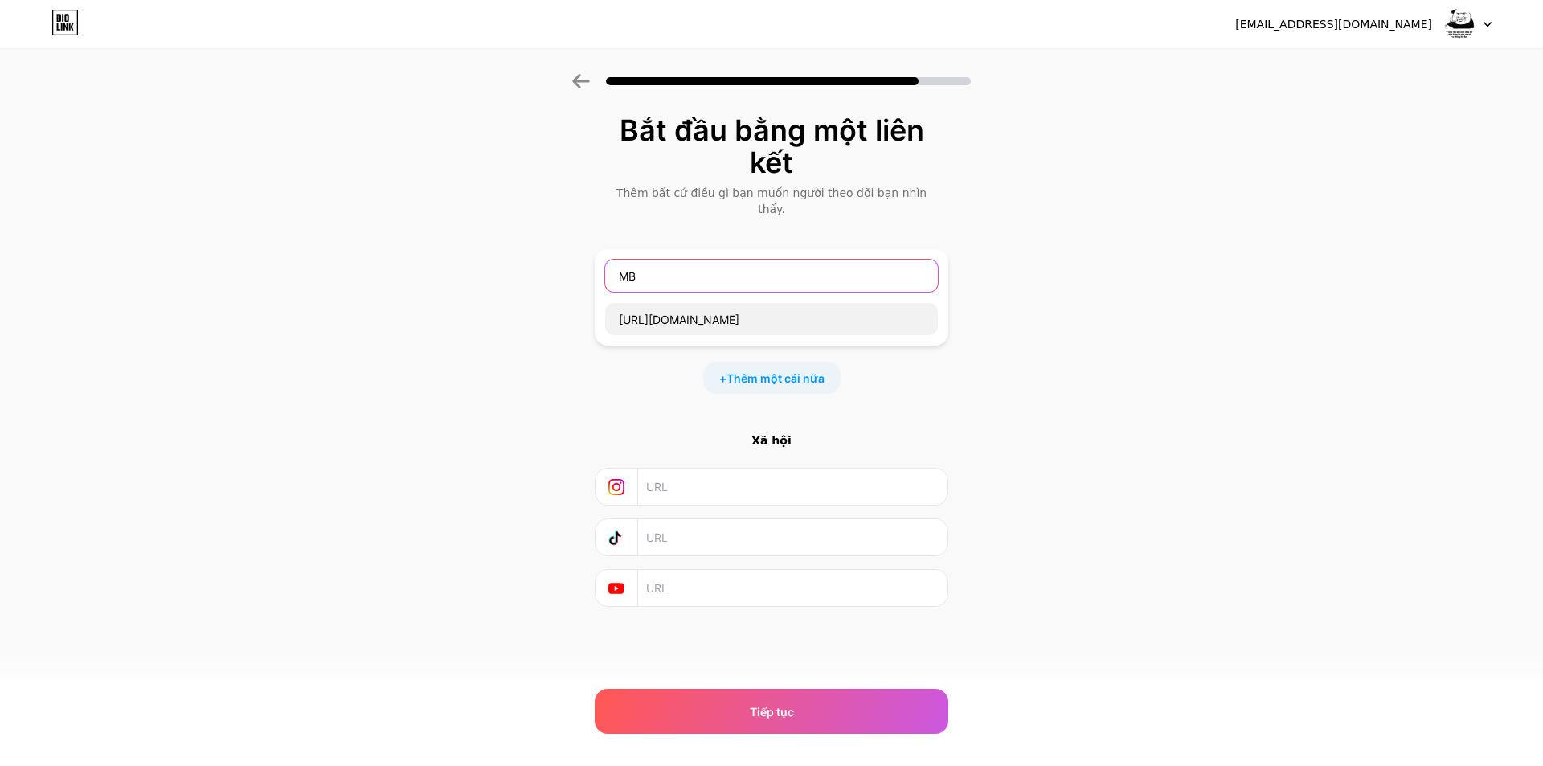
click at [696, 260] on input "MB" at bounding box center [771, 276] width 333 height 32
click at [934, 377] on div "+ Thêm một cái nữa" at bounding box center [772, 378] width 354 height 32
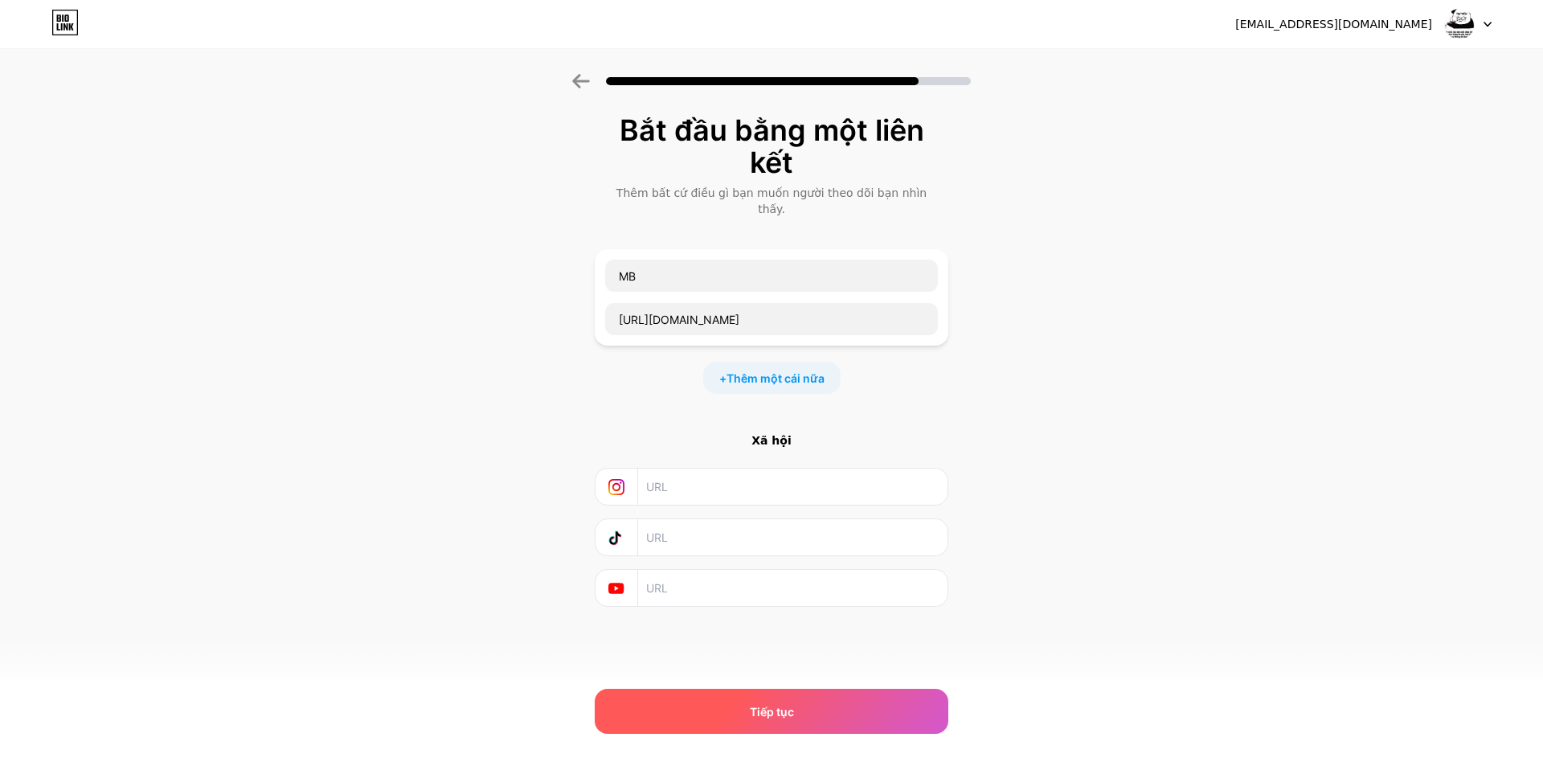
click at [815, 703] on div "Tiếp tục" at bounding box center [772, 711] width 354 height 45
click at [816, 705] on div "Tiếp tục" at bounding box center [772, 711] width 354 height 45
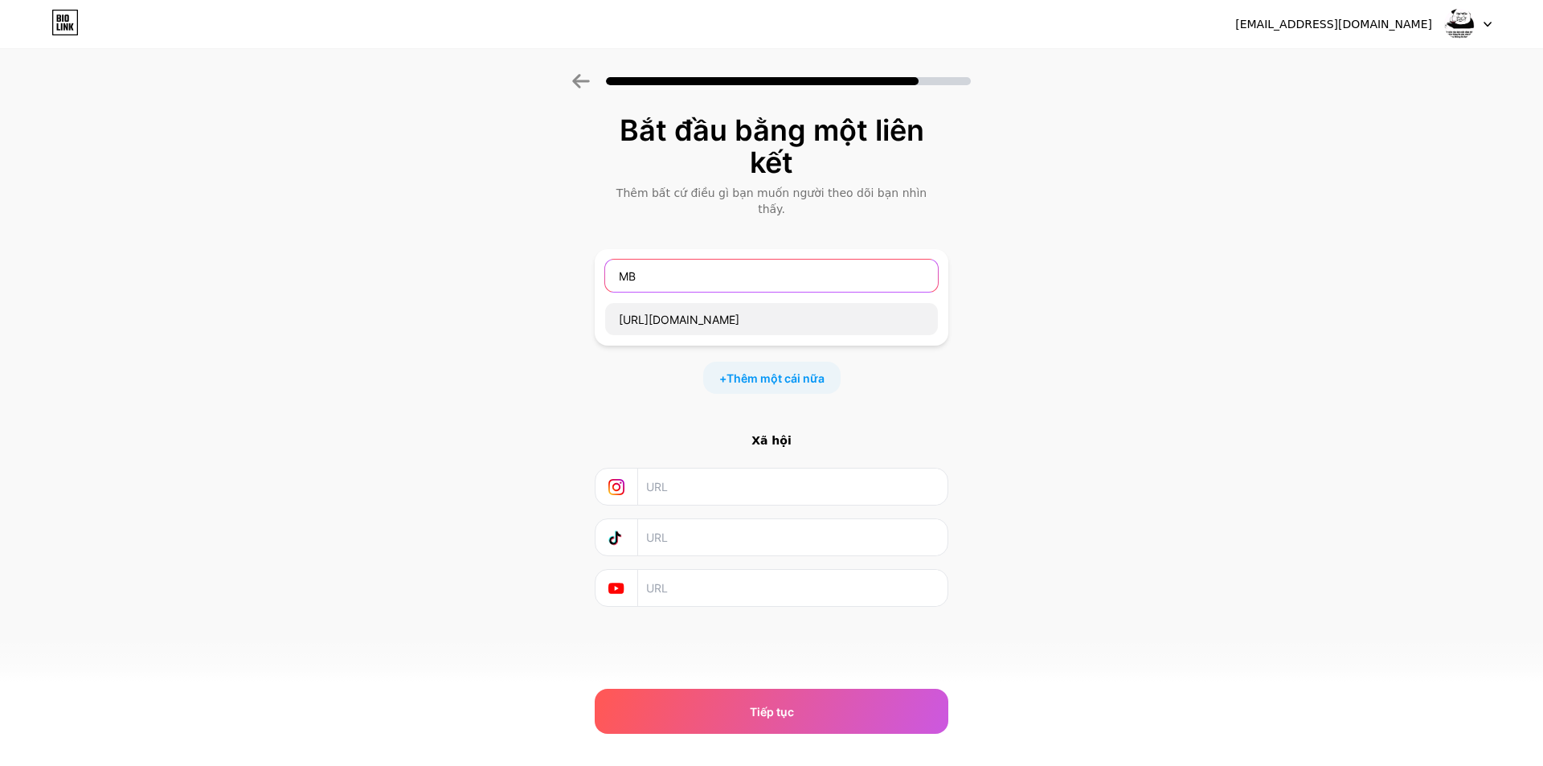
click at [701, 274] on input "MB" at bounding box center [771, 276] width 333 height 32
drag, startPoint x: 685, startPoint y: 251, endPoint x: 521, endPoint y: 262, distance: 164.3
click at [534, 262] on div "Bắt đầu bằng một liên kết Thêm bất cứ điều gì bạn muốn người theo dõi bạn nhìn …" at bounding box center [771, 380] width 1543 height 613
type input "datfd"
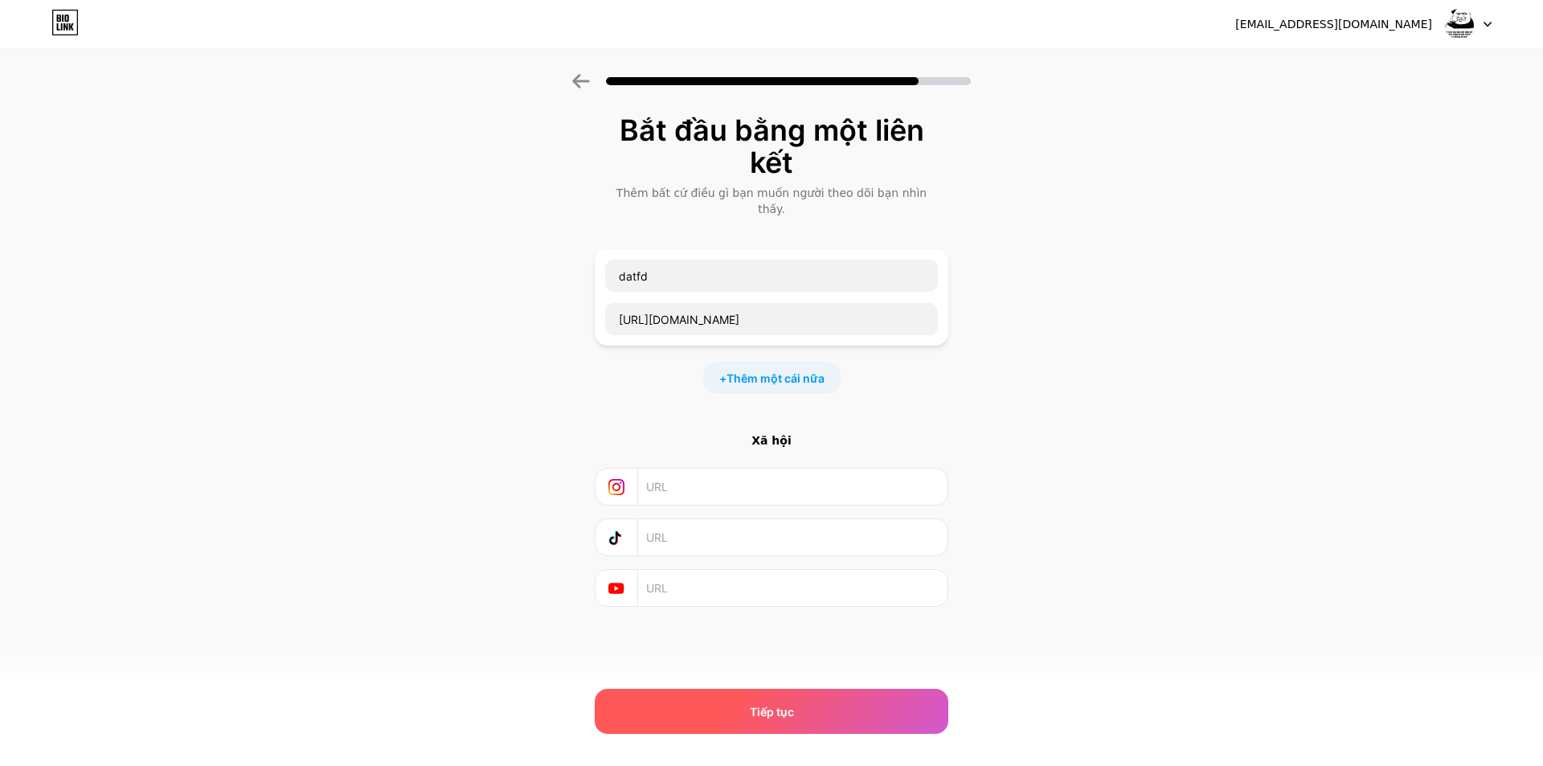
click at [814, 733] on div "Tiếp tục" at bounding box center [772, 711] width 354 height 45
click at [814, 725] on div "Tiếp tục" at bounding box center [772, 711] width 354 height 45
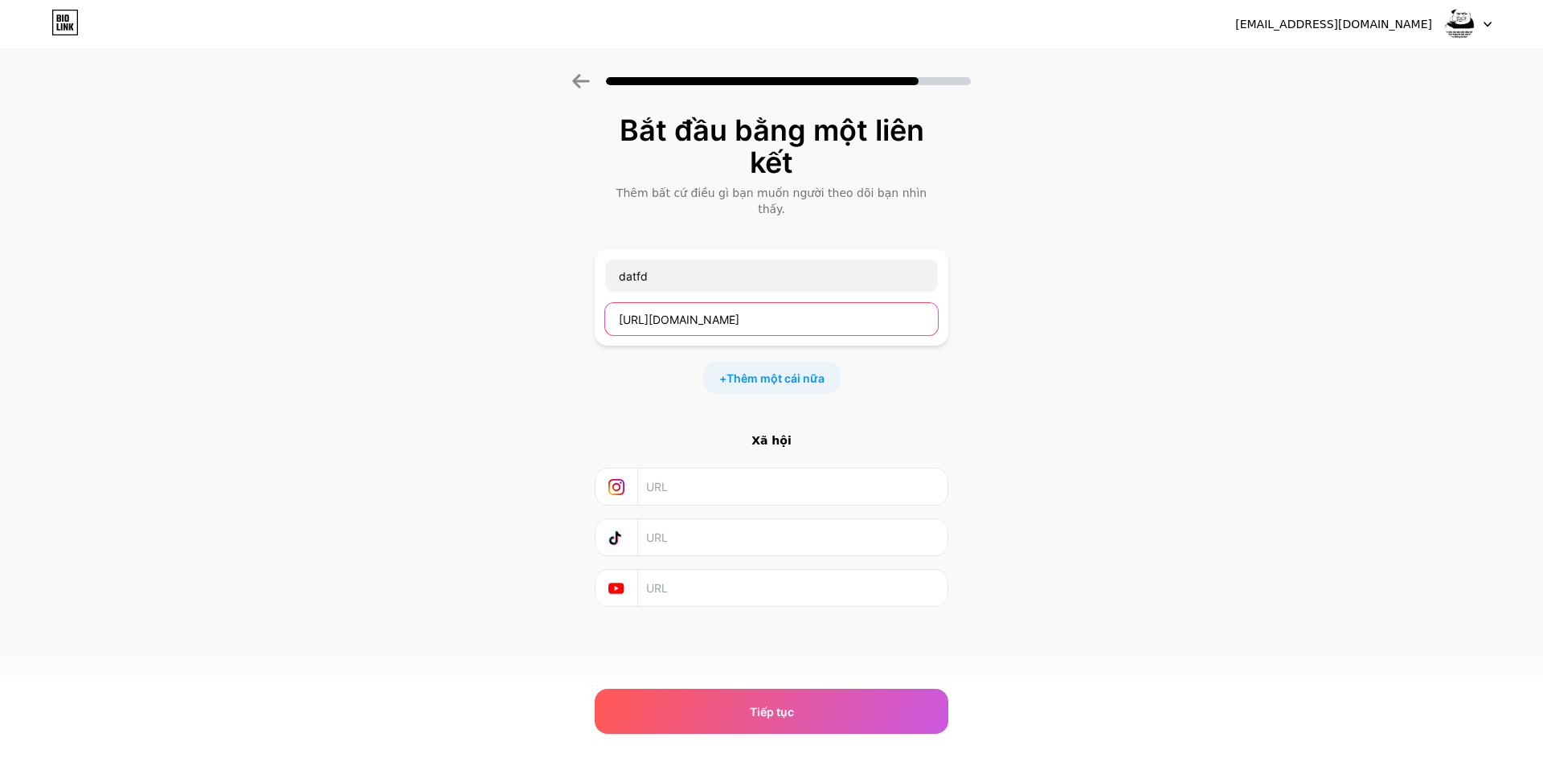
click at [745, 303] on input "https://www.facebook.com/profile.php?id=100051692359233" at bounding box center [771, 319] width 333 height 32
click at [782, 306] on input "https://www.facebook.com/profile.php?id=100051692359233" at bounding box center [771, 319] width 333 height 32
click at [926, 372] on div "+ Thêm một cái nữa" at bounding box center [772, 378] width 354 height 32
click at [781, 371] on font "Thêm một cái nữa" at bounding box center [775, 378] width 98 height 14
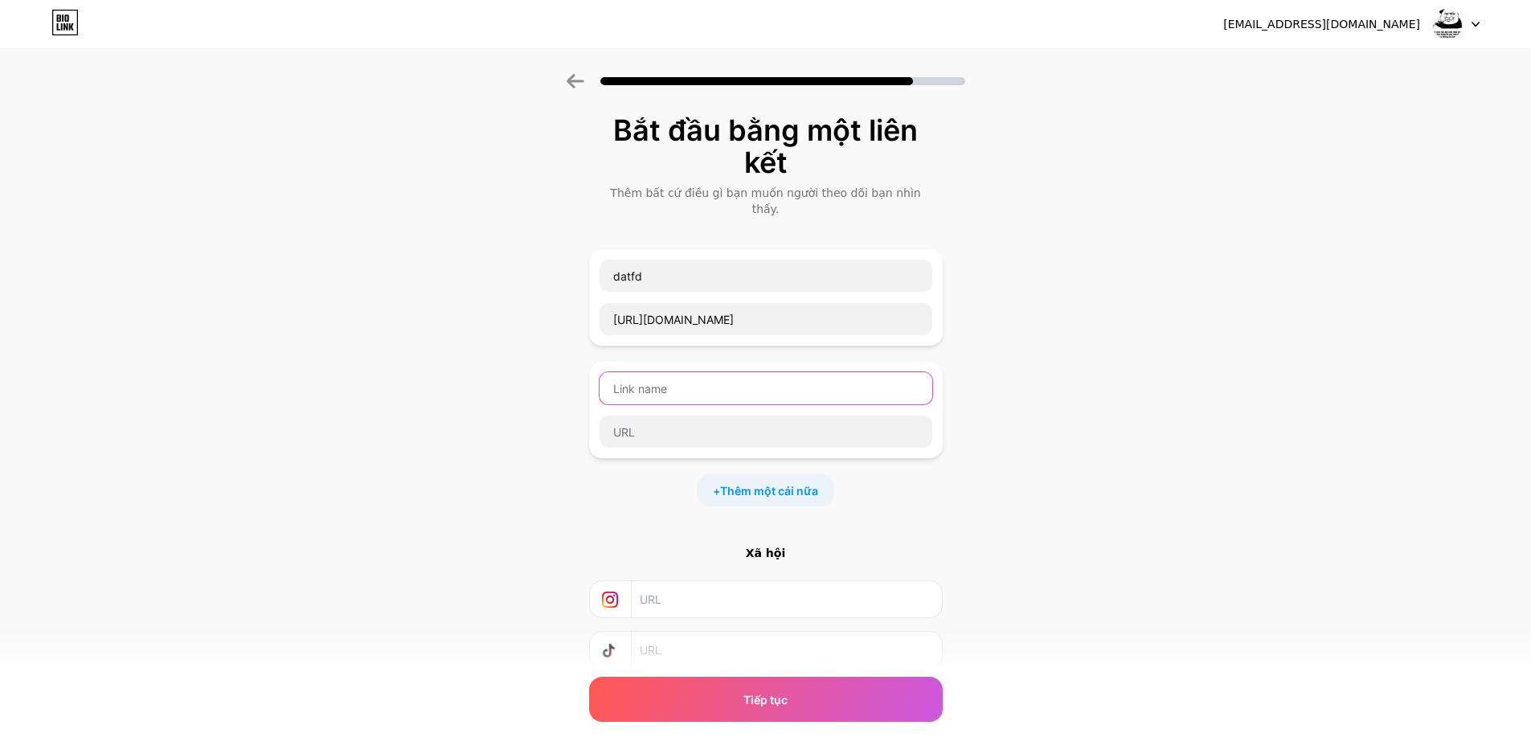
click at [844, 372] on input "text" at bounding box center [765, 388] width 333 height 32
type input "d"
type input "đạt"
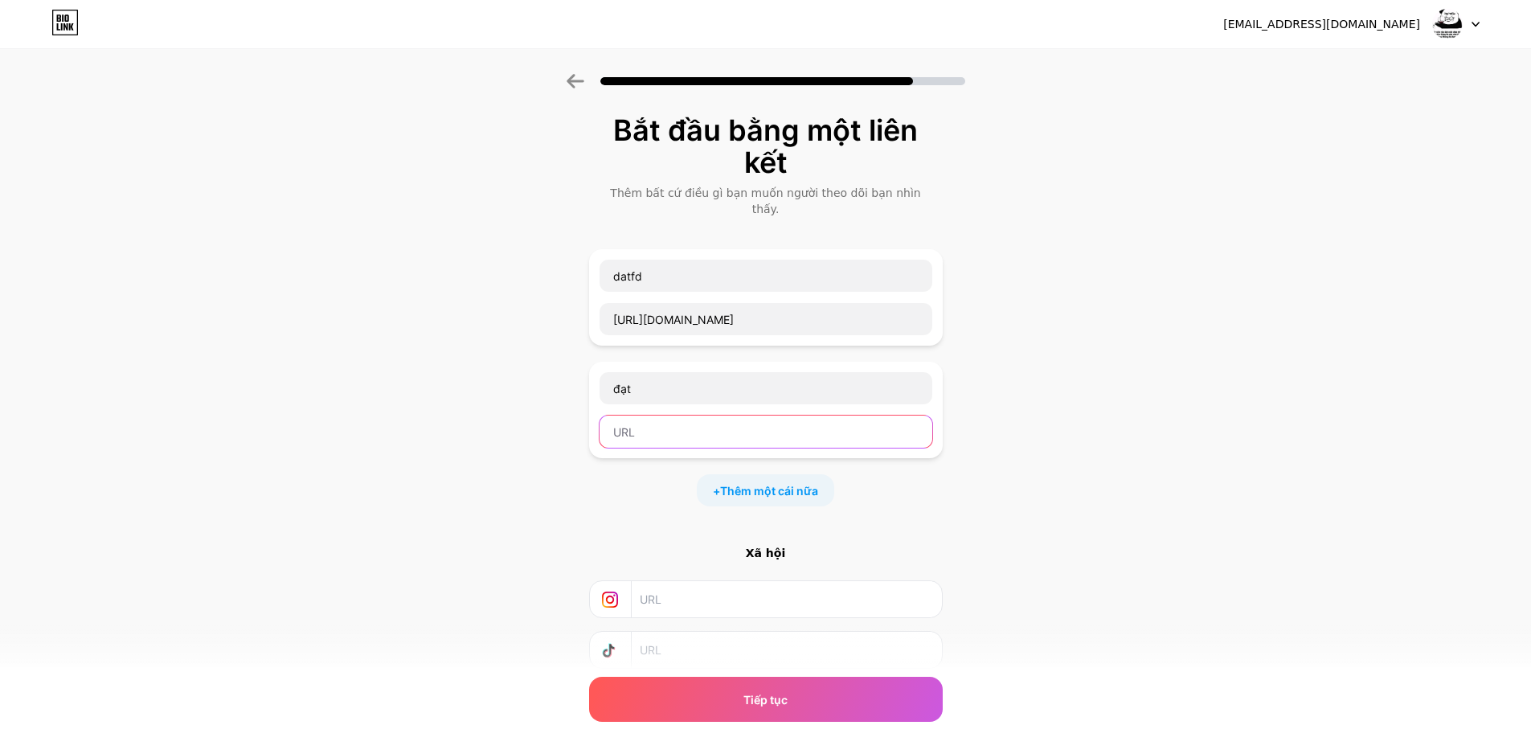
click at [670, 415] on input "text" at bounding box center [765, 431] width 333 height 32
paste input "https://www.facebook.com/profile.php?id=100051692359233"
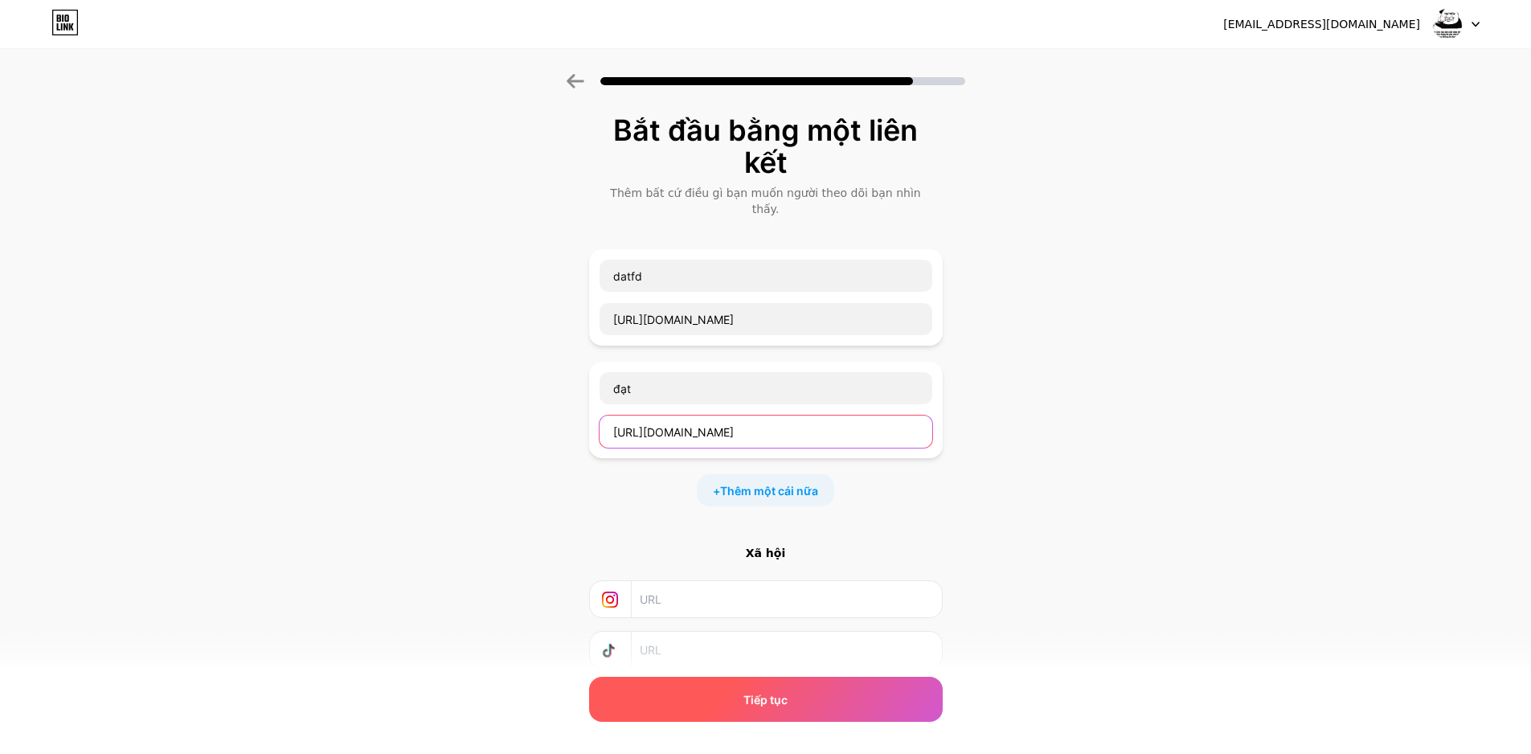
type input "https://www.facebook.com/profile.php?id=100051692359233"
click at [760, 709] on div "Tiếp tục" at bounding box center [766, 699] width 354 height 45
click at [800, 700] on div "Tiếp tục" at bounding box center [766, 699] width 354 height 45
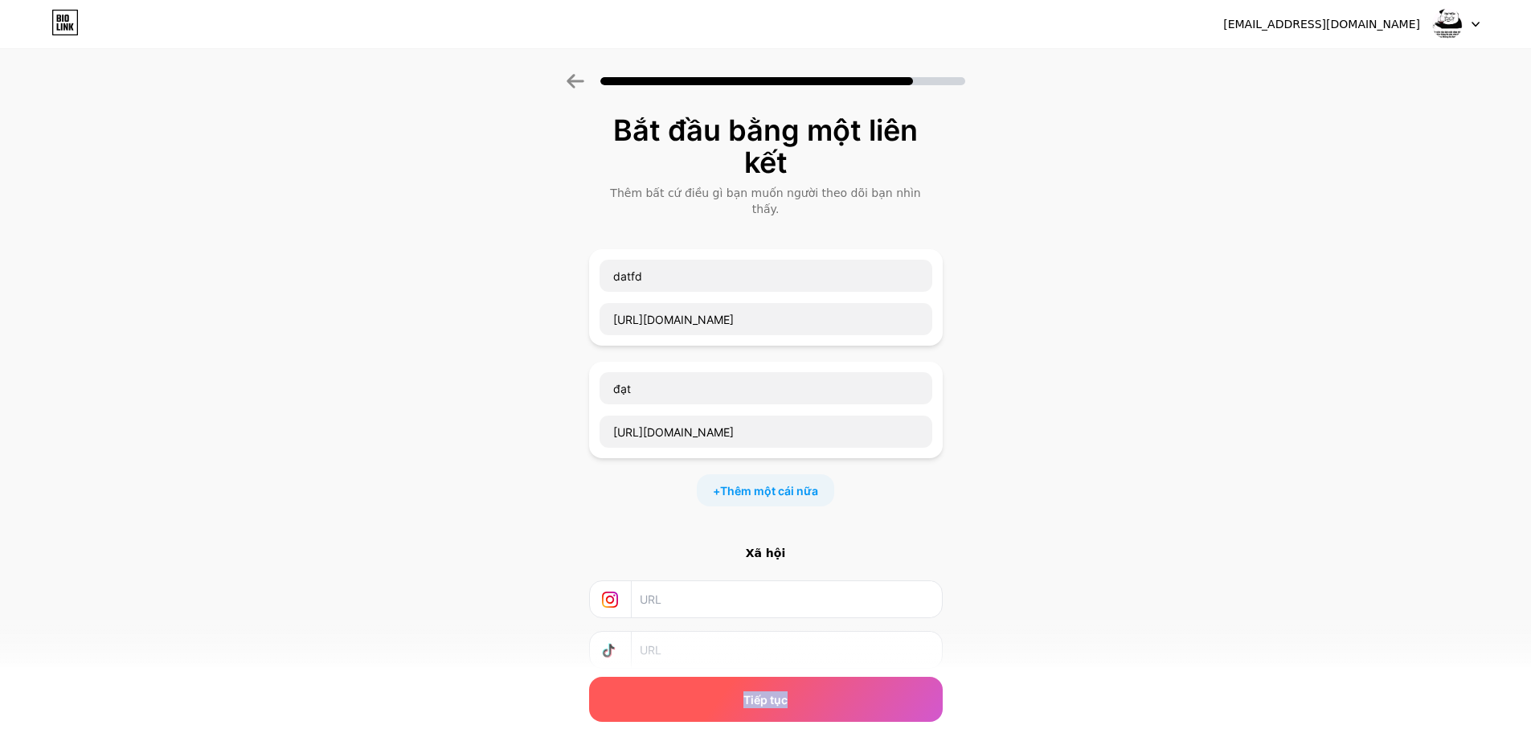
click at [800, 700] on div "Tiếp tục" at bounding box center [766, 699] width 354 height 45
click at [800, 699] on div "Tiếp tục" at bounding box center [766, 699] width 354 height 45
click at [705, 639] on input "text" at bounding box center [786, 650] width 292 height 36
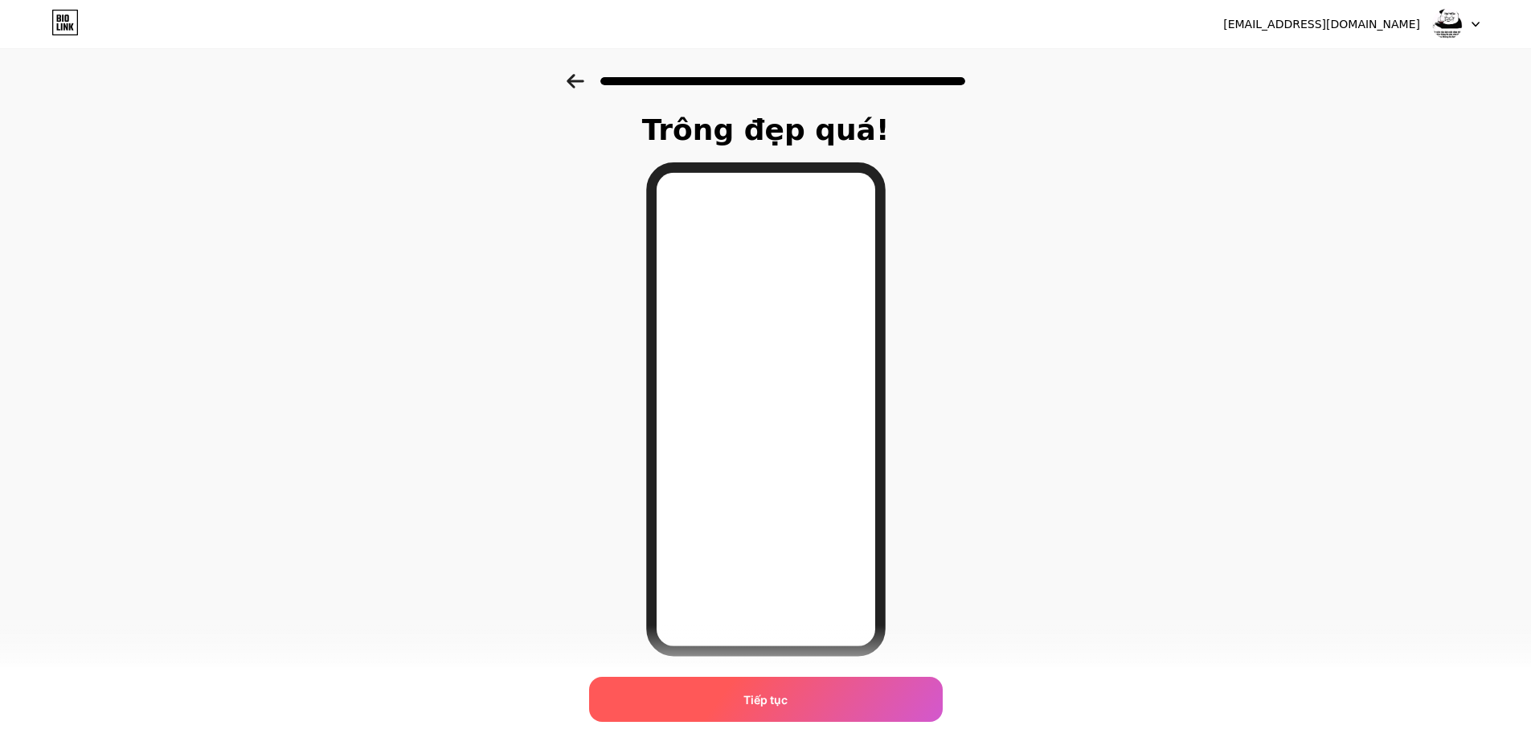
click at [804, 703] on div "Tiếp tục" at bounding box center [766, 699] width 354 height 45
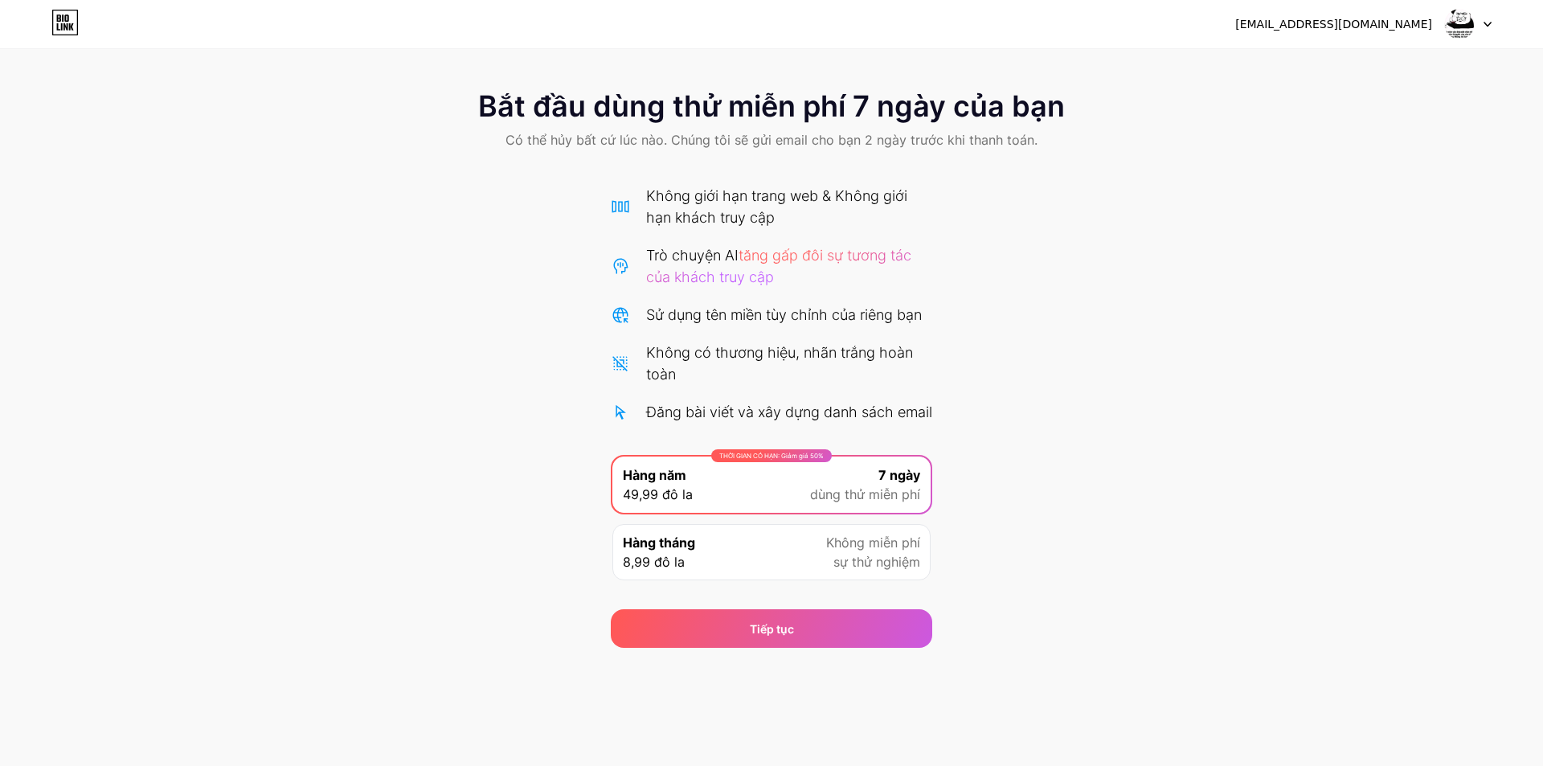
click at [1460, 37] on img at bounding box center [1459, 24] width 31 height 31
click at [1456, 17] on img at bounding box center [1459, 24] width 31 height 31
click at [50, 23] on div "datnicee99@gmail.com Đăng xuất" at bounding box center [771, 24] width 1543 height 29
click at [51, 22] on icon at bounding box center [64, 23] width 27 height 26
click at [840, 552] on span "Không miễn phí" at bounding box center [873, 542] width 94 height 19
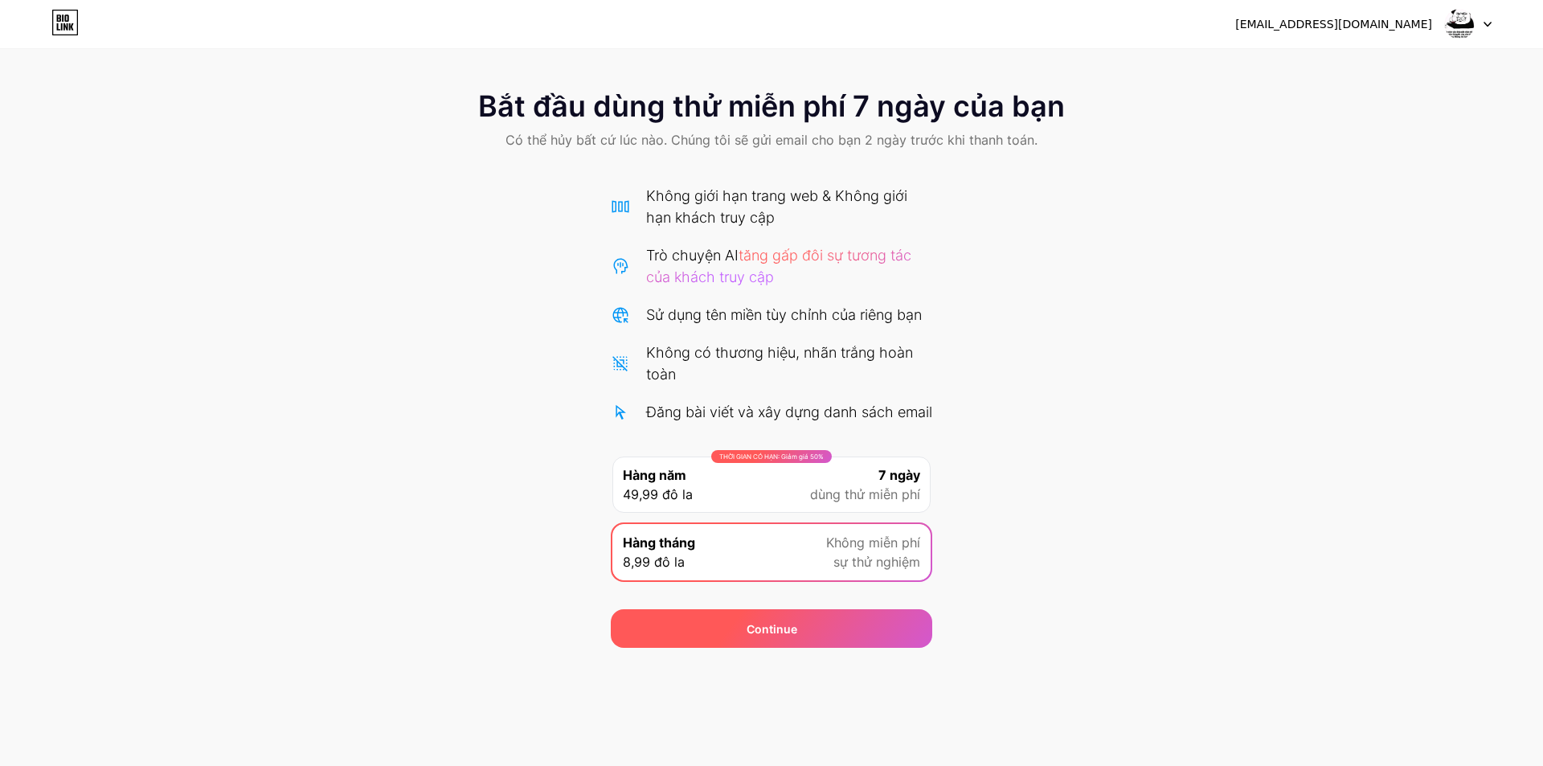
click at [846, 648] on div "Continue" at bounding box center [771, 628] width 321 height 39
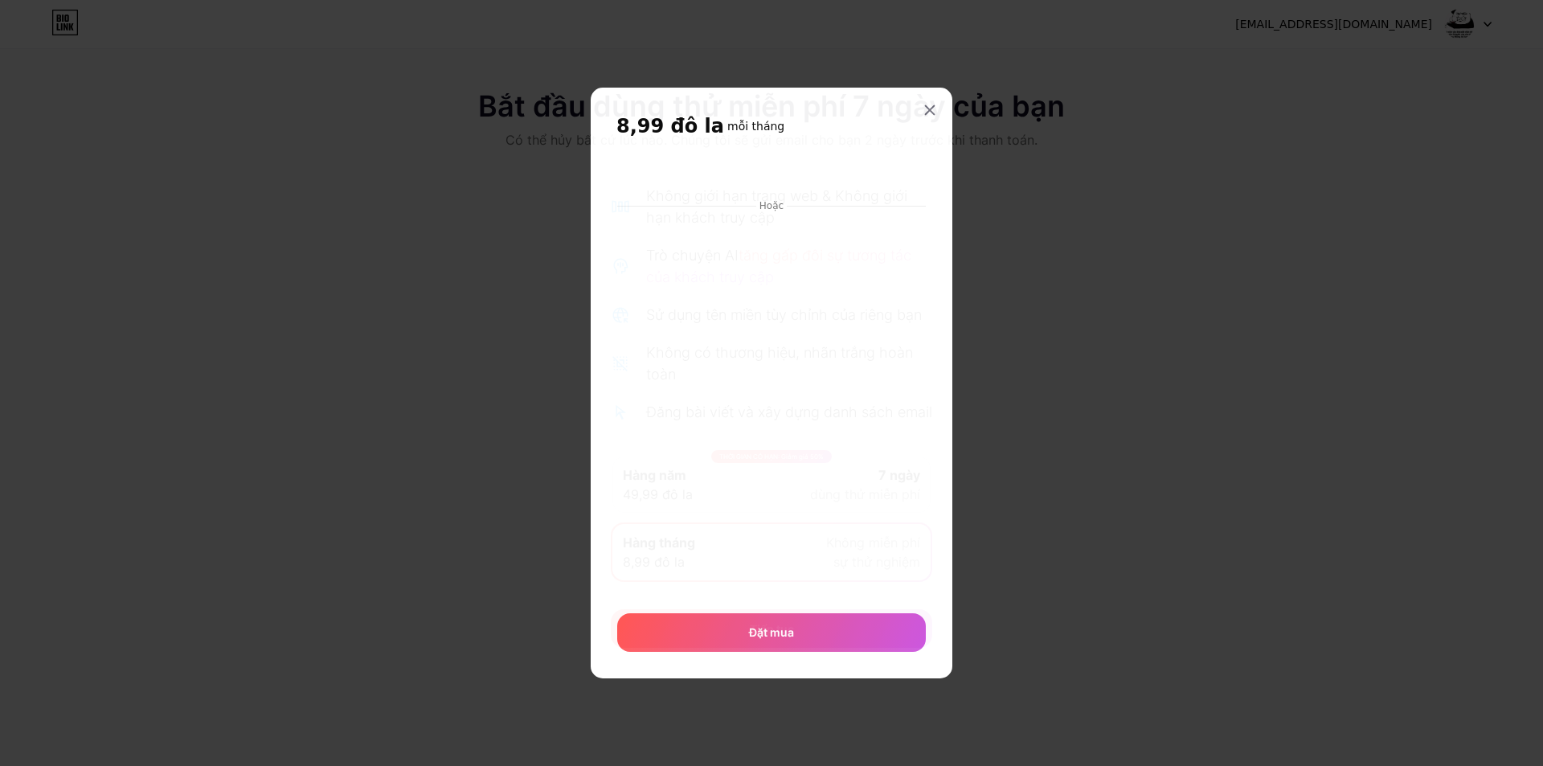
click at [919, 160] on div "8,99 đô la mỗi tháng Hoặc Đặt mua" at bounding box center [771, 382] width 310 height 538
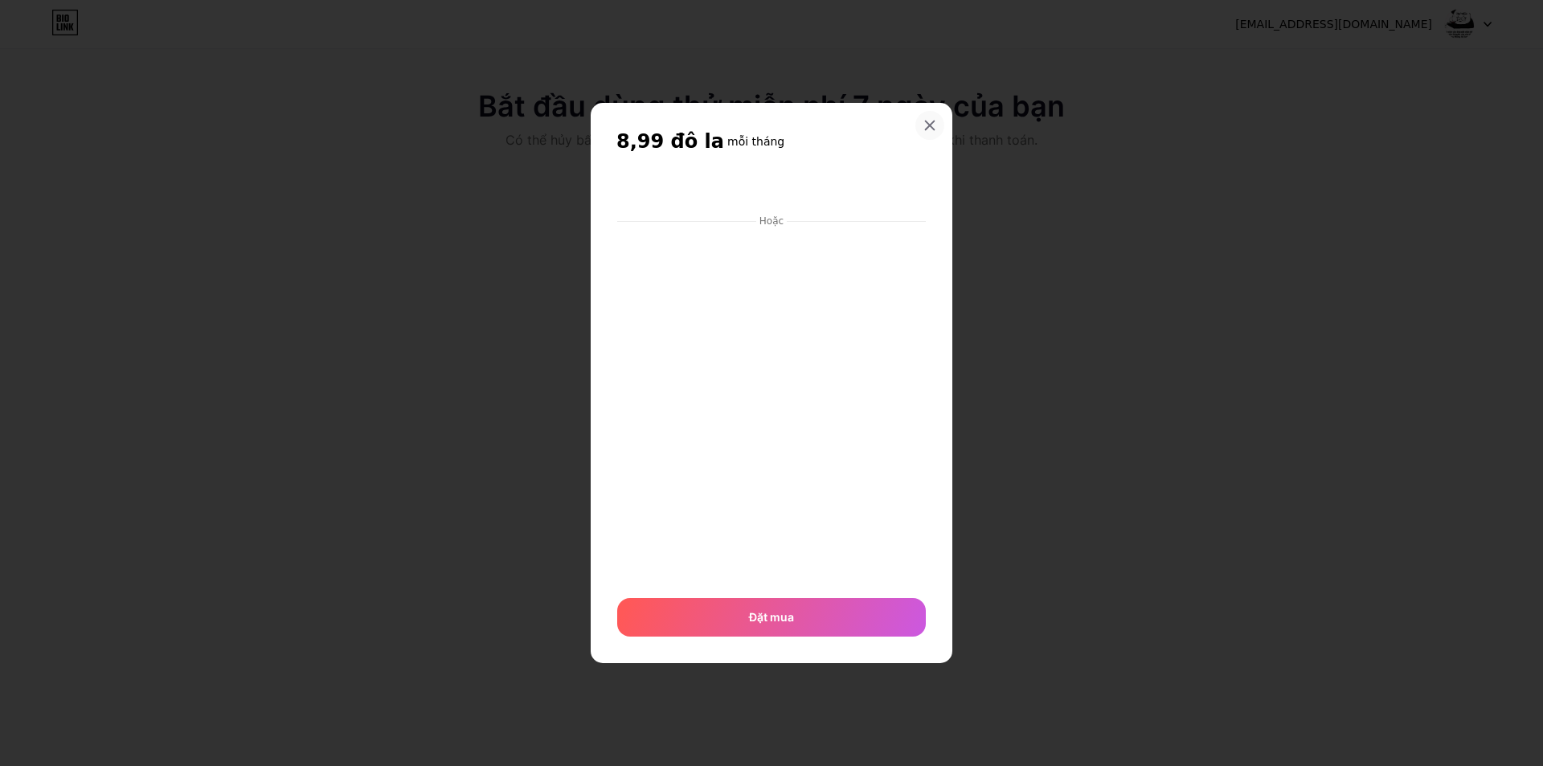
click at [922, 121] on div at bounding box center [929, 125] width 29 height 29
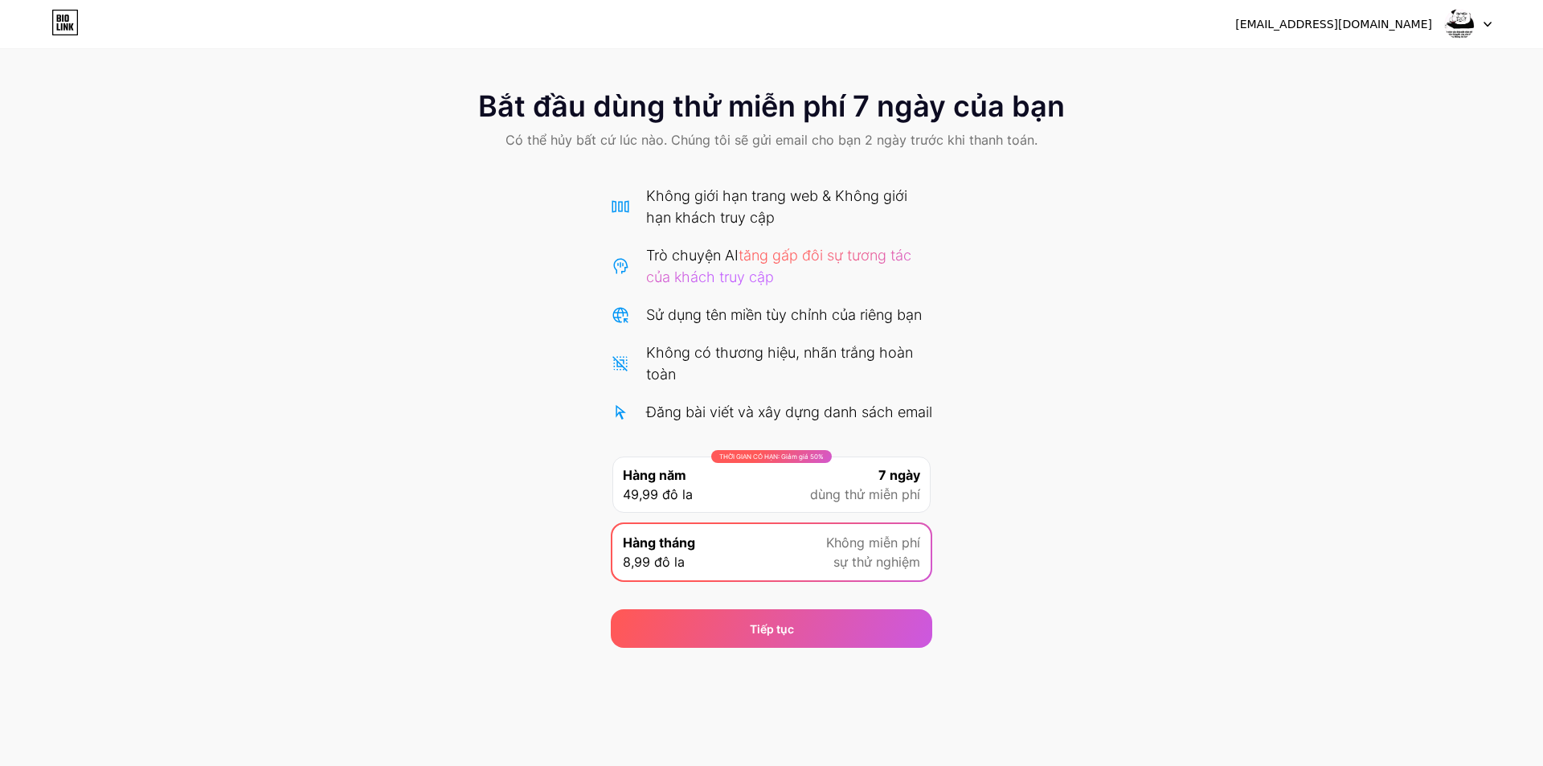
click at [72, 20] on icon at bounding box center [64, 23] width 27 height 26
click at [1459, 29] on img at bounding box center [1459, 24] width 31 height 31
click at [1463, 22] on img at bounding box center [1459, 24] width 31 height 31
click at [1475, 22] on div at bounding box center [1468, 24] width 47 height 29
click at [1470, 20] on img at bounding box center [1459, 24] width 31 height 31
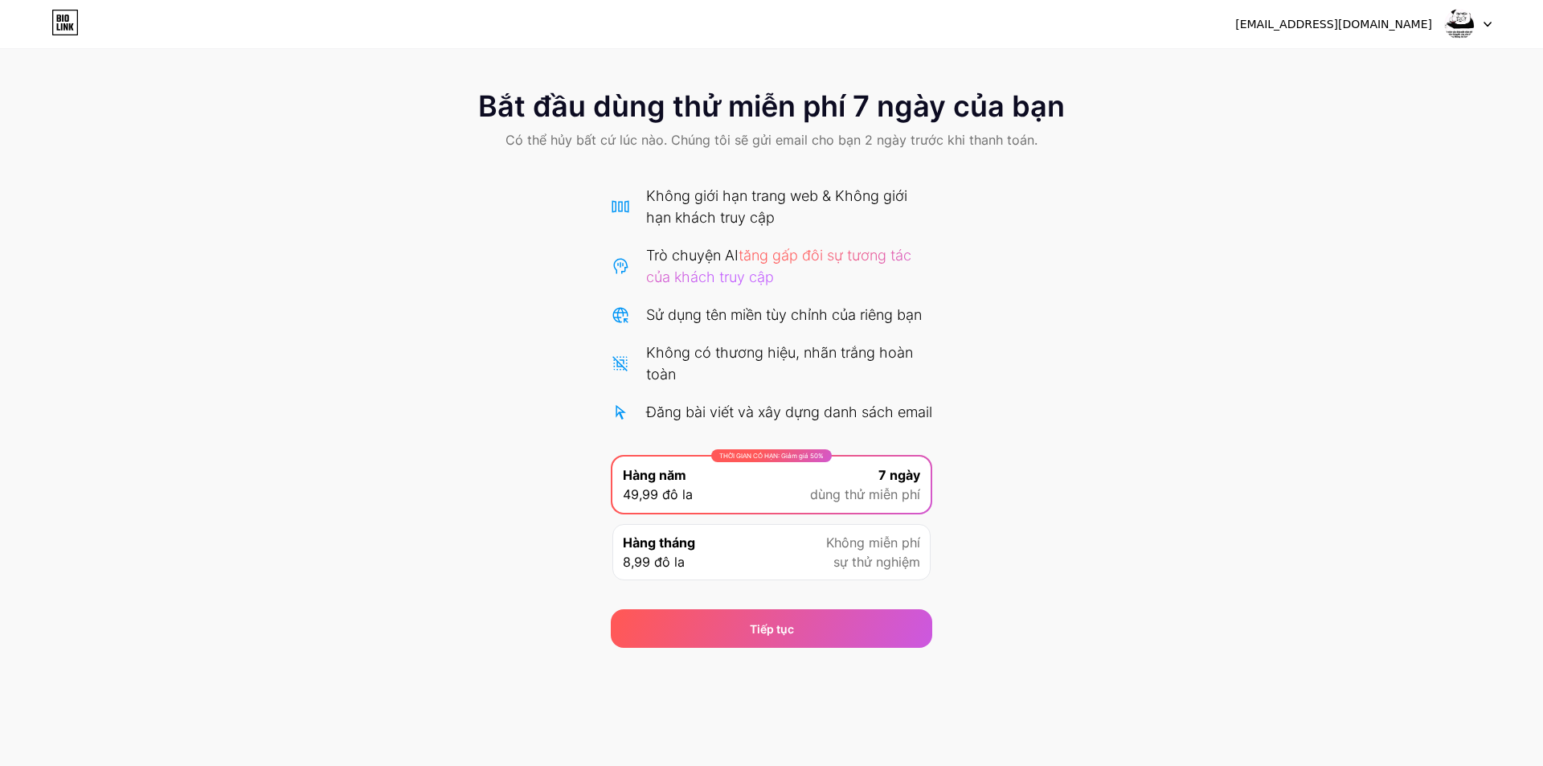
click at [72, 22] on icon at bounding box center [64, 23] width 27 height 26
